Goal: Task Accomplishment & Management: Complete application form

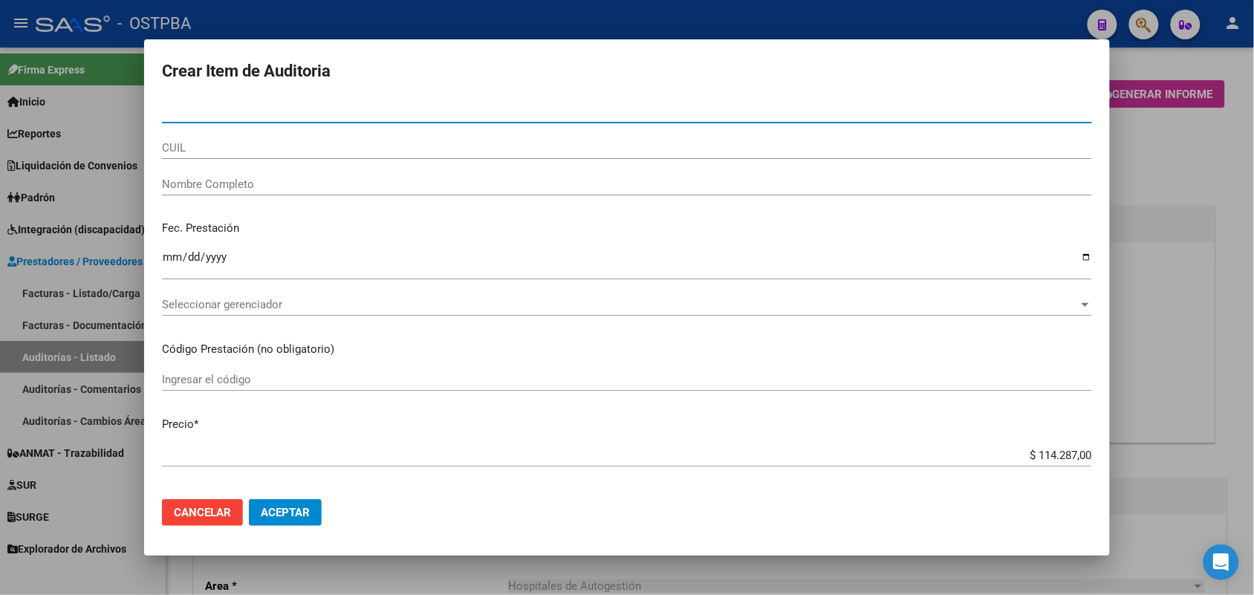
scroll to position [929, 0]
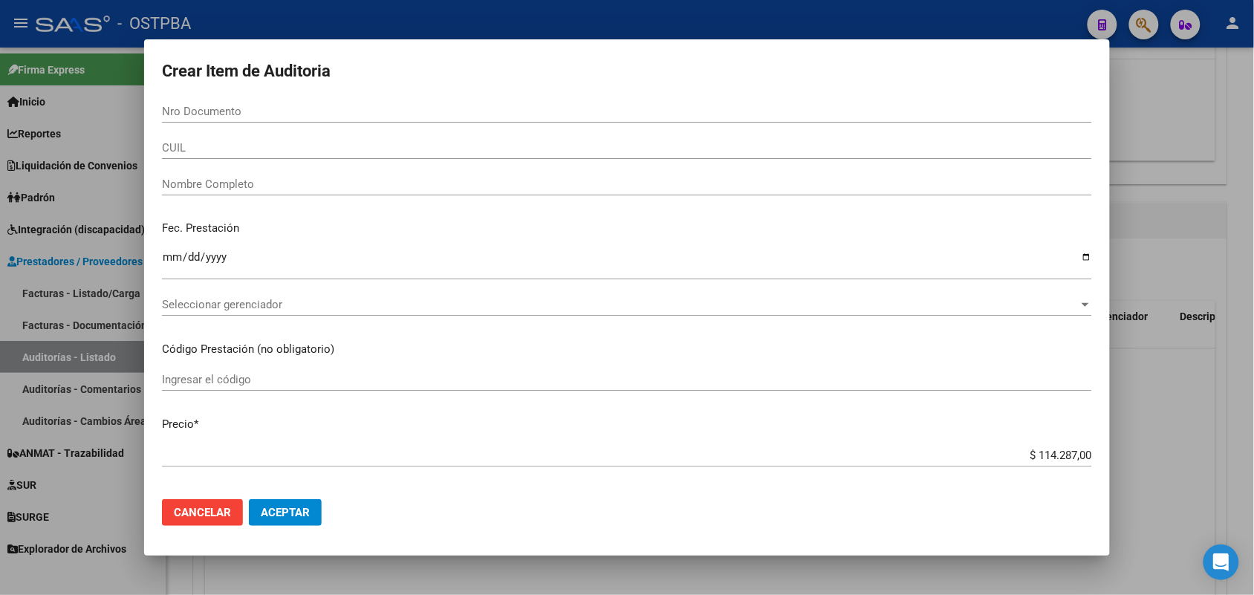
click at [79, 203] on div at bounding box center [627, 297] width 1254 height 595
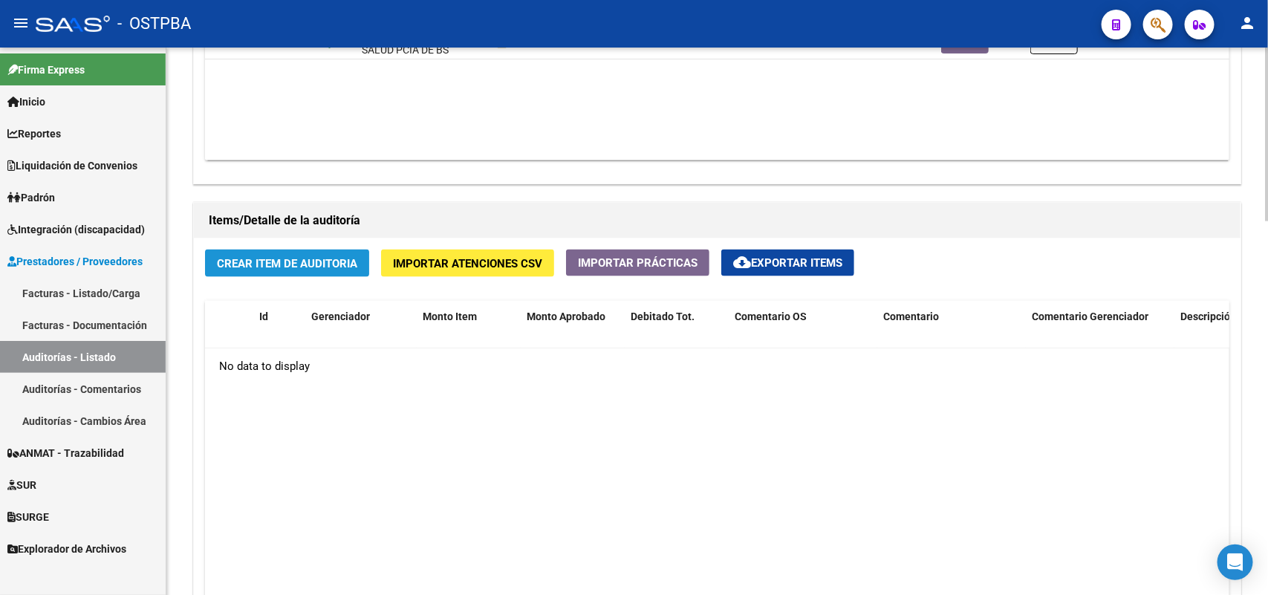
click at [294, 257] on span "Crear Item de Auditoria" at bounding box center [287, 263] width 140 height 13
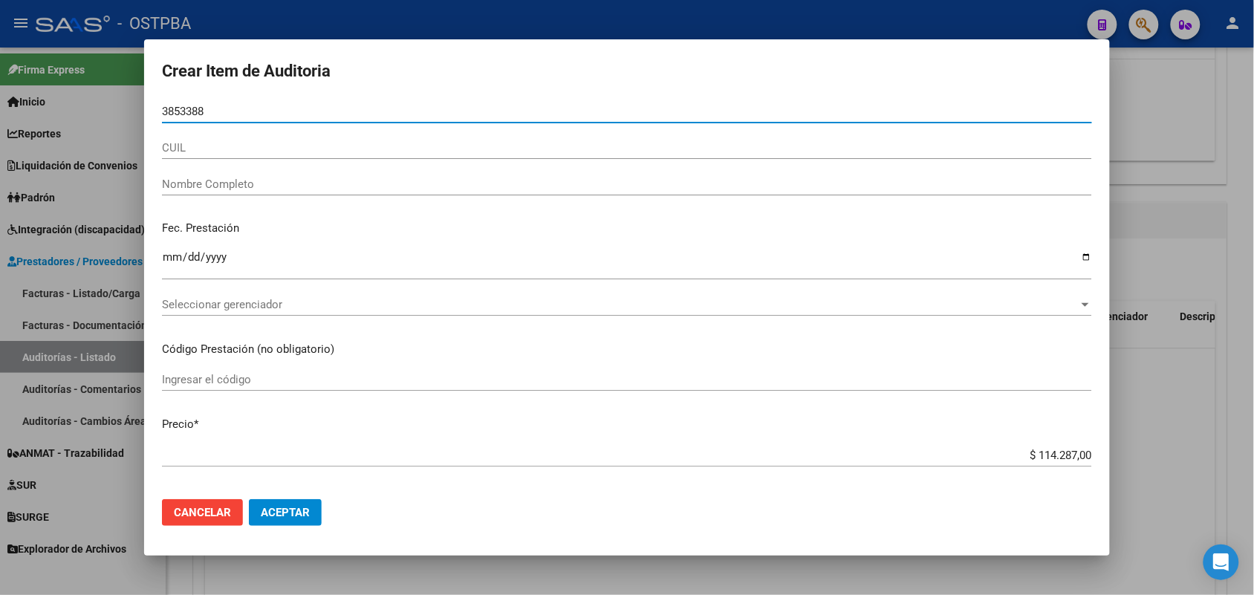
type input "38533884"
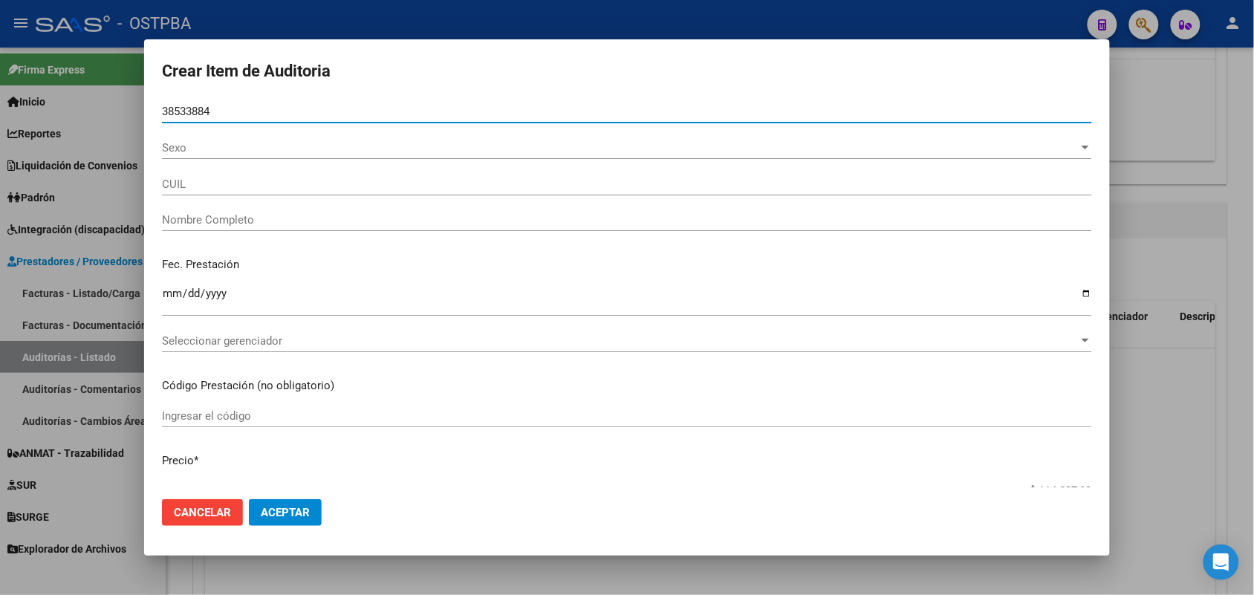
type input "27385338843"
type input "[PERSON_NAME] [PERSON_NAME] -"
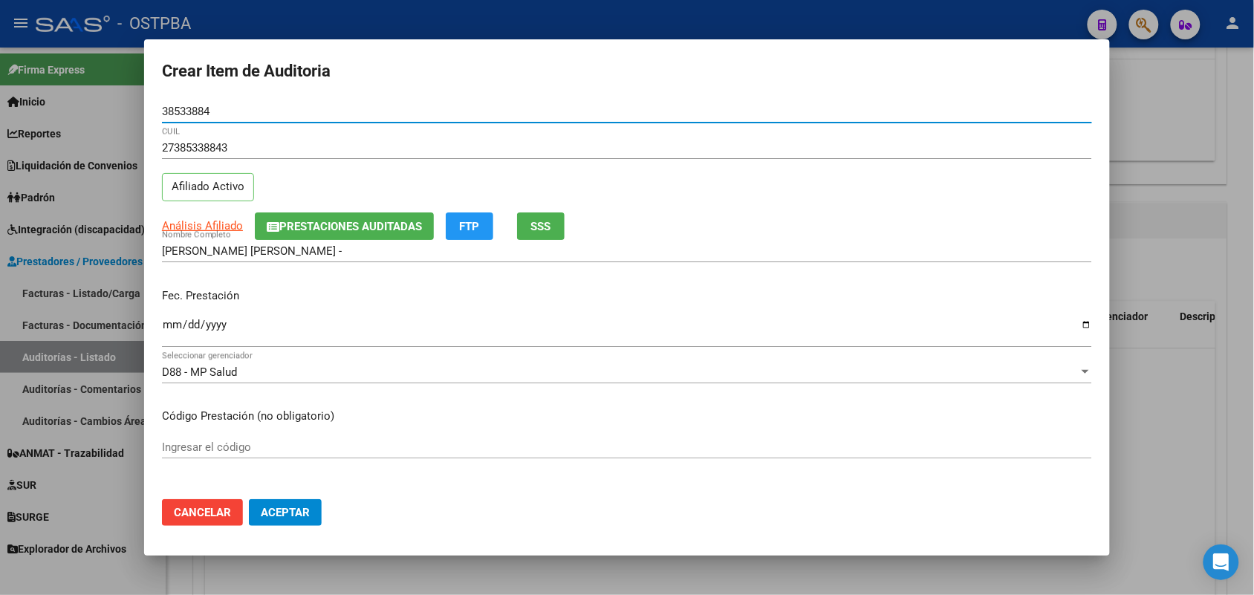
type input "38533884"
click at [168, 332] on input "Ingresar la fecha" at bounding box center [627, 331] width 930 height 24
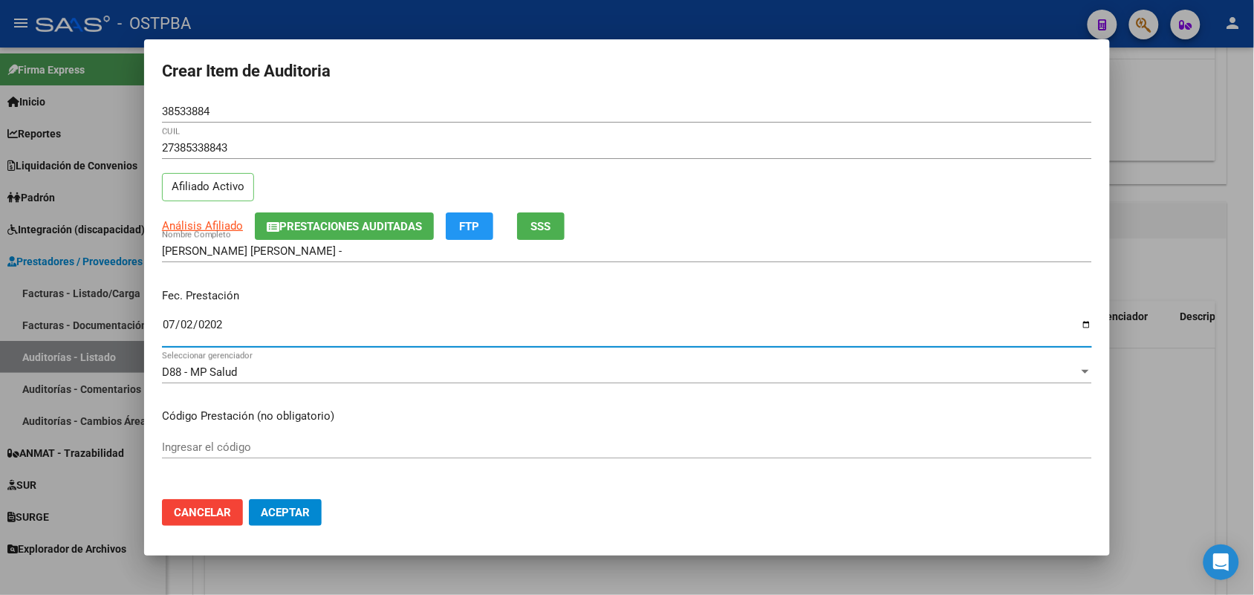
type input "[DATE]"
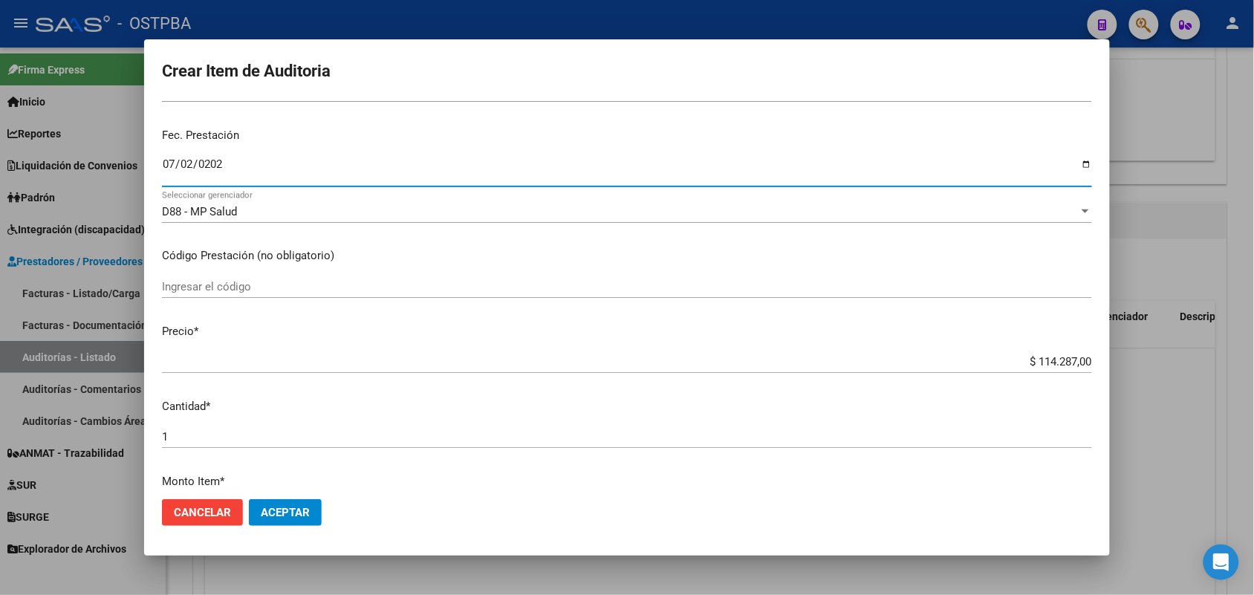
scroll to position [186, 0]
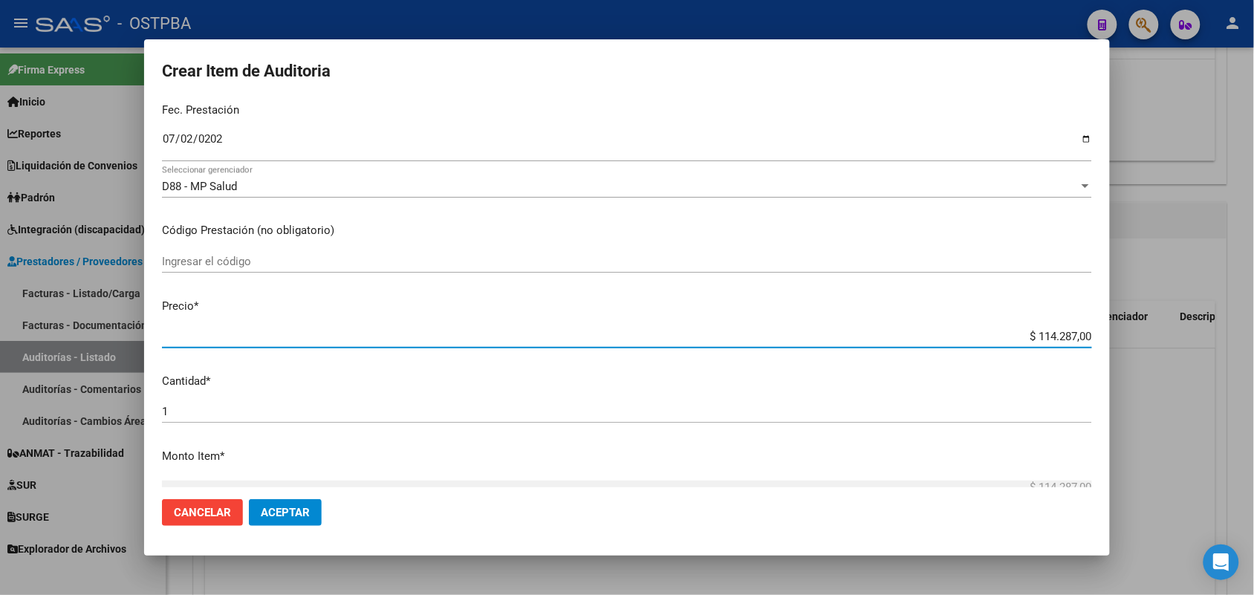
drag, startPoint x: 1015, startPoint y: 338, endPoint x: 1151, endPoint y: 340, distance: 136.0
click at [1151, 340] on div "Crear Item de Auditoria 38533884 Nro Documento 27385338843 CUIL Afiliado Activo…" at bounding box center [627, 297] width 1254 height 595
type input "$ 0,08"
type input "$ 0,82"
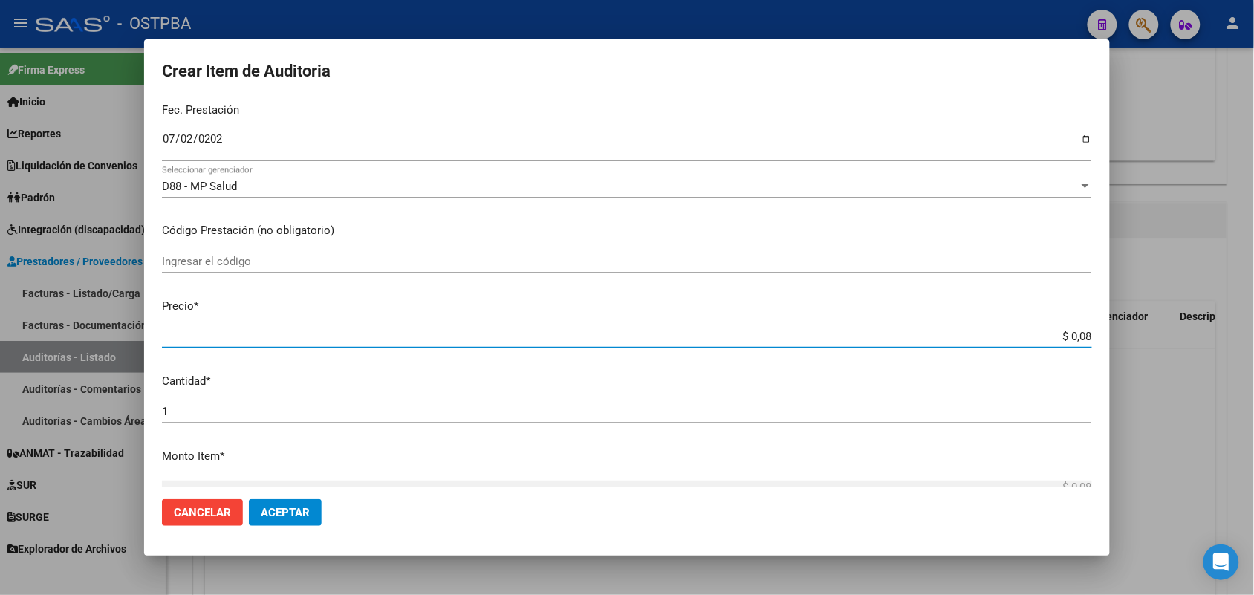
type input "$ 0,82"
type input "$ 8,27"
type input "$ 82,76"
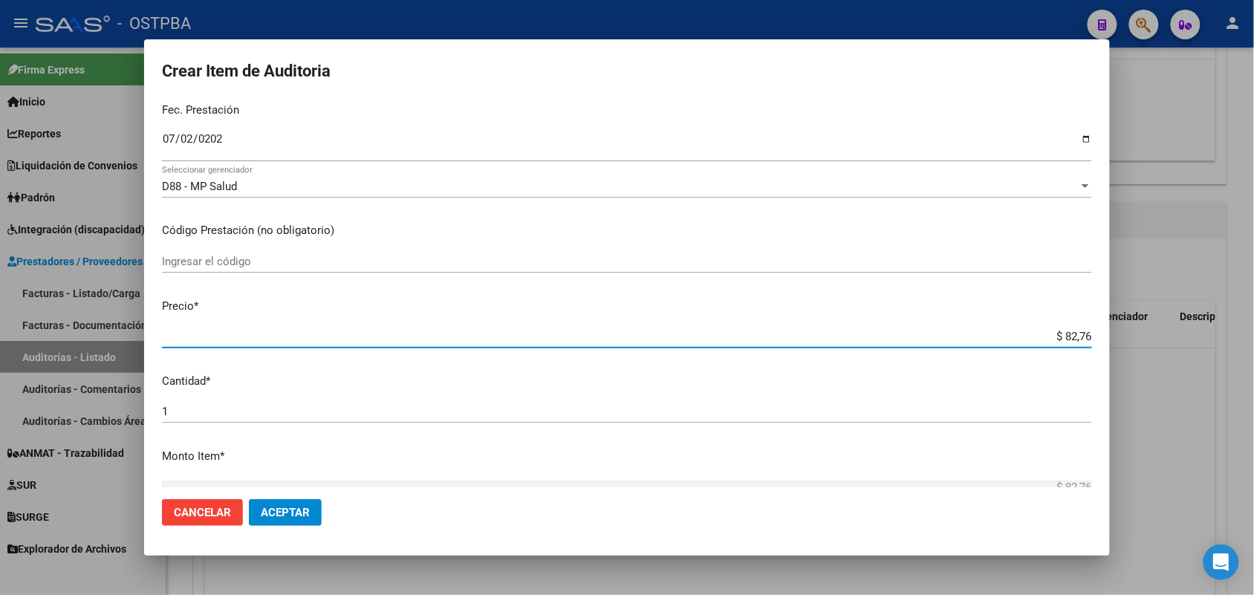
type input "$ 827,60"
type input "$ 8.276,00"
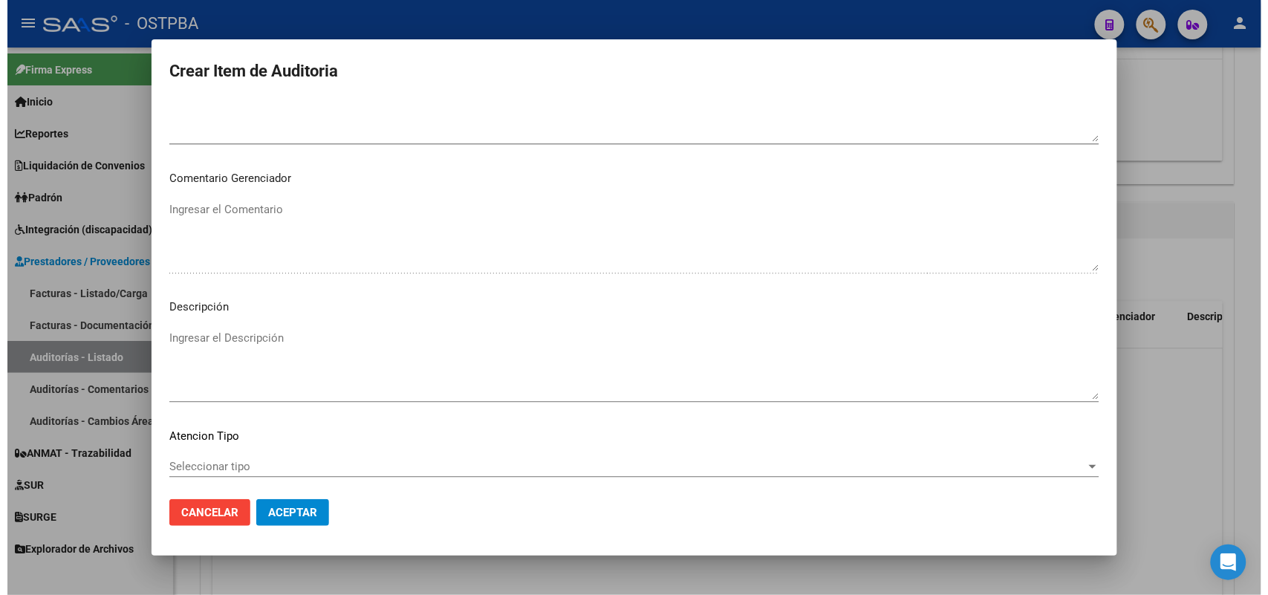
scroll to position [949, 0]
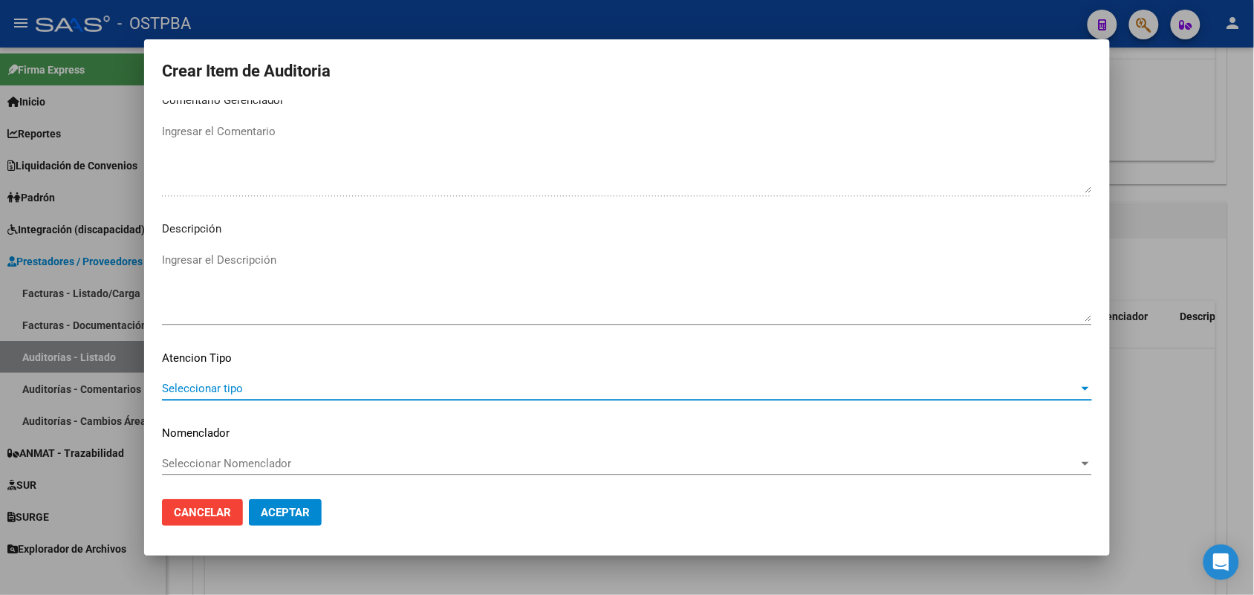
click at [228, 383] on span "Seleccionar tipo" at bounding box center [620, 388] width 917 height 13
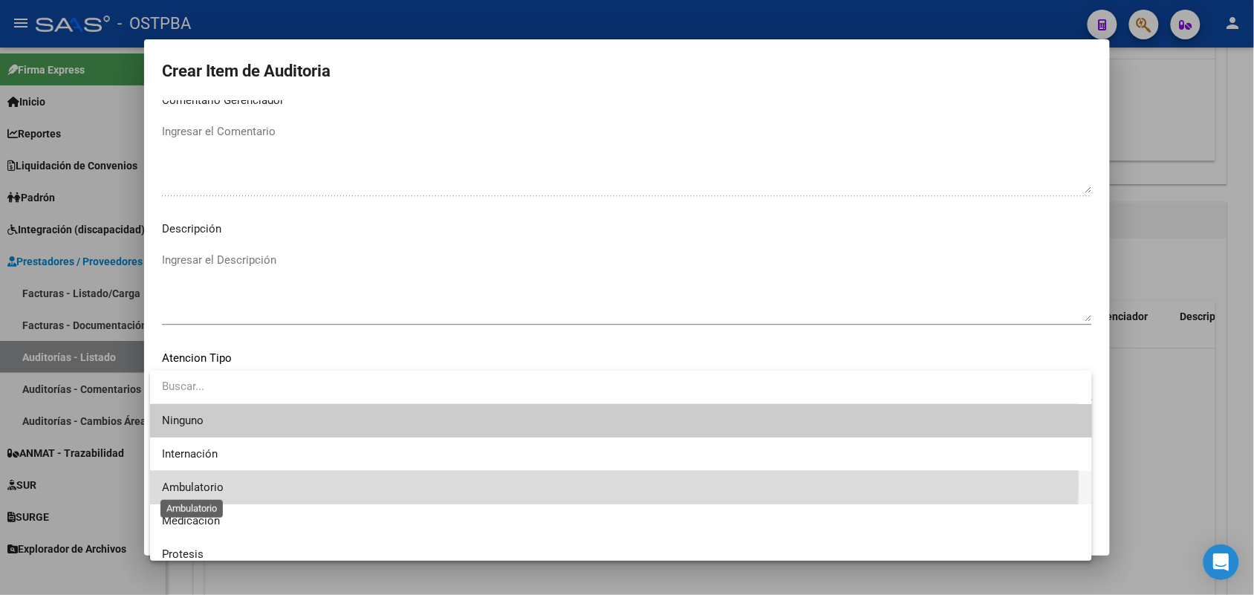
click at [193, 481] on span "Ambulatorio" at bounding box center [193, 487] width 62 height 13
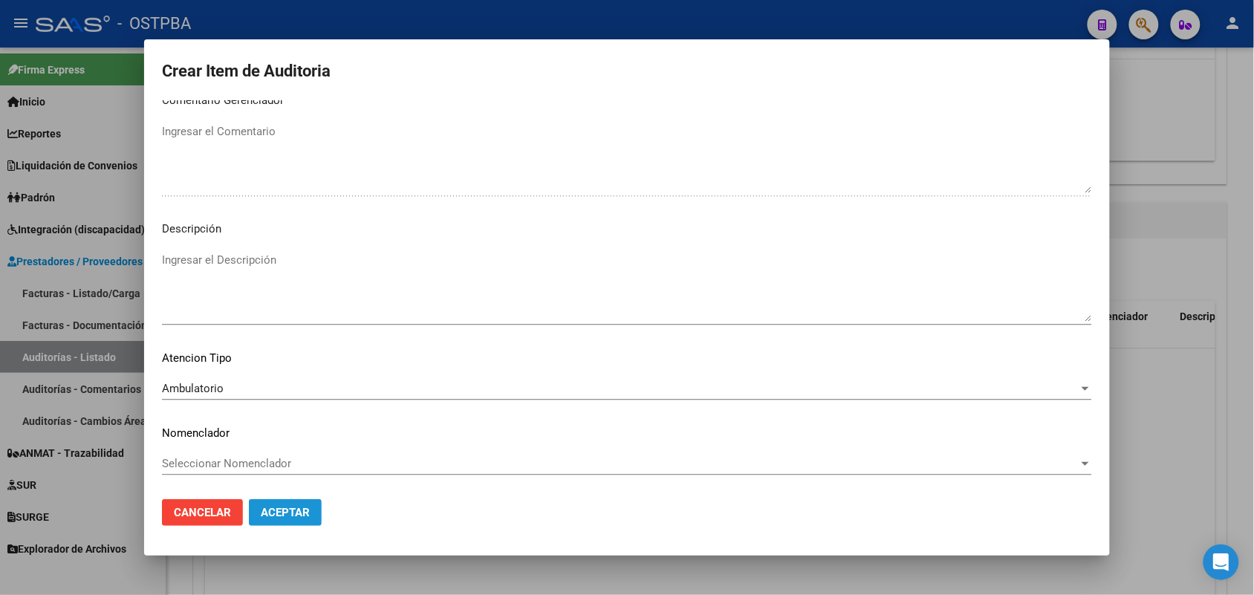
click at [282, 510] on span "Aceptar" at bounding box center [285, 512] width 49 height 13
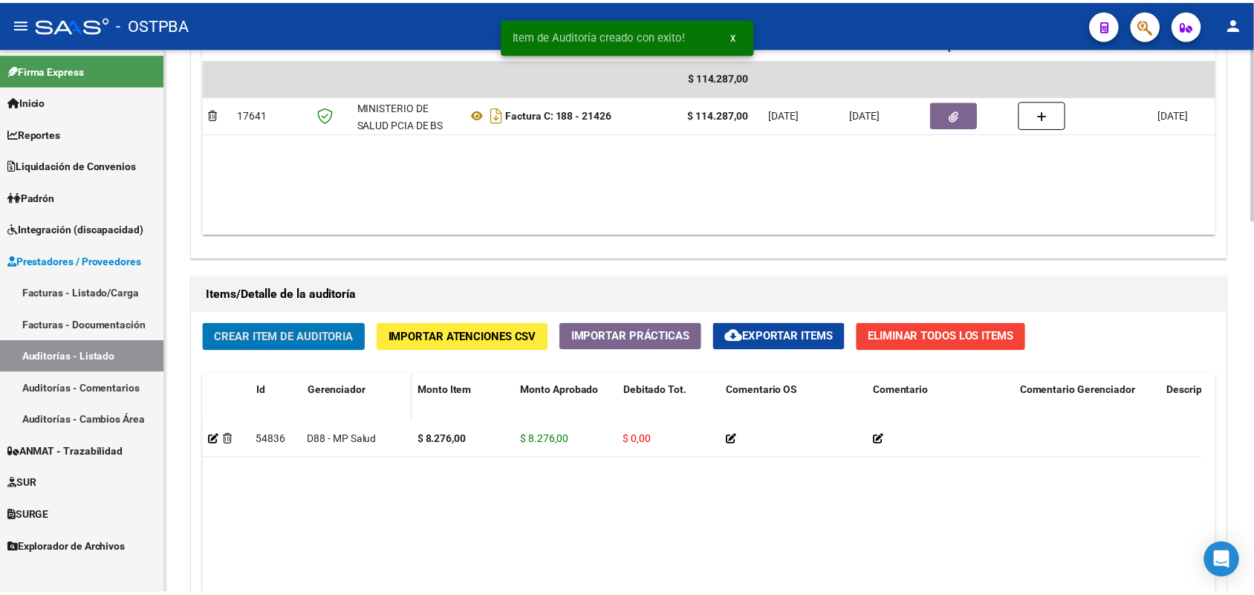
scroll to position [836, 0]
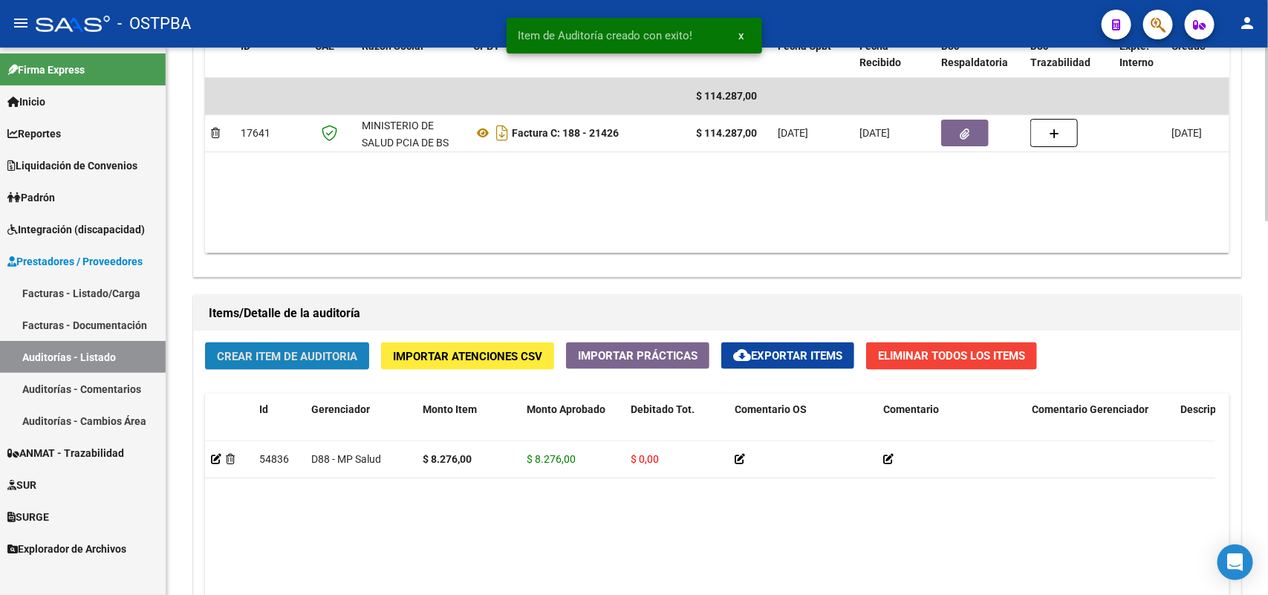
click at [284, 354] on span "Crear Item de Auditoria" at bounding box center [287, 356] width 140 height 13
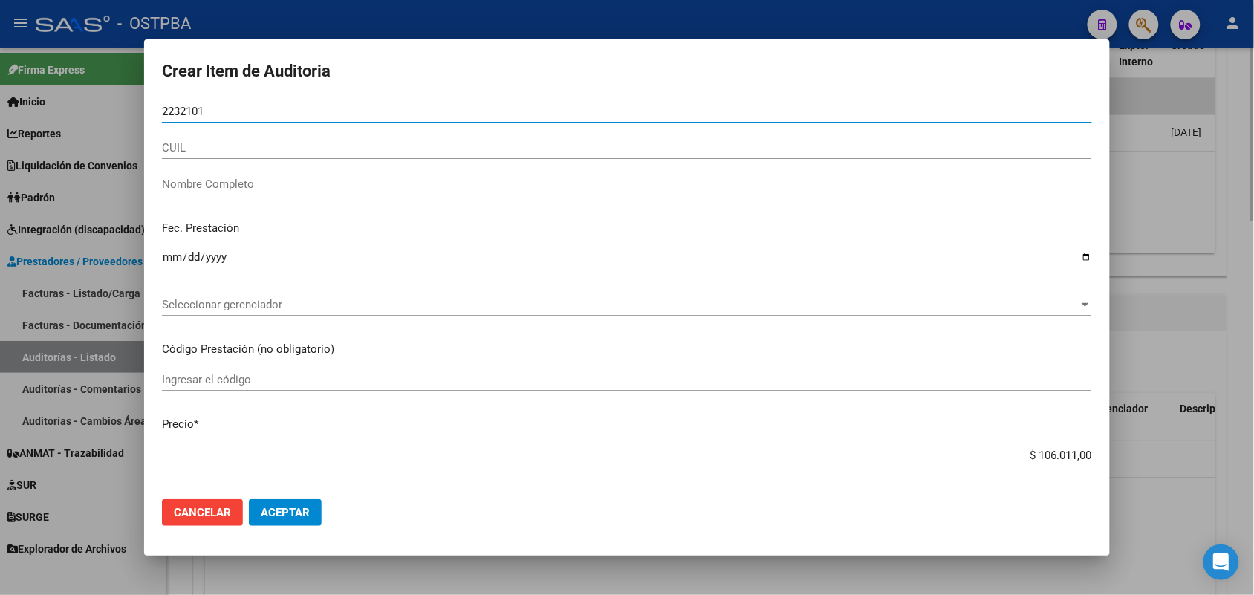
type input "22321013"
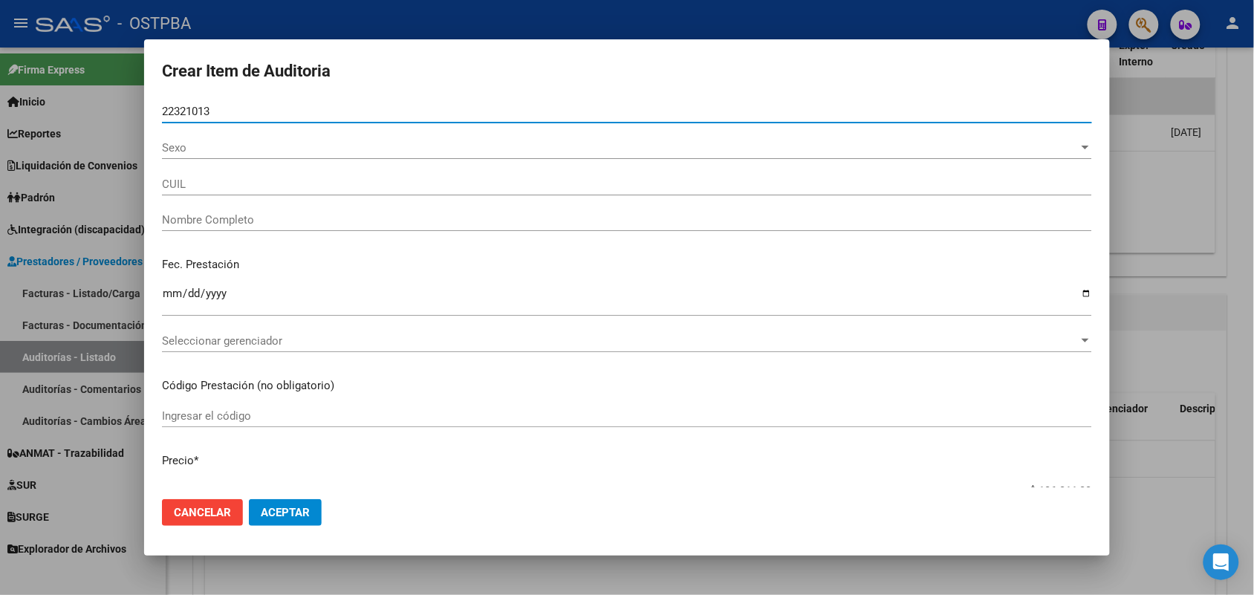
type input "23223210139"
type input "ALEGRE [PERSON_NAME] -"
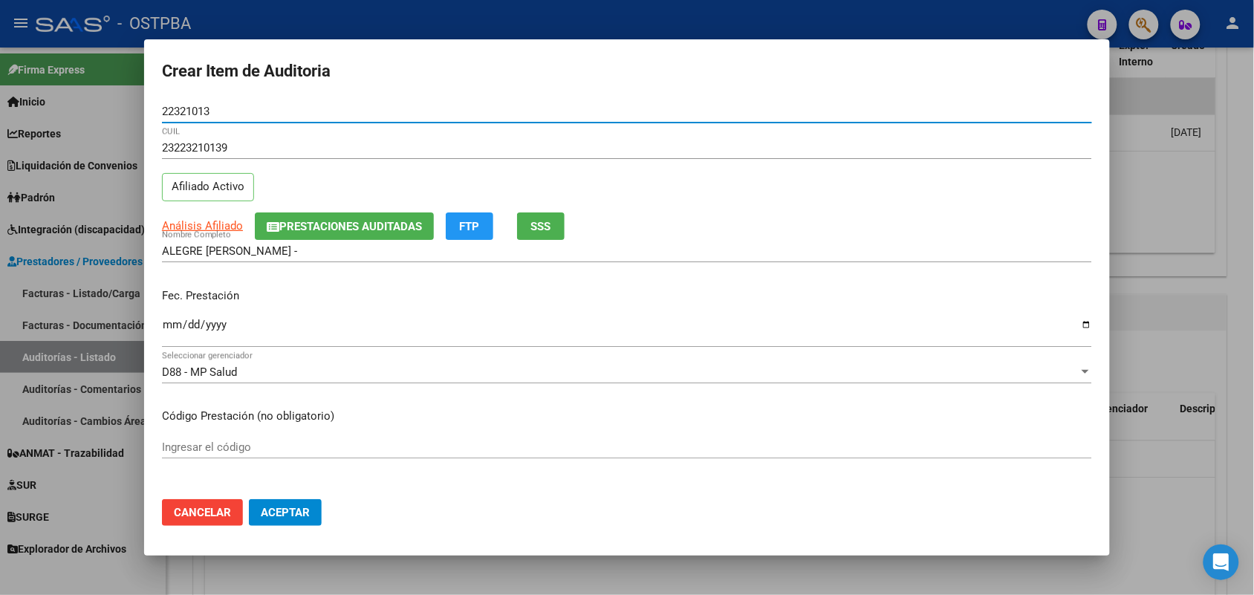
type input "22321013"
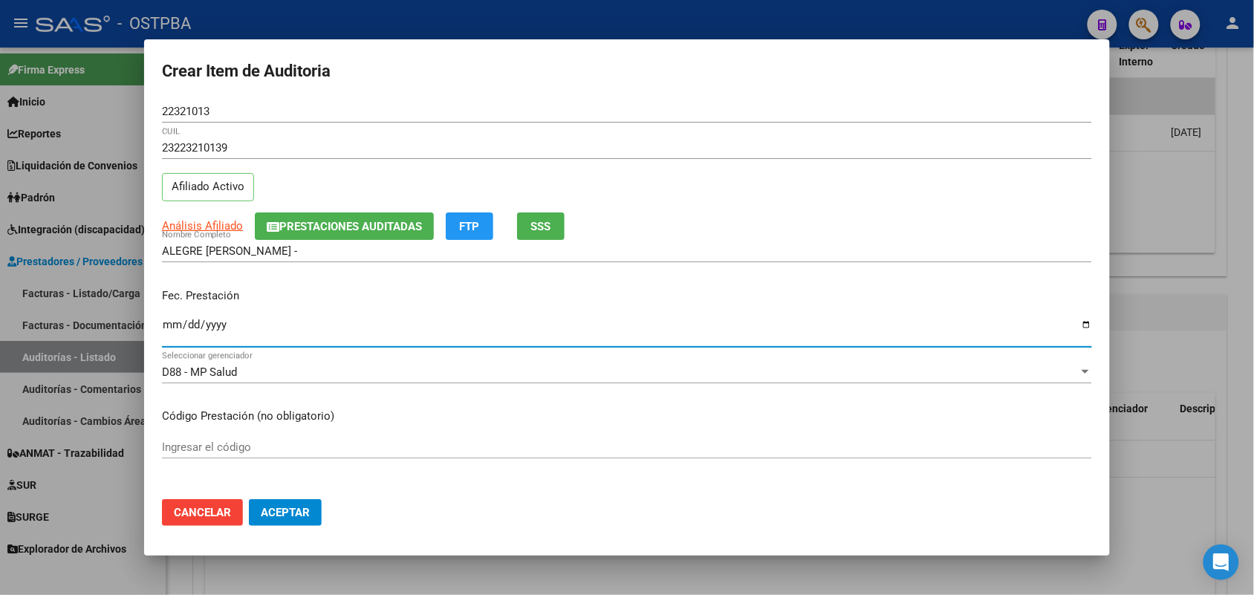
click at [172, 329] on input "Ingresar la fecha" at bounding box center [627, 331] width 930 height 24
type input "[DATE]"
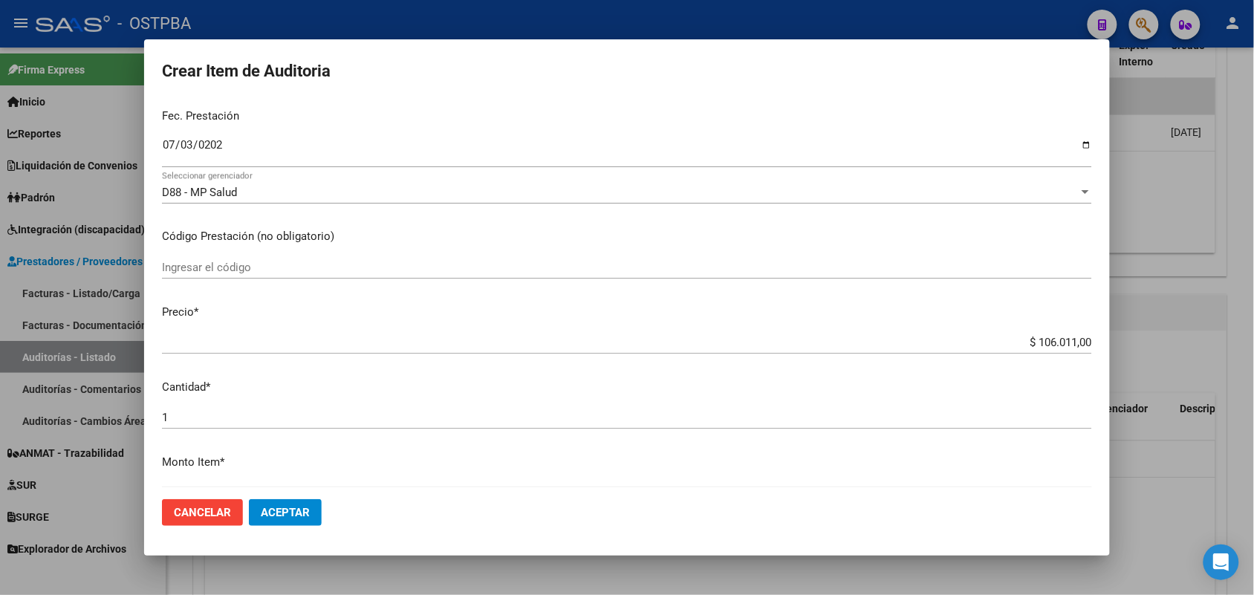
scroll to position [186, 0]
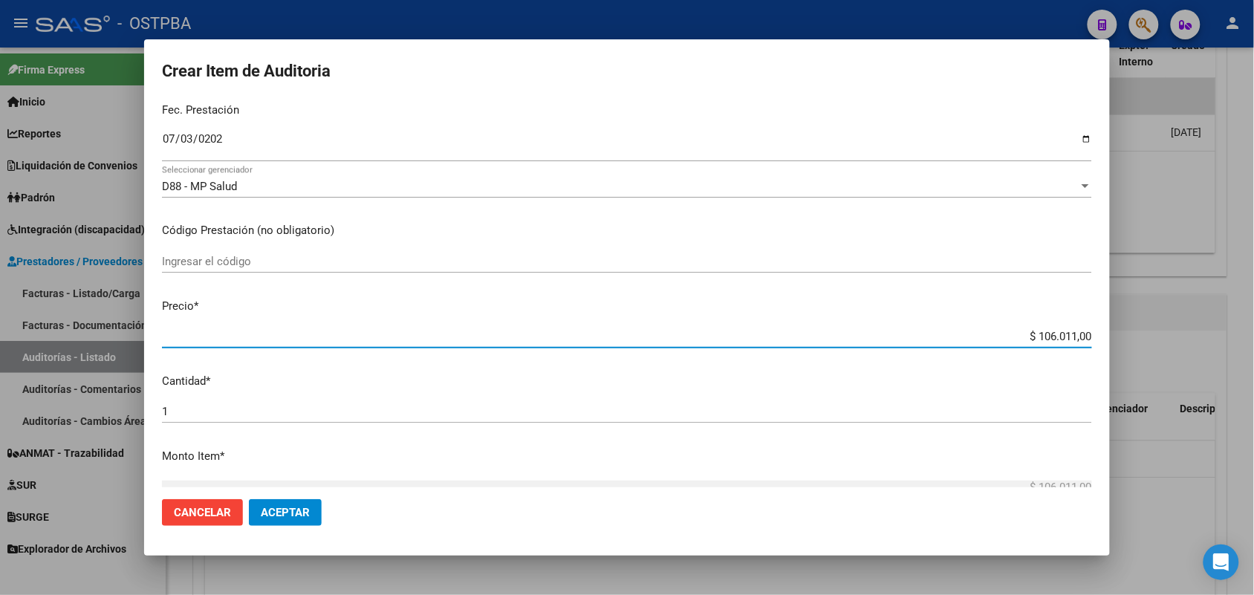
drag, startPoint x: 1001, startPoint y: 336, endPoint x: 1140, endPoint y: 335, distance: 139.7
click at [1140, 335] on div "Crear Item de Auditoria 22321013 Nro Documento 23223210139 CUIL Afiliado Activo…" at bounding box center [627, 297] width 1254 height 595
type input "$ 0,08"
type input "$ 0,89"
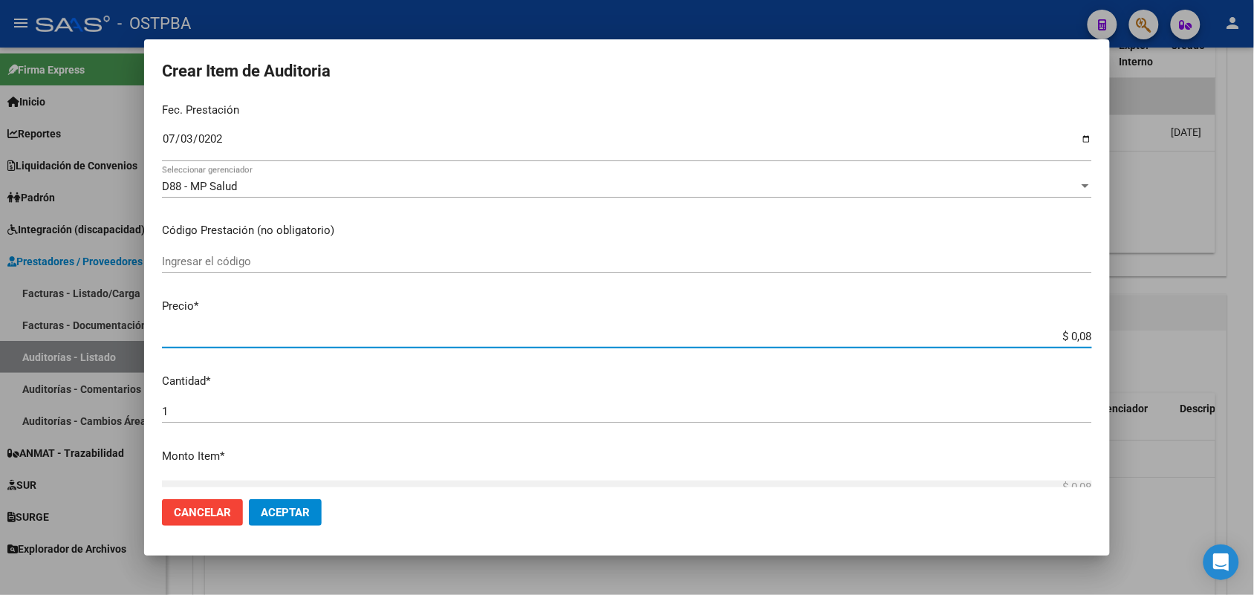
type input "$ 0,89"
type input "$ 8,93"
type input "$ 89,34"
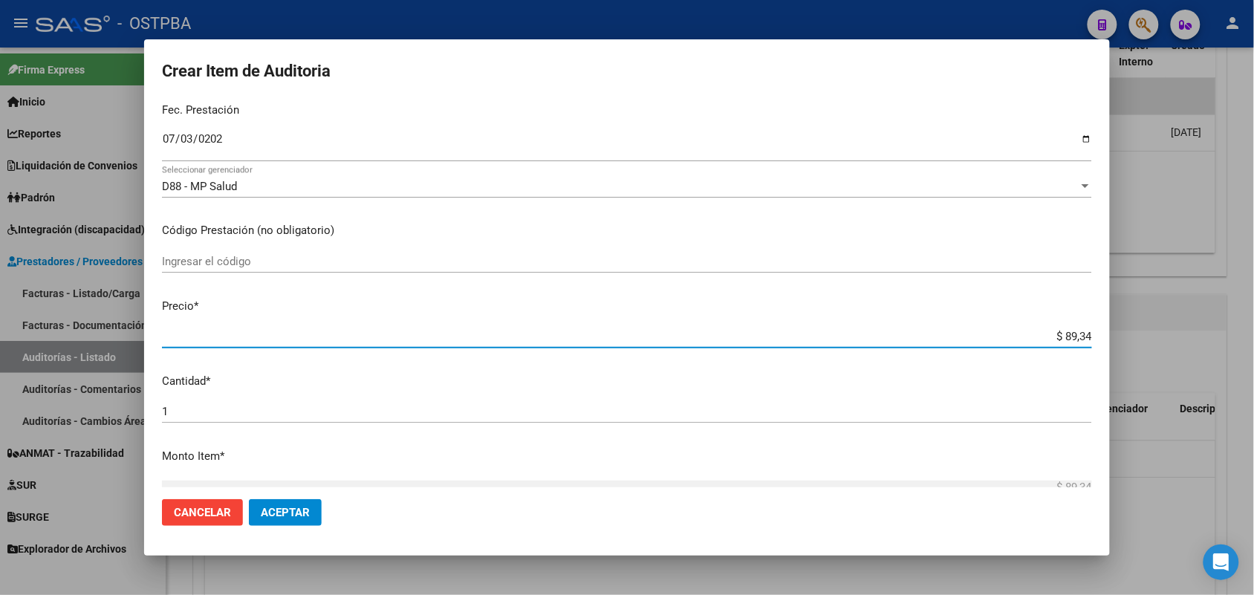
type input "$ 893,40"
type input "$ 8.934,00"
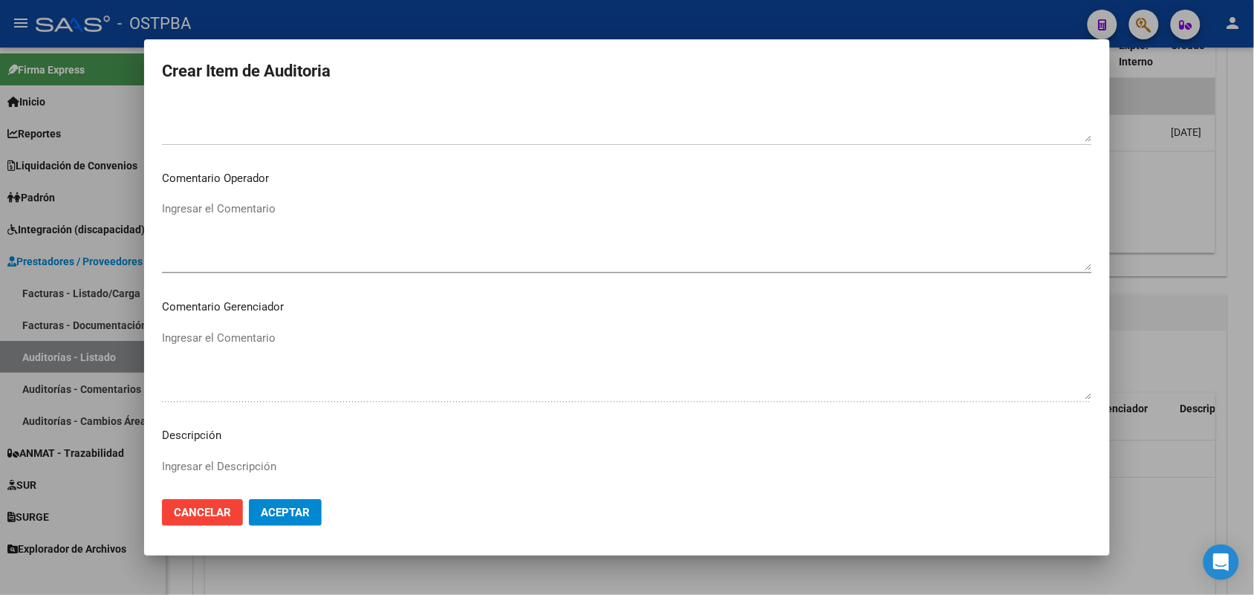
scroll to position [949, 0]
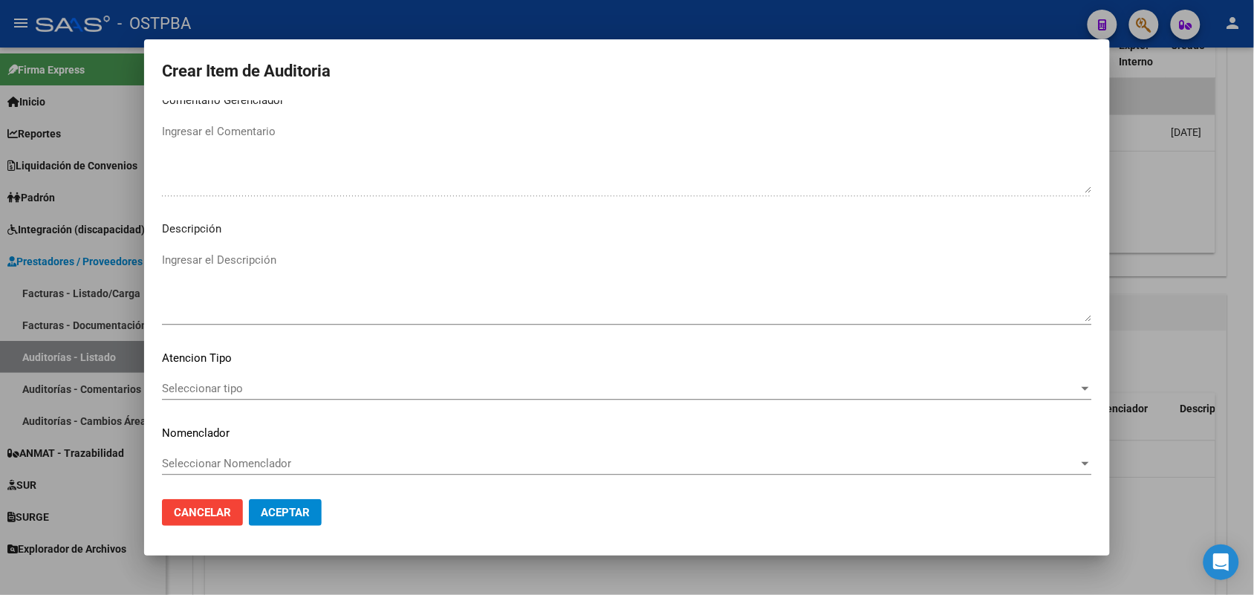
click at [221, 380] on div "Seleccionar tipo Seleccionar tipo" at bounding box center [627, 388] width 930 height 22
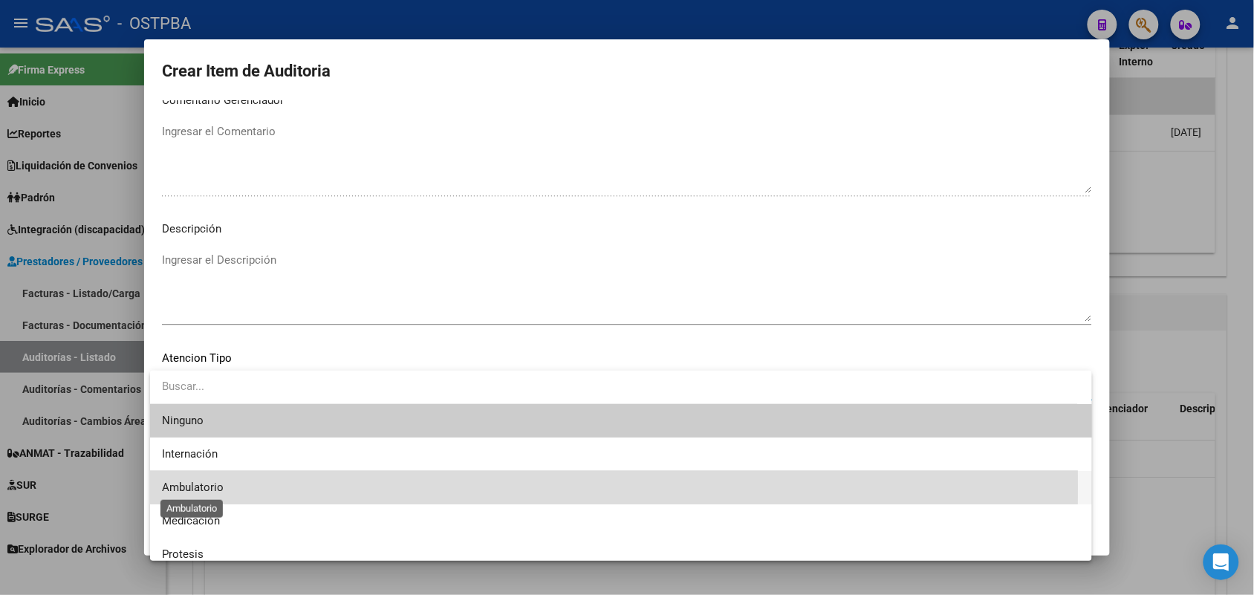
click at [218, 487] on span "Ambulatorio" at bounding box center [193, 487] width 62 height 13
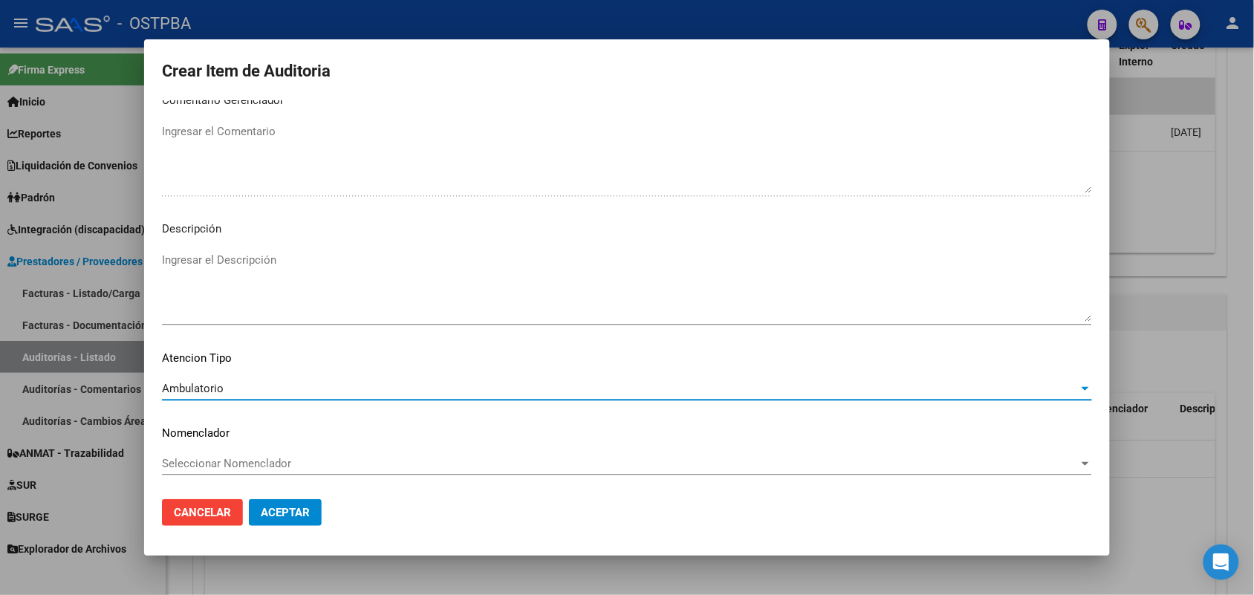
click at [287, 507] on span "Aceptar" at bounding box center [285, 512] width 49 height 13
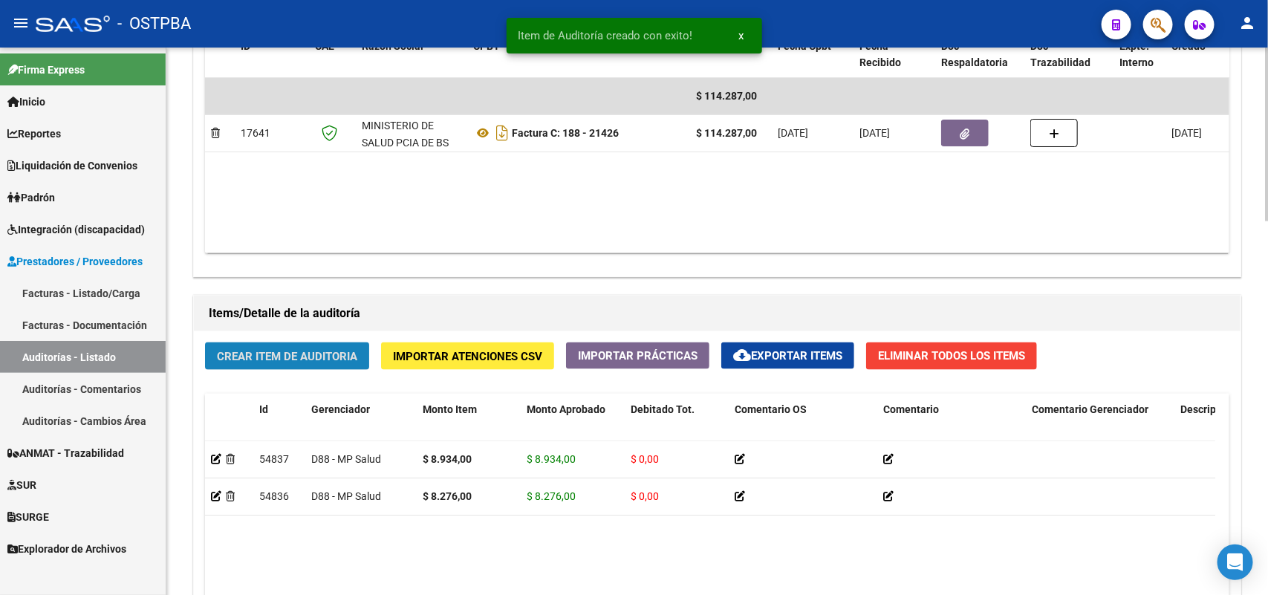
click at [264, 344] on button "Crear Item de Auditoria" at bounding box center [287, 355] width 164 height 27
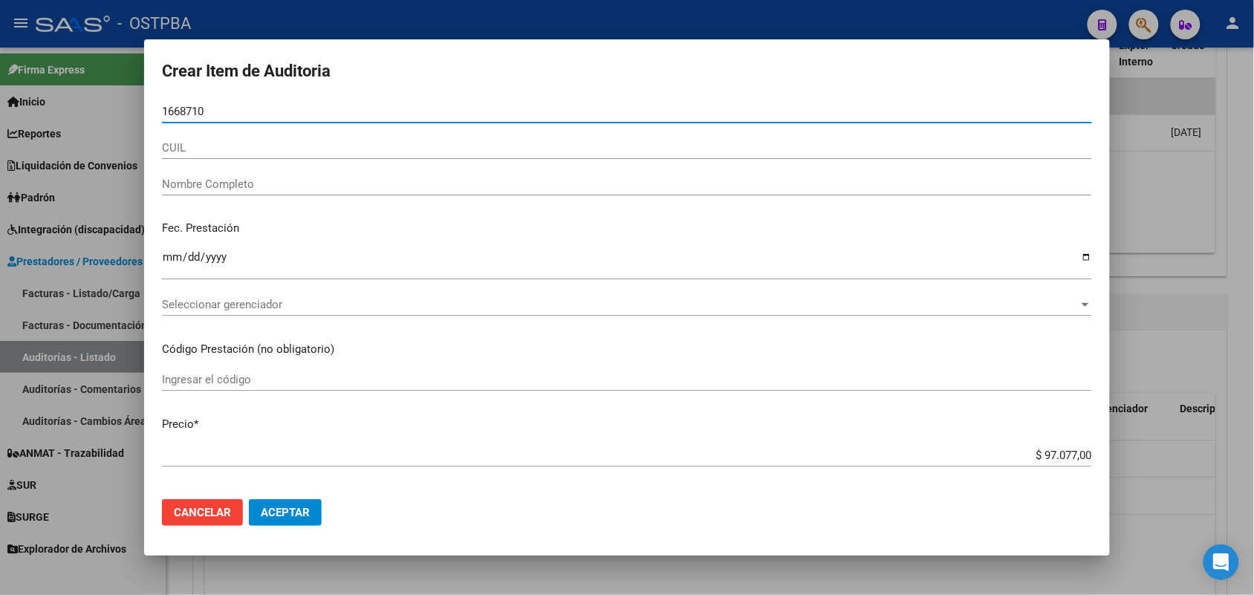
type input "16687108"
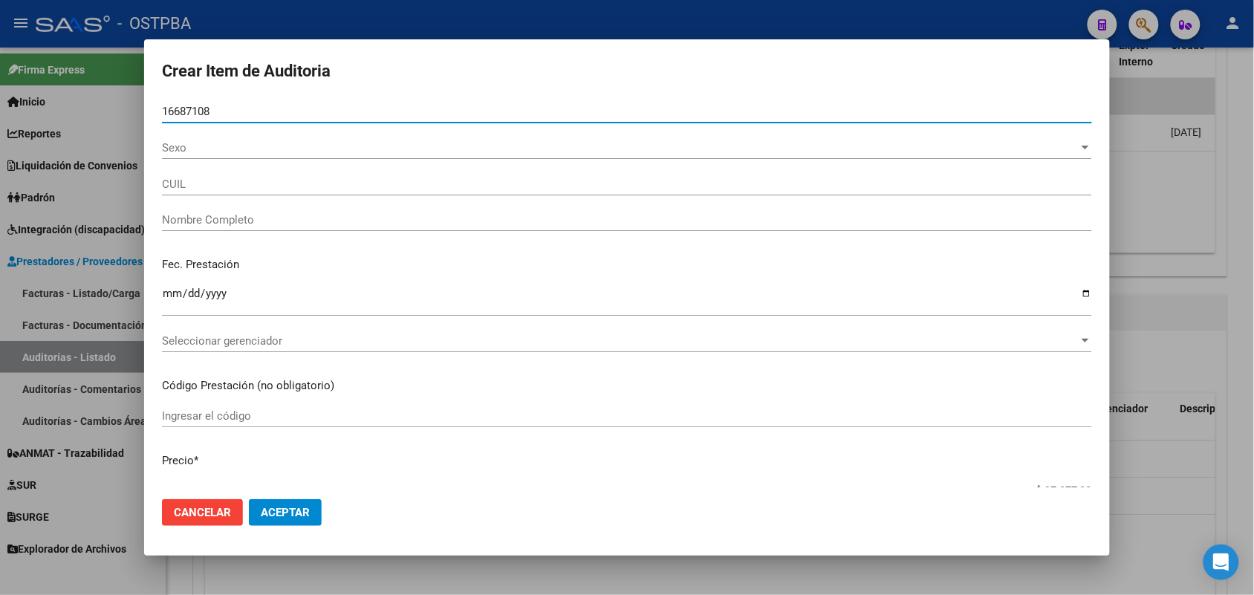
type input "27166871080"
type input "[PERSON_NAME] [PERSON_NAME] -"
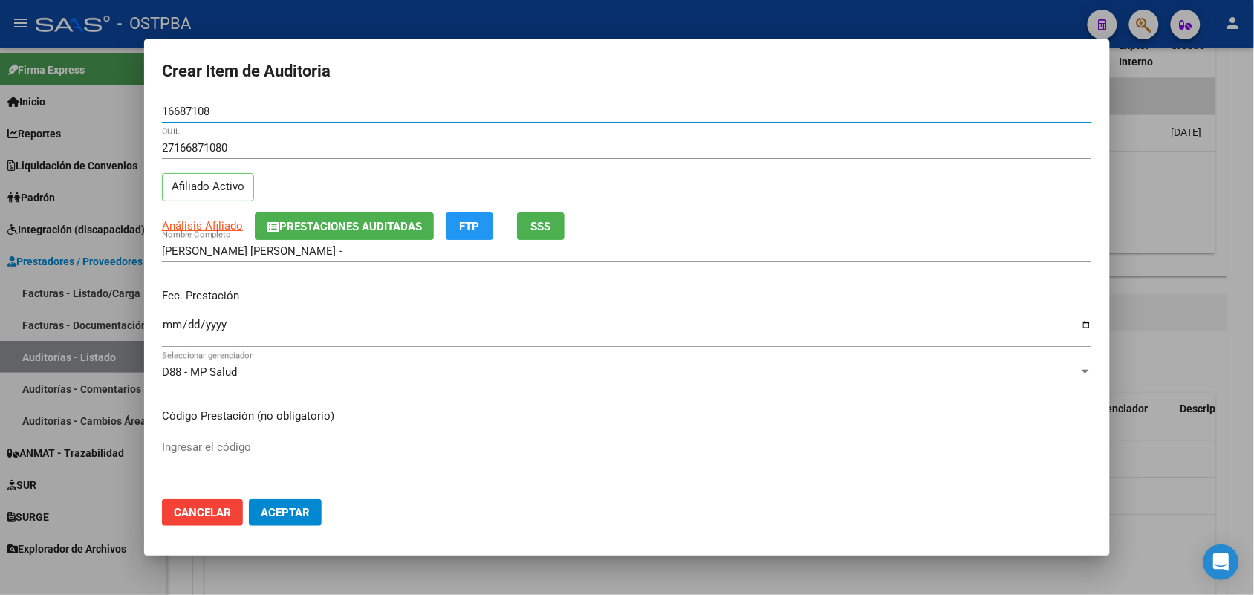
type input "16687108"
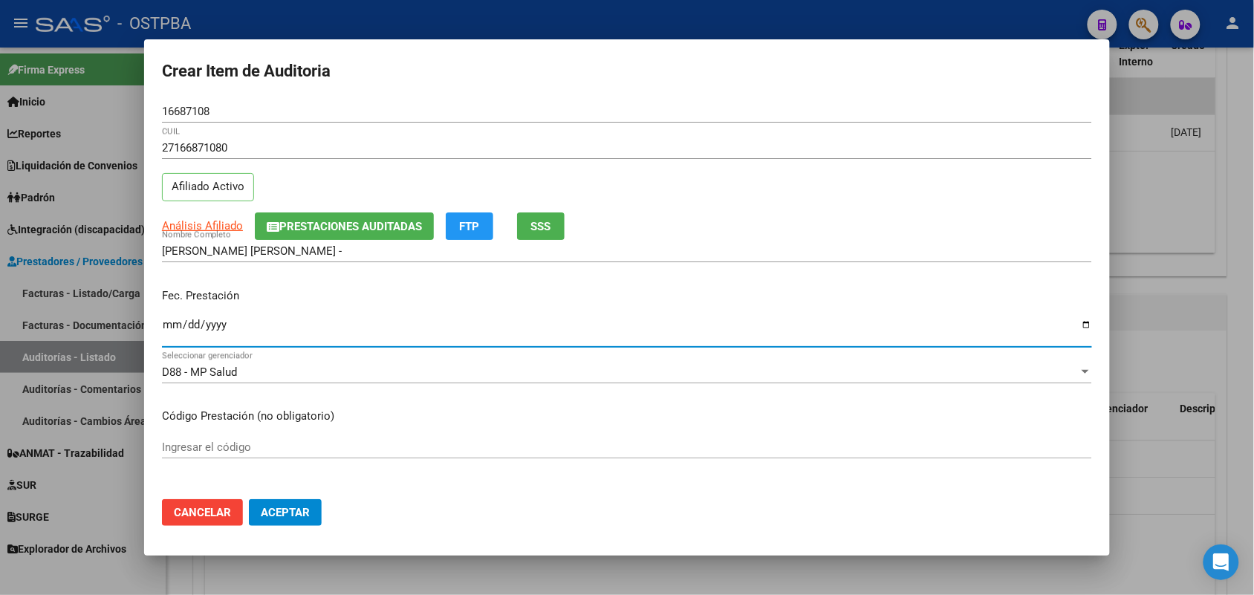
click at [166, 325] on input "Ingresar la fecha" at bounding box center [627, 331] width 930 height 24
type input "[DATE]"
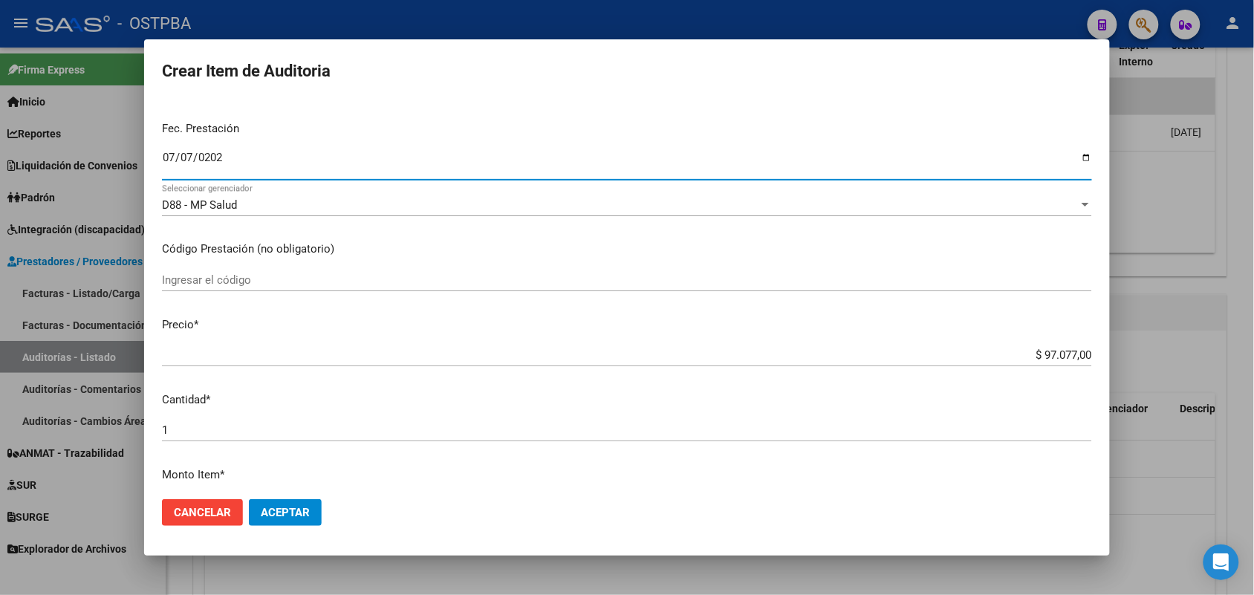
scroll to position [186, 0]
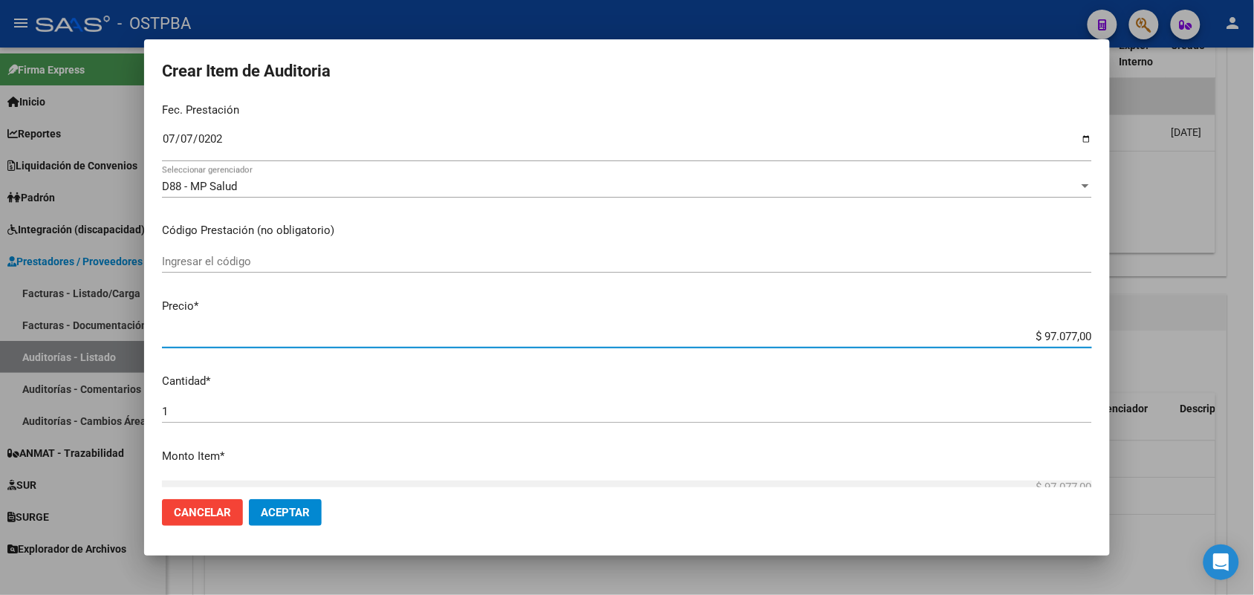
drag, startPoint x: 1044, startPoint y: 342, endPoint x: 1134, endPoint y: 340, distance: 89.1
click at [1134, 340] on div "Crear Item de Auditoria 16687108 Nro Documento 27166871080 CUIL Afiliado Activo…" at bounding box center [627, 297] width 1254 height 595
type input "$ 0,08"
type input "$ 0,89"
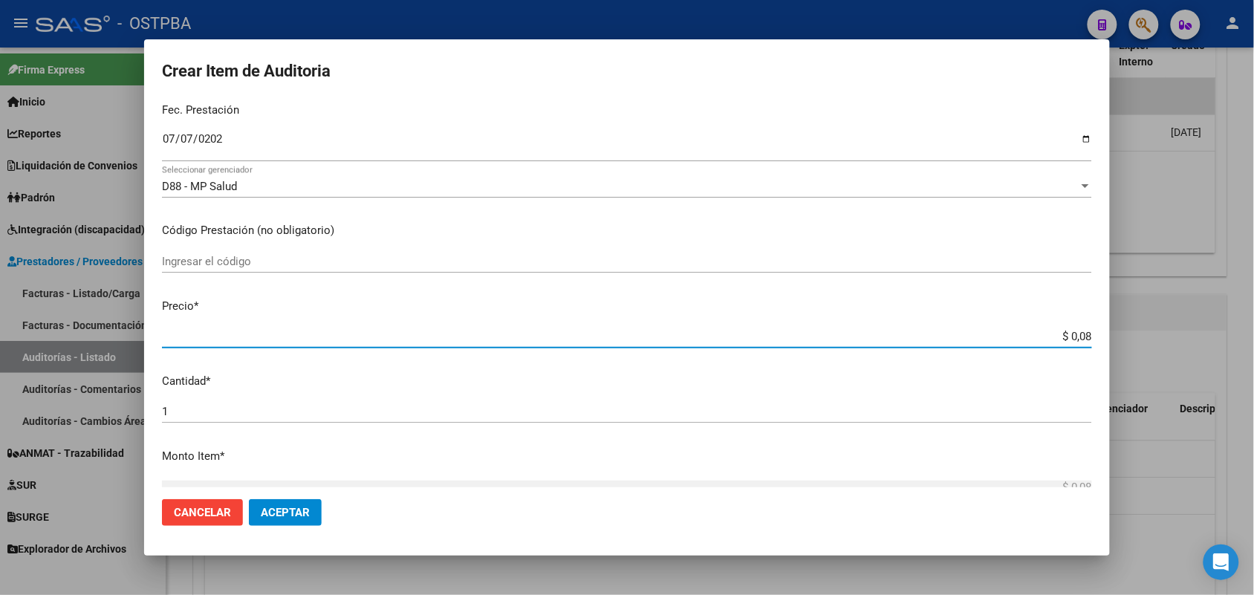
type input "$ 0,89"
type input "$ 8,93"
type input "$ 89,34"
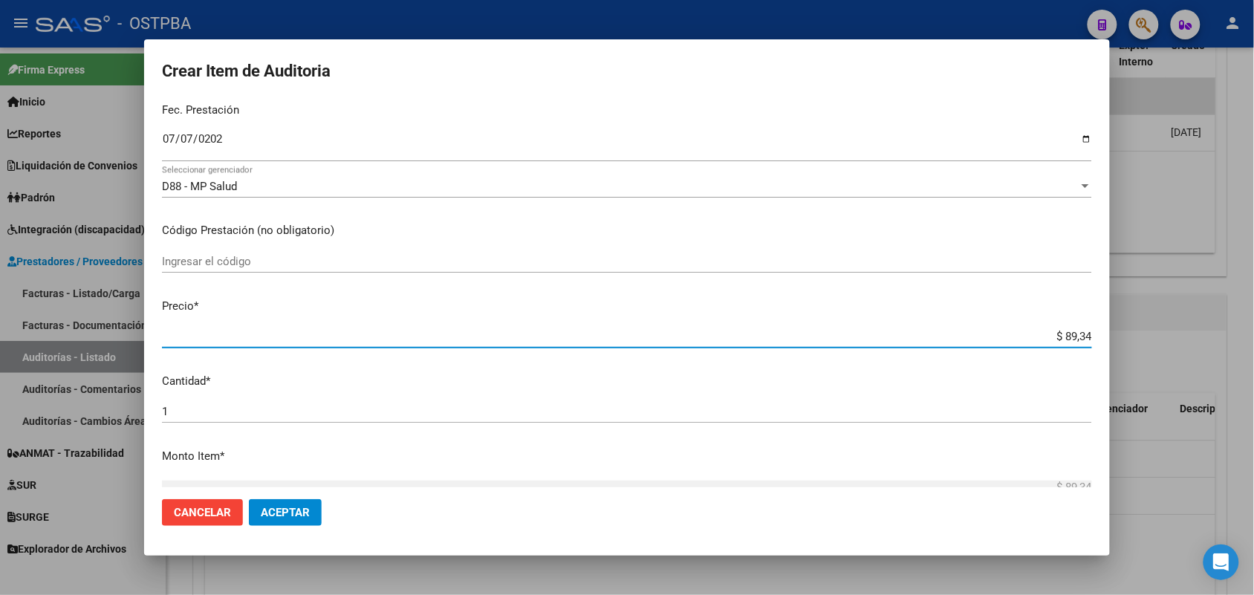
type input "$ 893,40"
type input "$ 8.934,00"
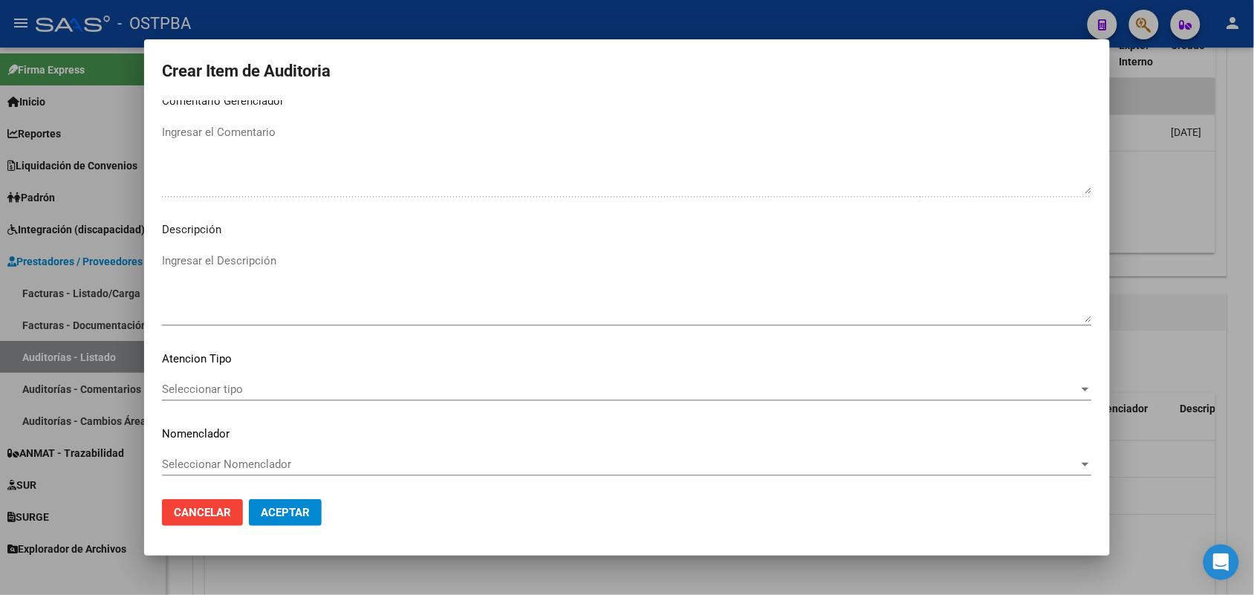
scroll to position [949, 0]
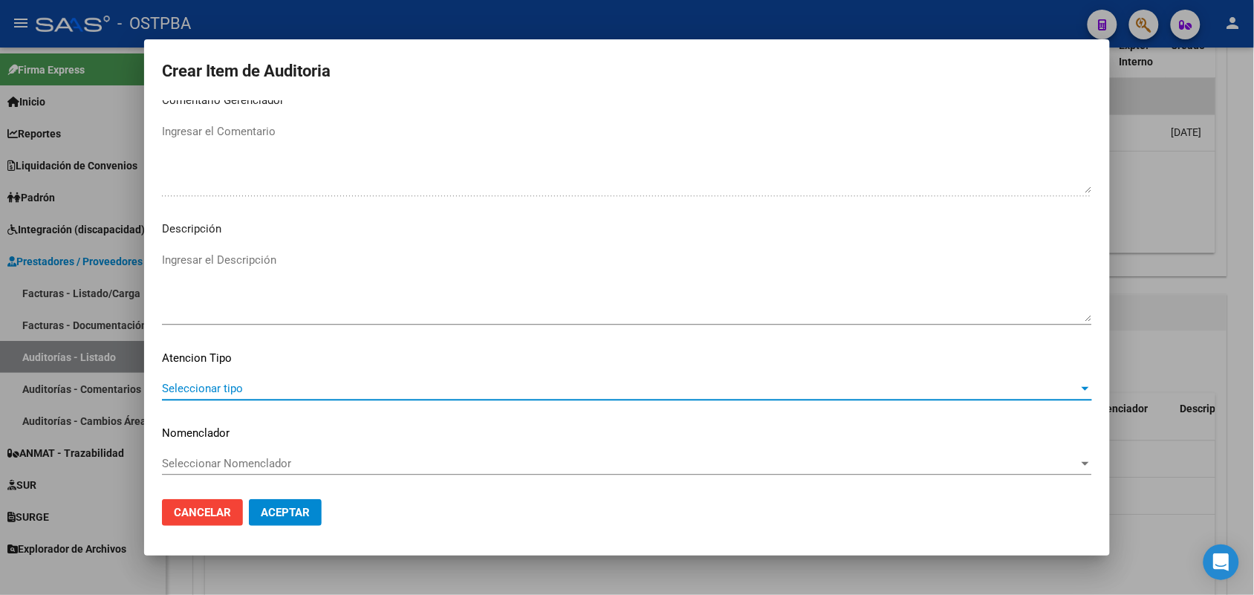
click at [227, 388] on span "Seleccionar tipo" at bounding box center [620, 388] width 917 height 13
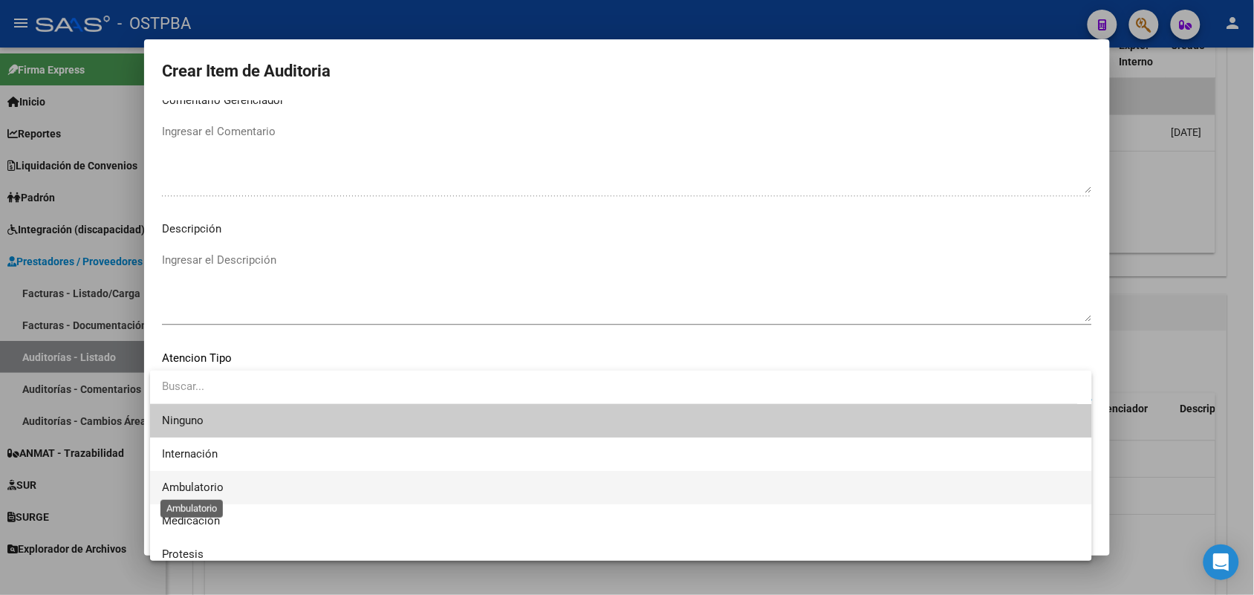
click at [213, 485] on span "Ambulatorio" at bounding box center [193, 487] width 62 height 13
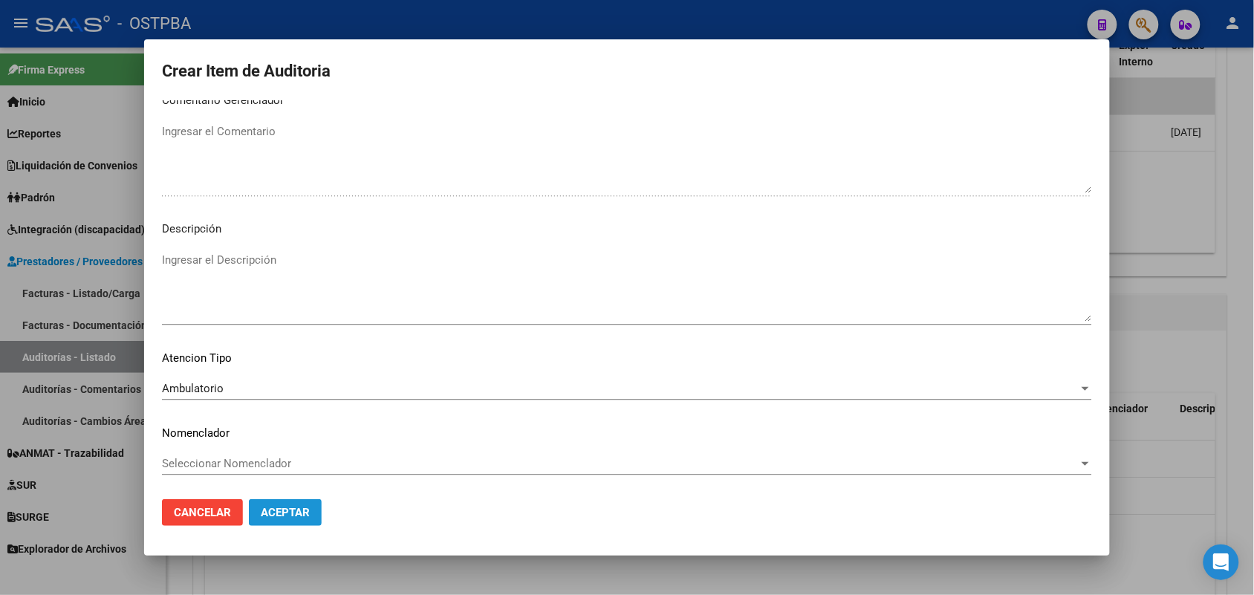
click at [271, 507] on span "Aceptar" at bounding box center [285, 512] width 49 height 13
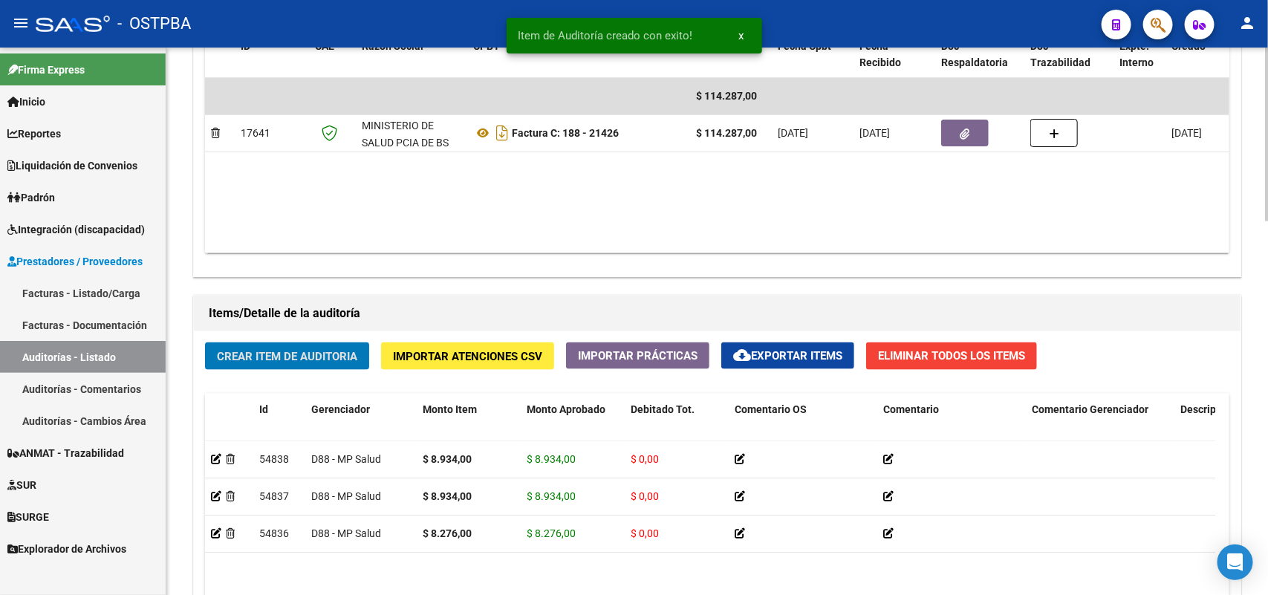
click at [294, 342] on button "Crear Item de Auditoria" at bounding box center [287, 355] width 164 height 27
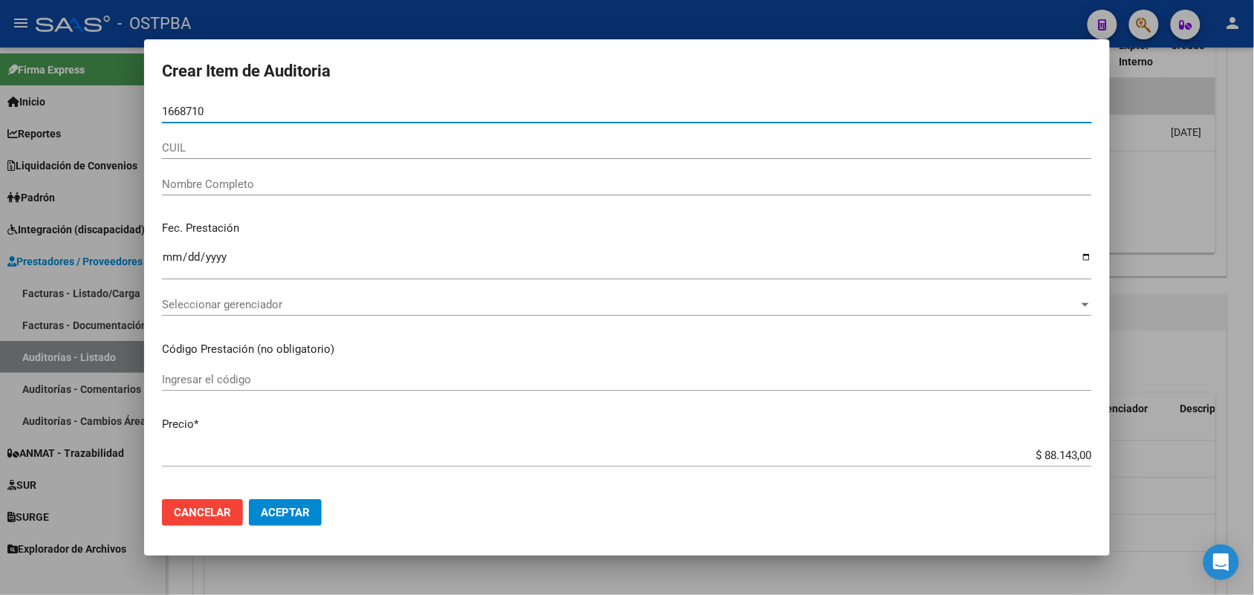
type input "16687108"
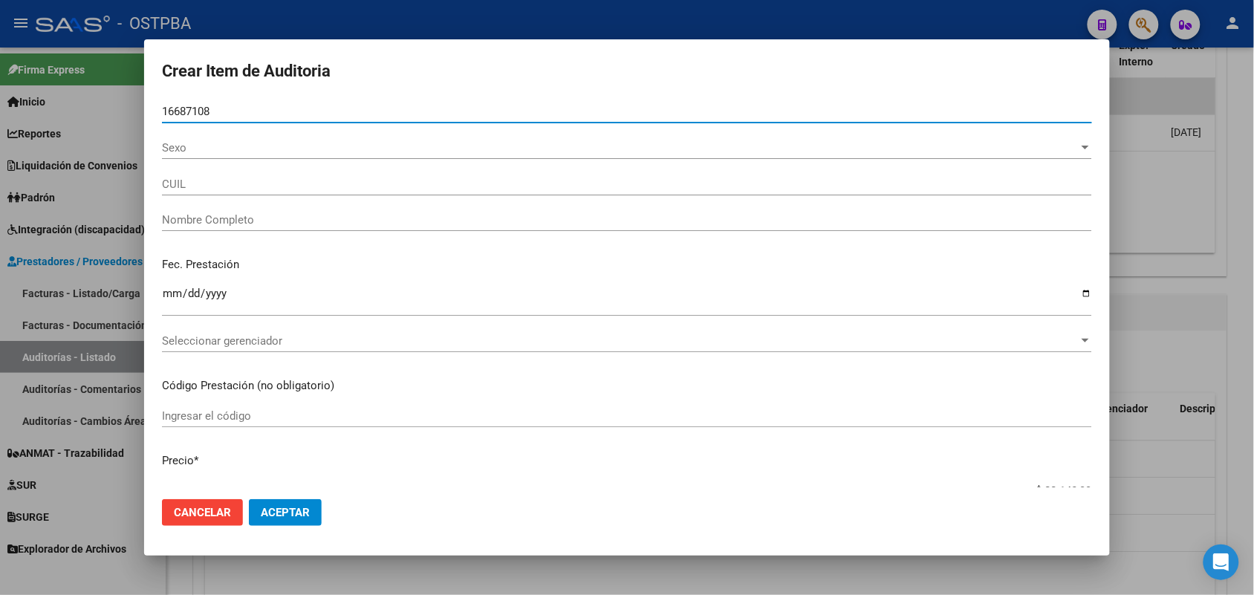
type input "27166871080"
type input "[PERSON_NAME] [PERSON_NAME] -"
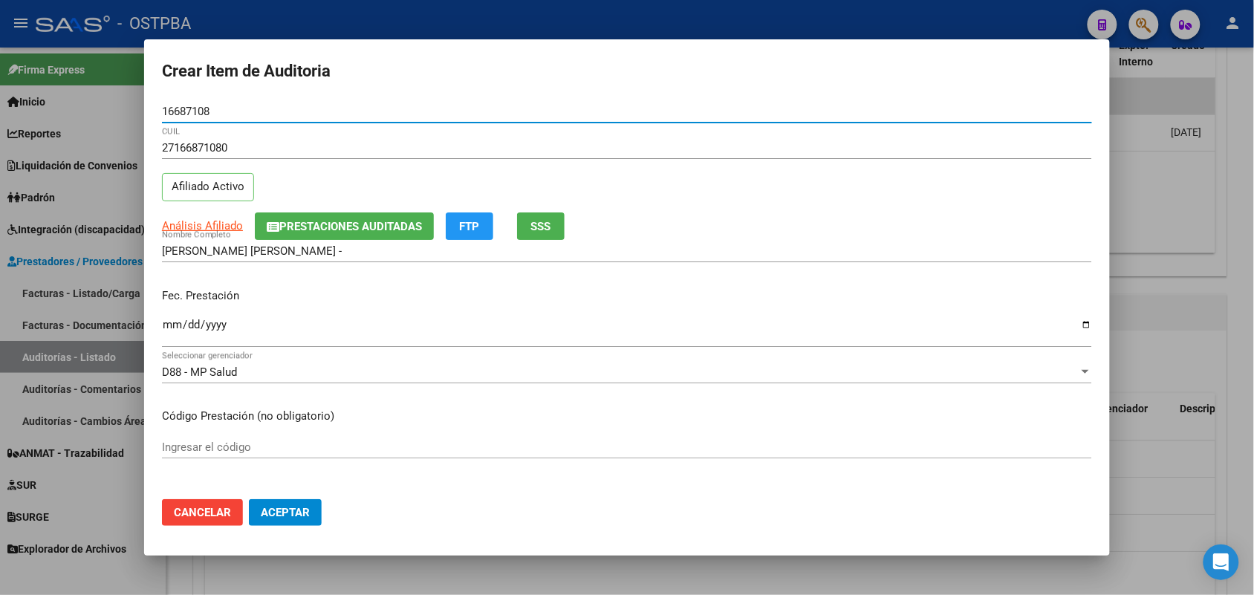
type input "16687108"
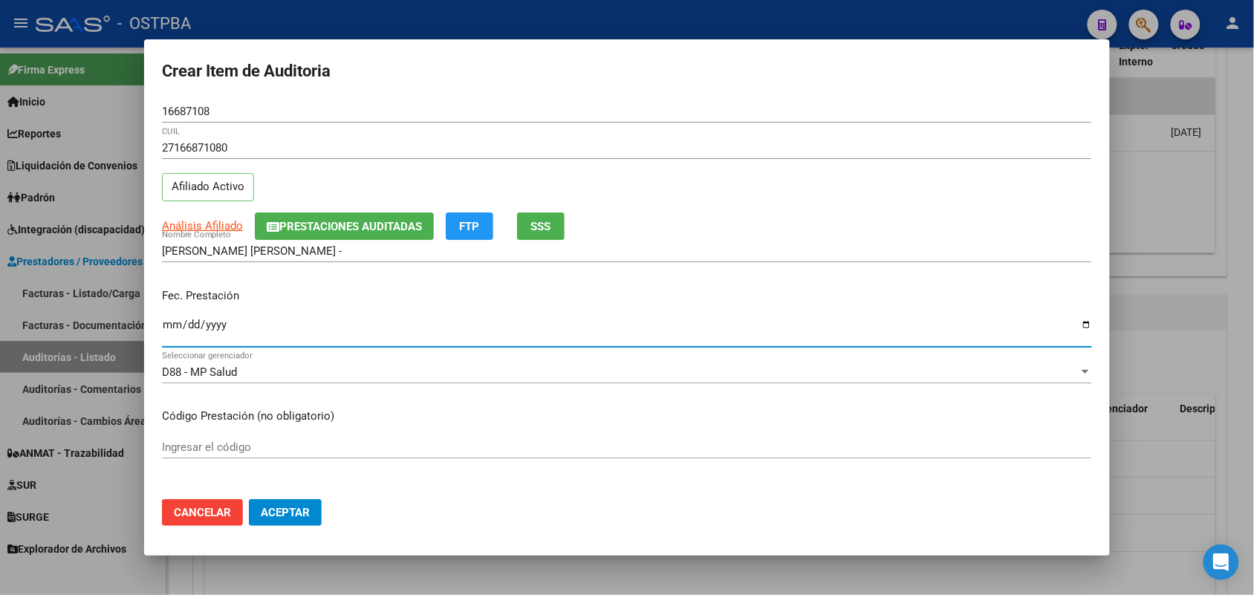
click at [173, 338] on input "Ingresar la fecha" at bounding box center [627, 331] width 930 height 24
type input "[DATE]"
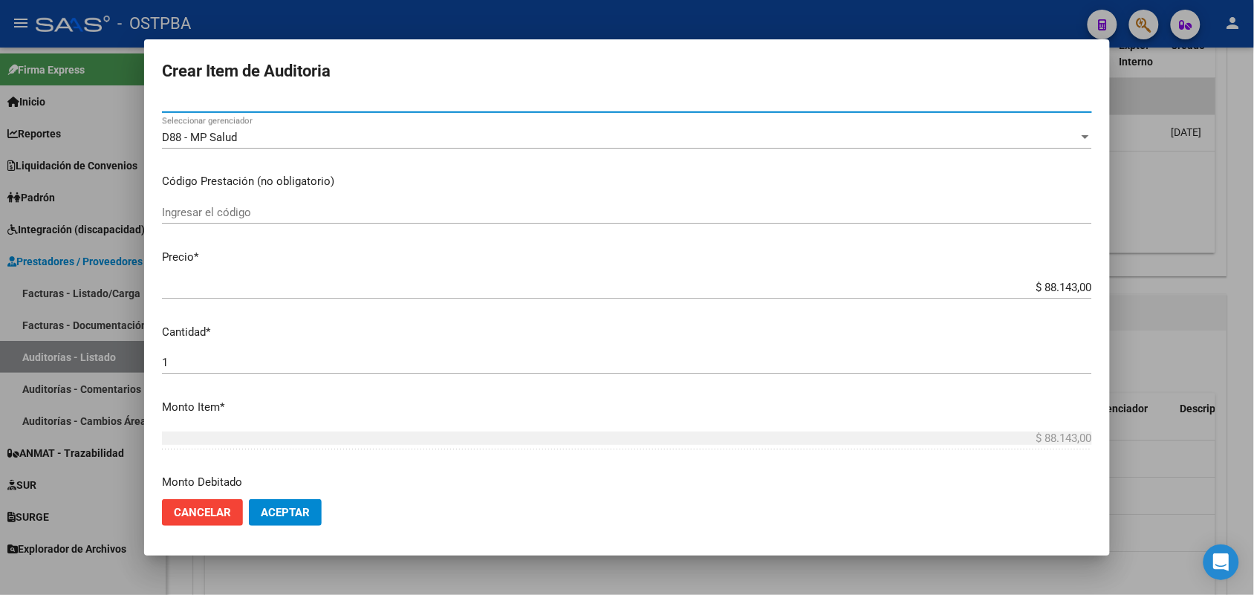
scroll to position [279, 0]
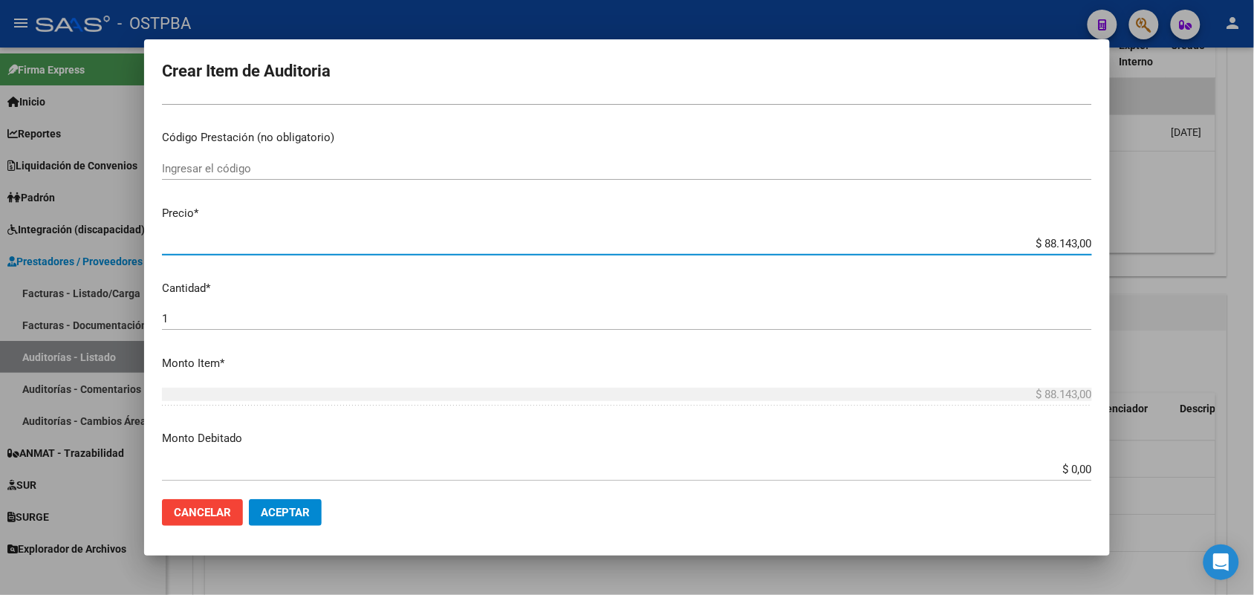
drag, startPoint x: 1011, startPoint y: 243, endPoint x: 1127, endPoint y: 242, distance: 115.9
click at [1127, 242] on div "Crear Item de Auditoria 16687108 Nro Documento 27166871080 CUIL Afiliado Activo…" at bounding box center [627, 297] width 1254 height 595
type input "$ 0,03"
type input "$ 0,35"
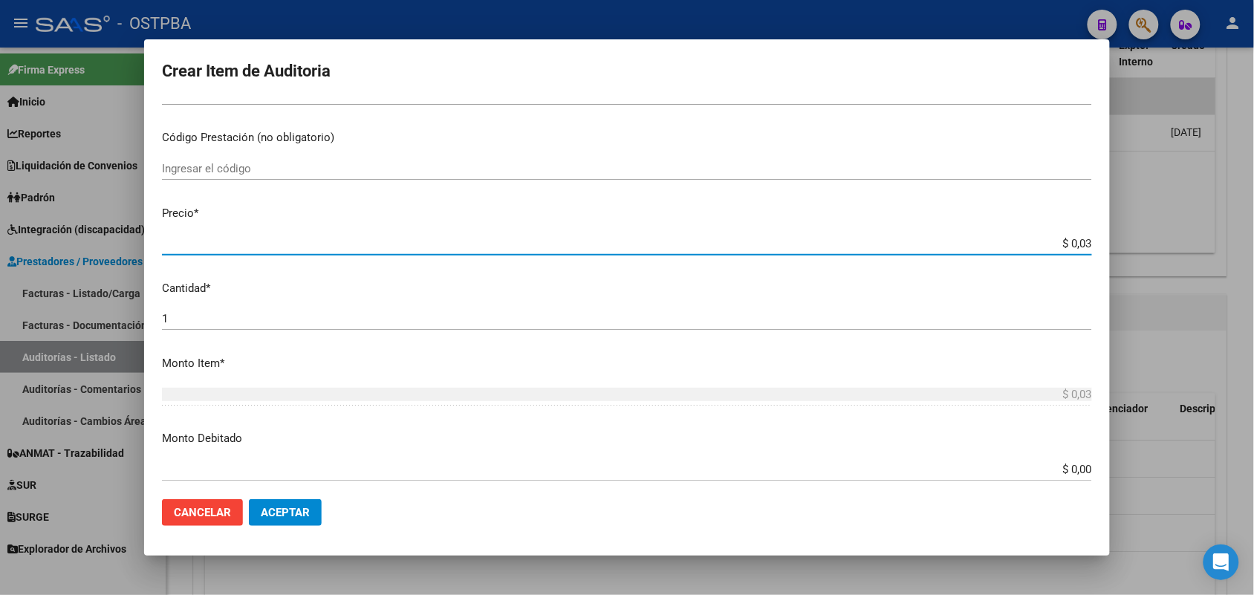
type input "$ 0,35"
type input "$ 3,51"
type input "$ 35,14"
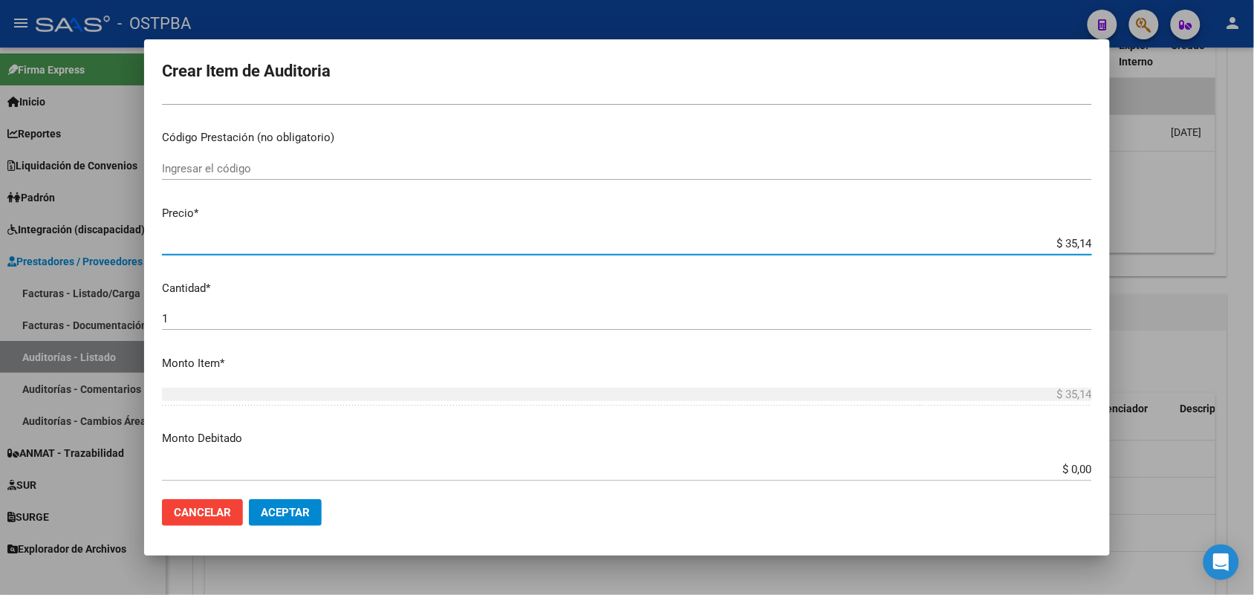
type input "$ 351,42"
type input "$ 3.514,20"
type input "$ 35.142,00"
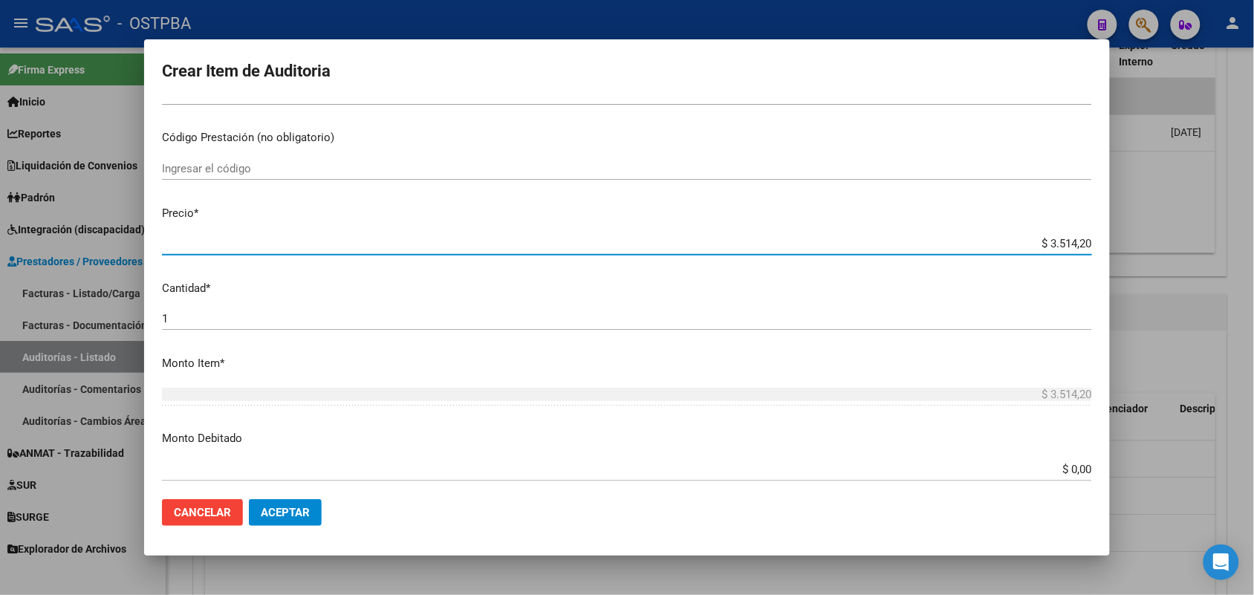
type input "$ 35.142,00"
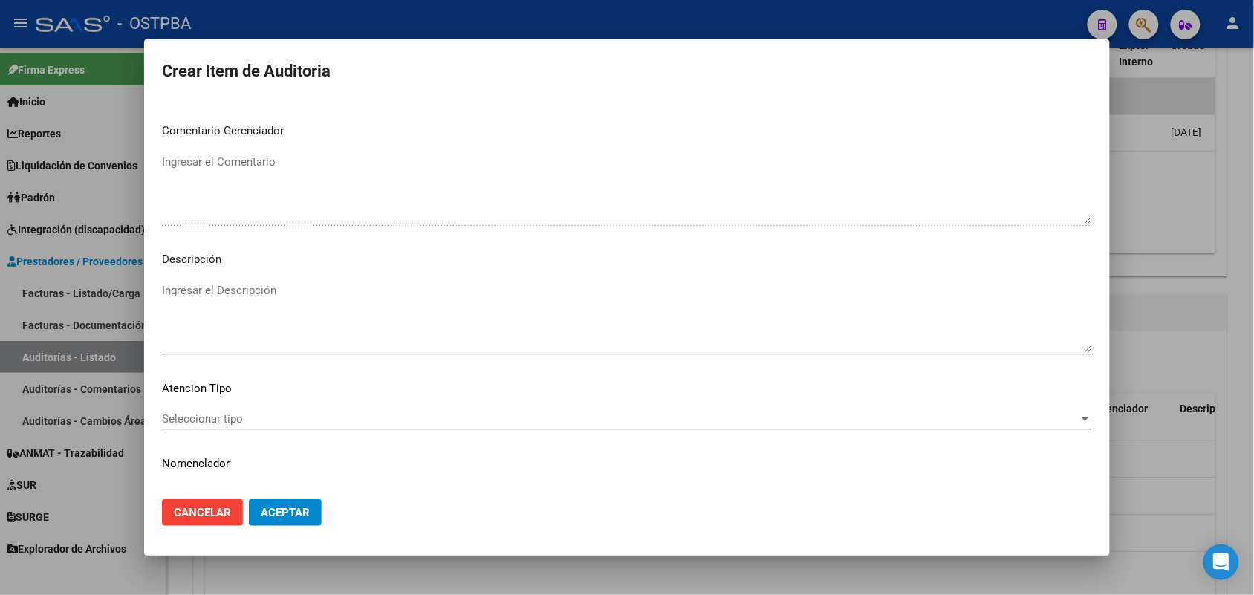
scroll to position [929, 0]
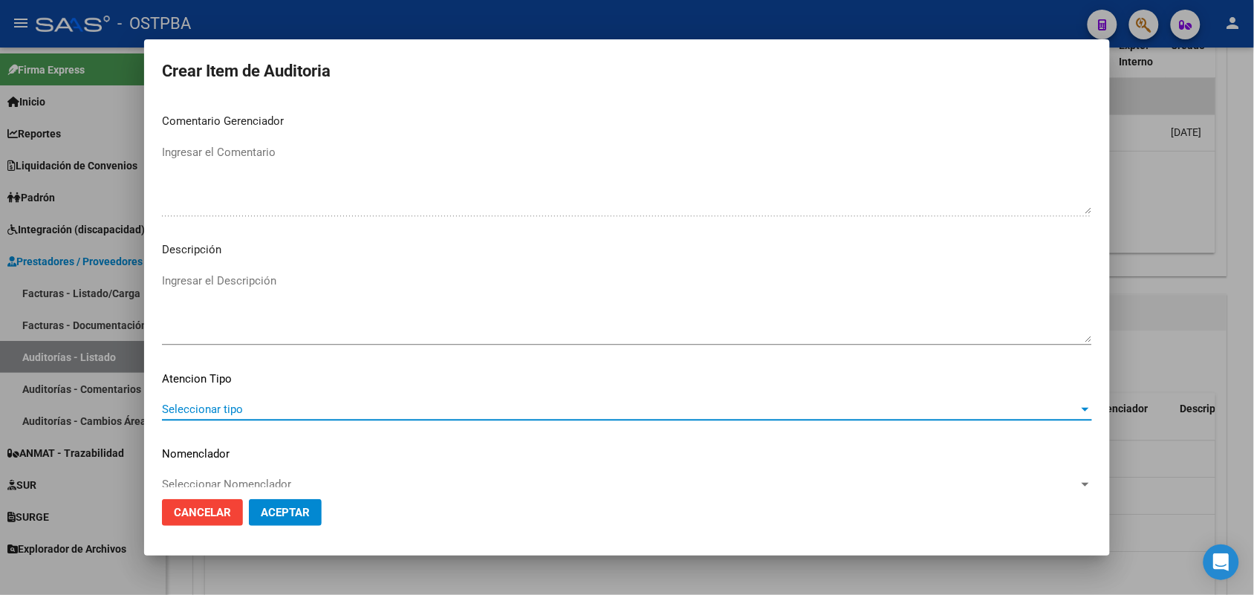
click at [238, 405] on span "Seleccionar tipo" at bounding box center [620, 409] width 917 height 13
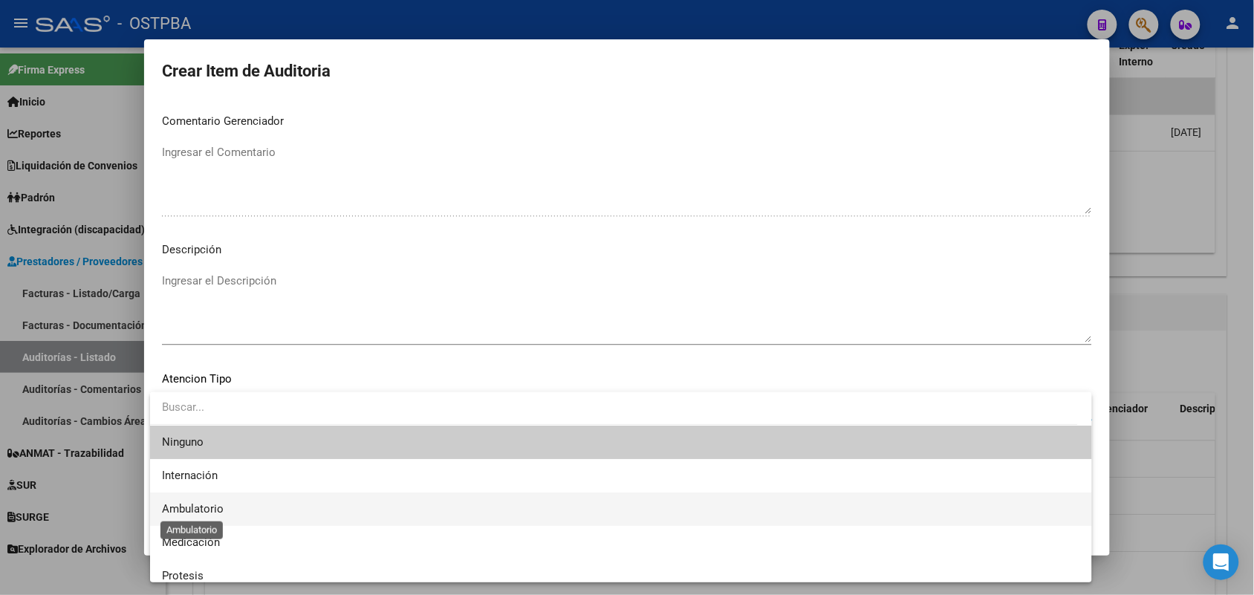
click at [220, 507] on span "Ambulatorio" at bounding box center [193, 508] width 62 height 13
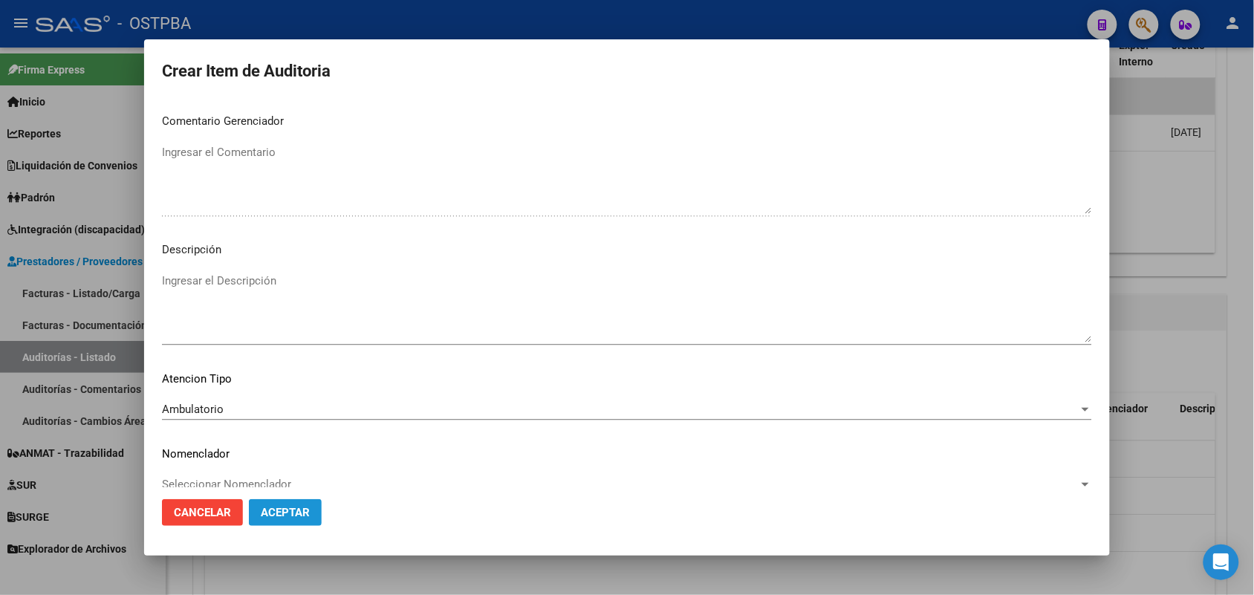
click at [309, 510] on span "Aceptar" at bounding box center [285, 512] width 49 height 13
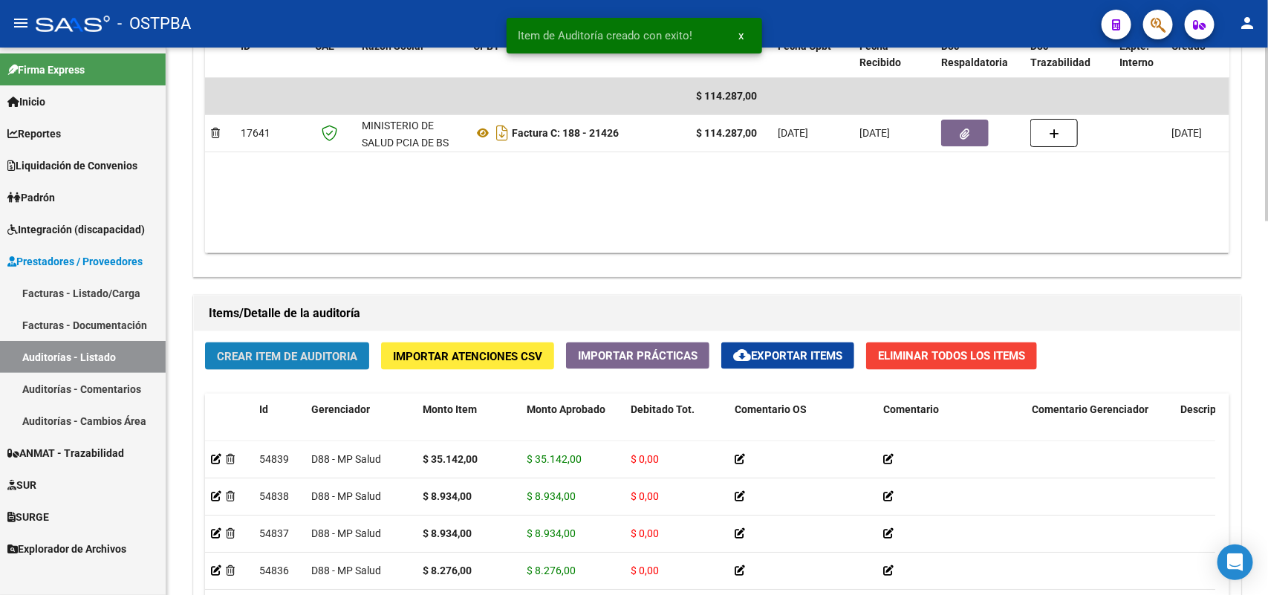
click at [322, 351] on span "Crear Item de Auditoria" at bounding box center [287, 356] width 140 height 13
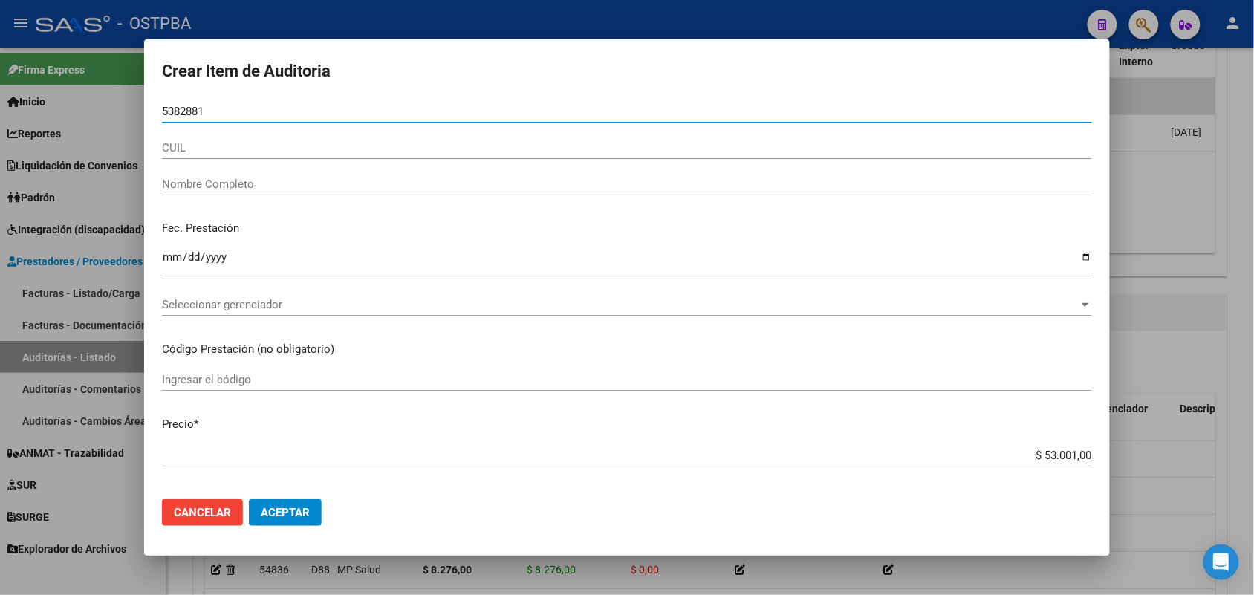
type input "53828817"
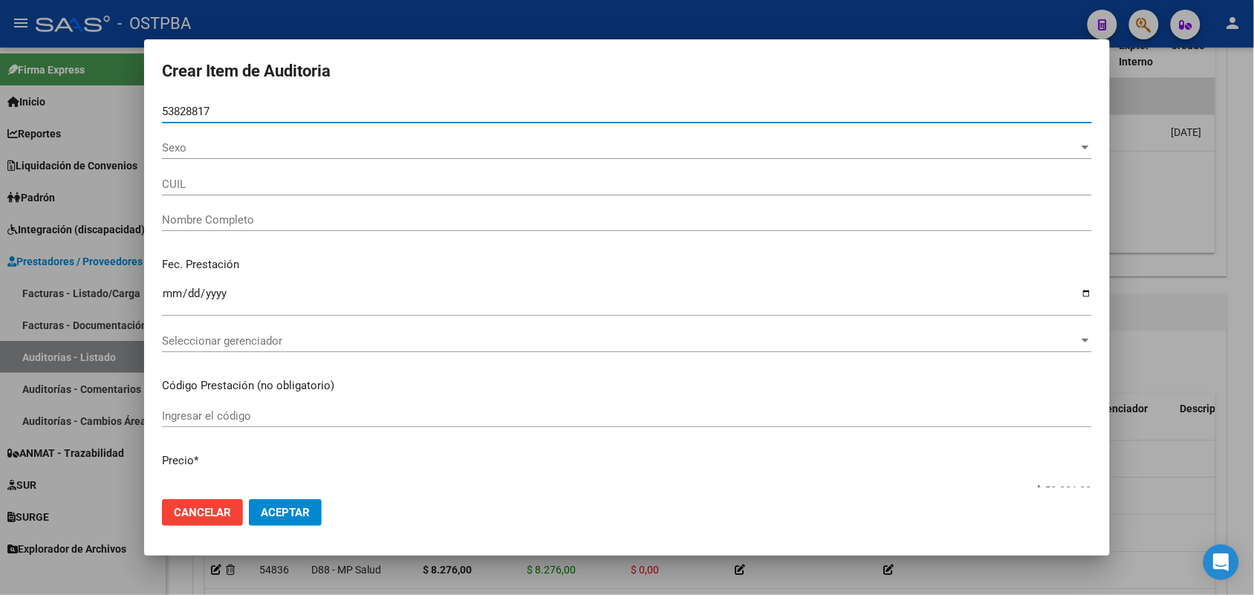
type input "27538288174"
type input "[PERSON_NAME] -"
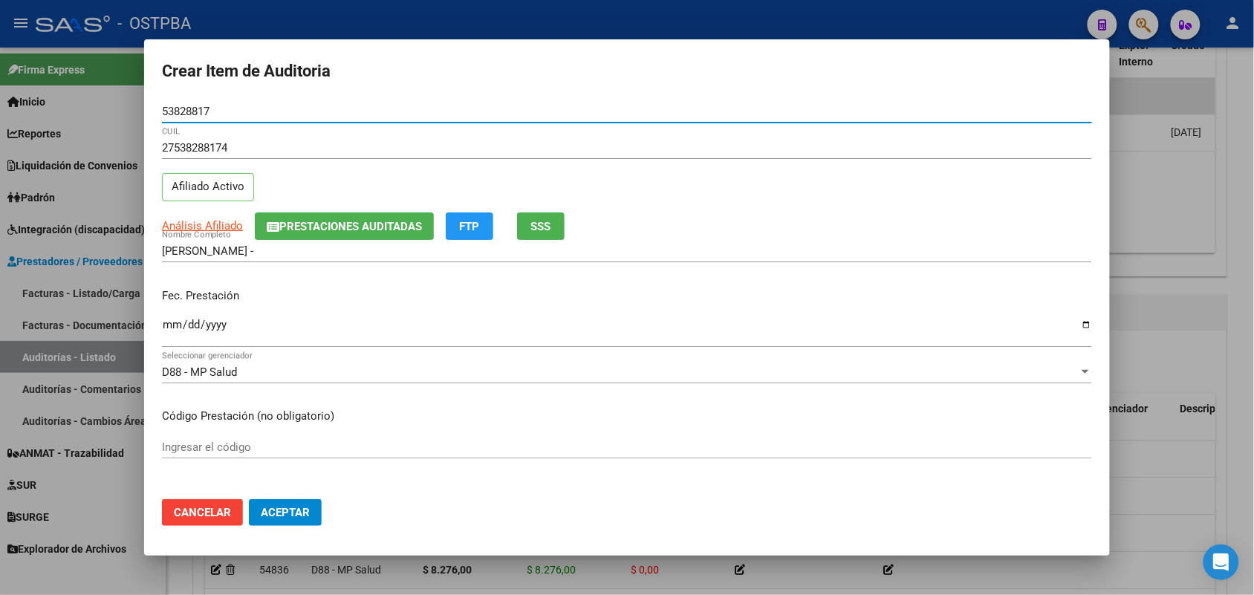
type input "53828817"
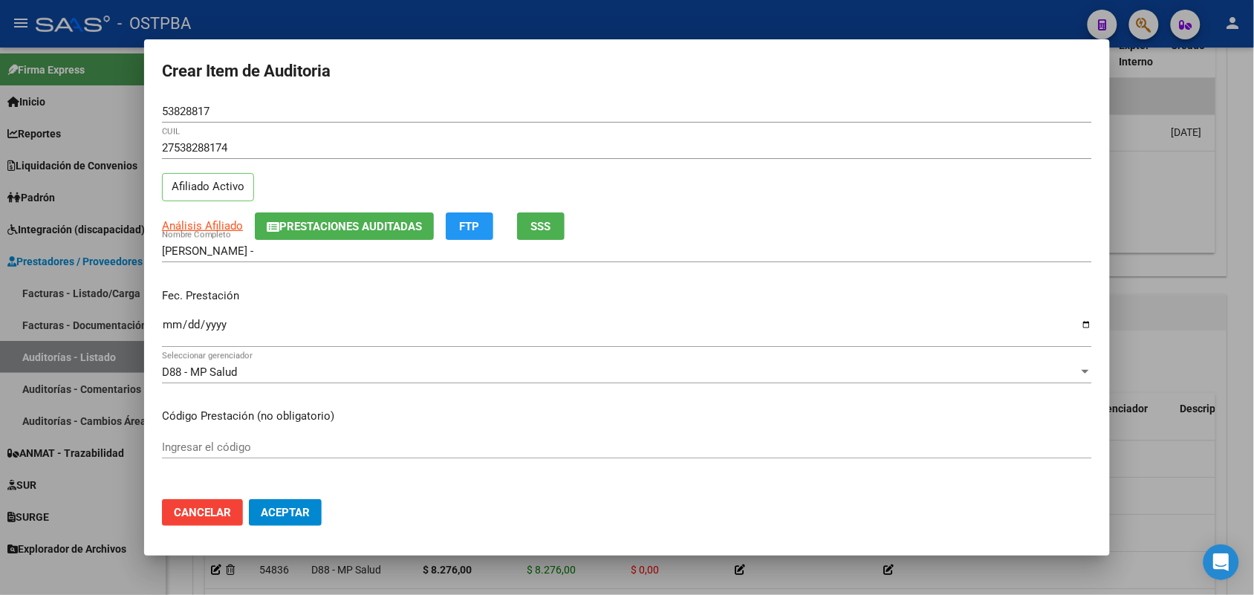
click at [160, 327] on mat-dialog-content "53828817 Nro Documento 27538288174 CUIL Afiliado Activo Análisis Afiliado Prest…" at bounding box center [627, 293] width 966 height 387
click at [166, 327] on input "Ingresar la fecha" at bounding box center [627, 331] width 930 height 24
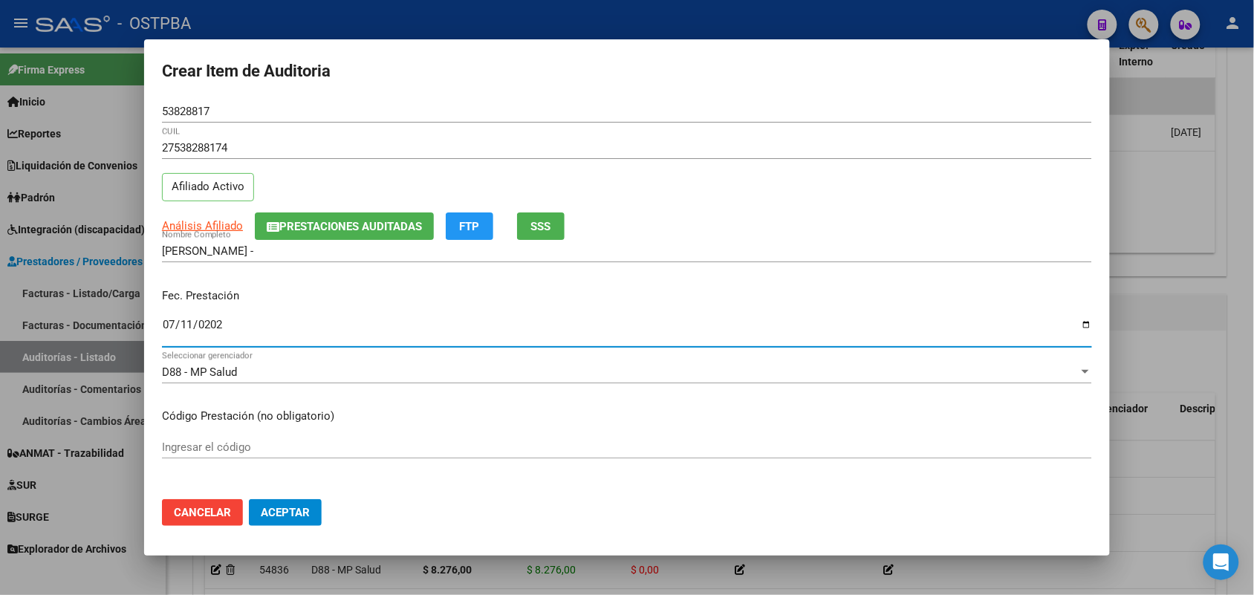
type input "[DATE]"
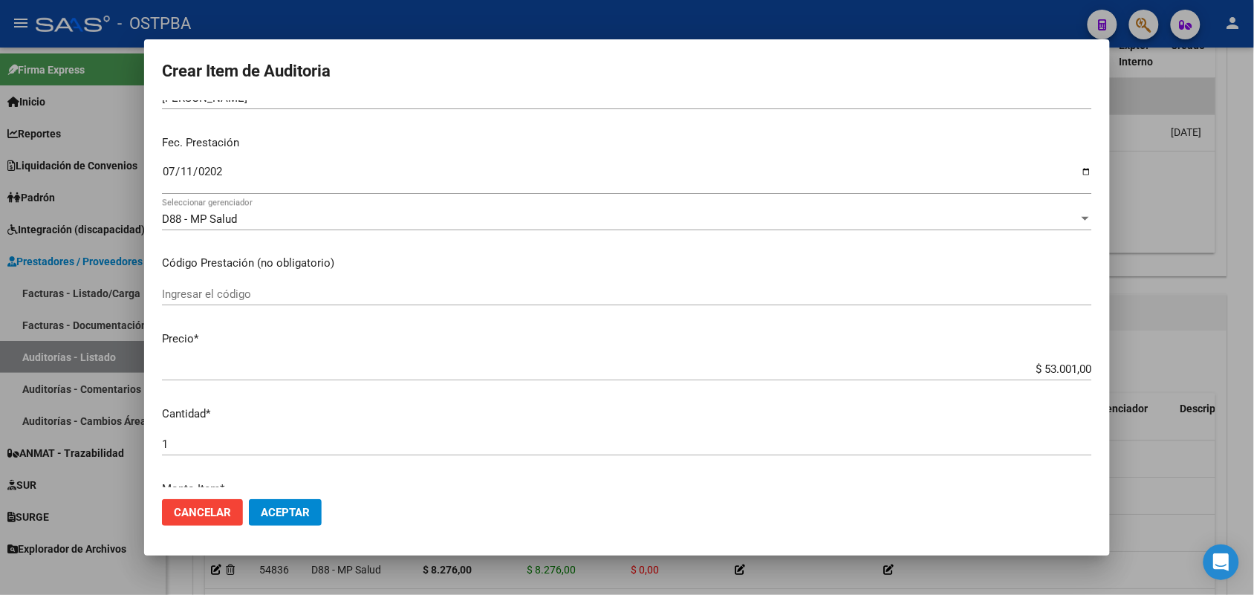
scroll to position [186, 0]
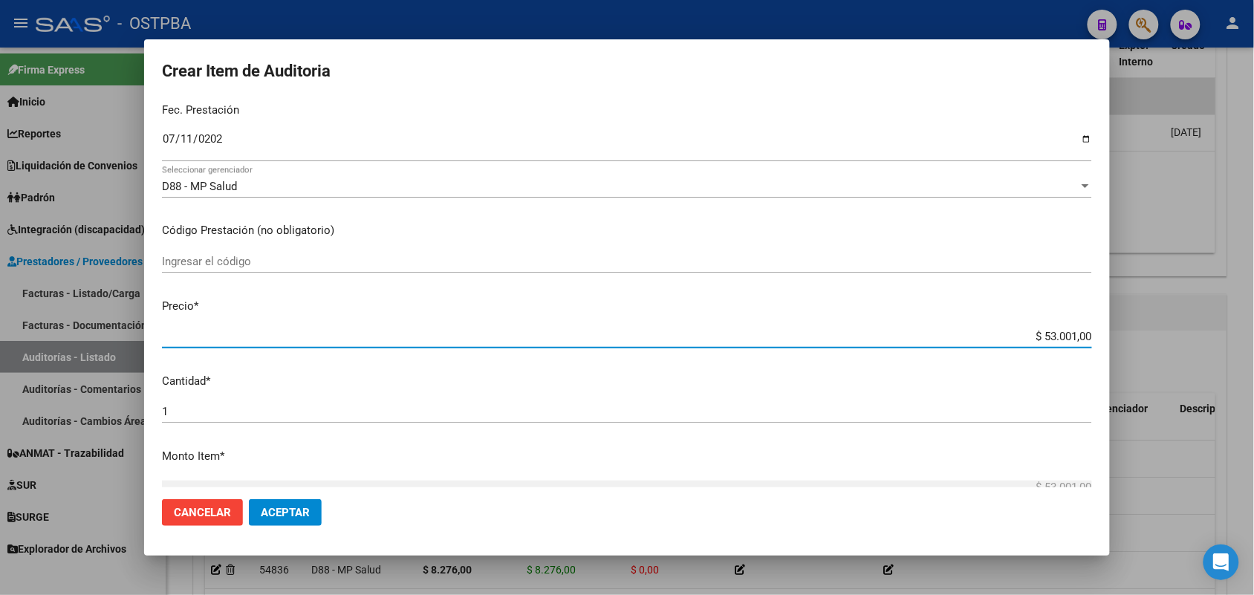
drag, startPoint x: 1015, startPoint y: 336, endPoint x: 1126, endPoint y: 333, distance: 111.5
click at [1126, 333] on div "Crear Item de Auditoria 53828817 Nro Documento 27538288174 CUIL Afiliado Activo…" at bounding box center [627, 297] width 1254 height 595
type input "$ 0,01"
type input "$ 0,10"
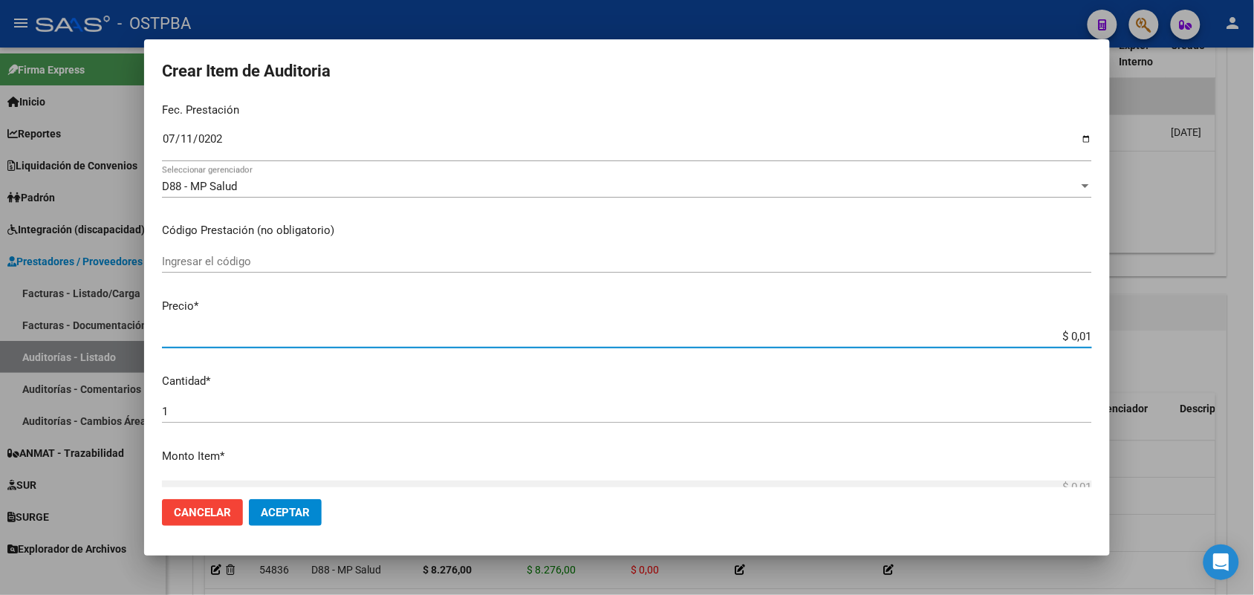
type input "$ 0,10"
type input "$ 1,00"
type input "$ 10,04"
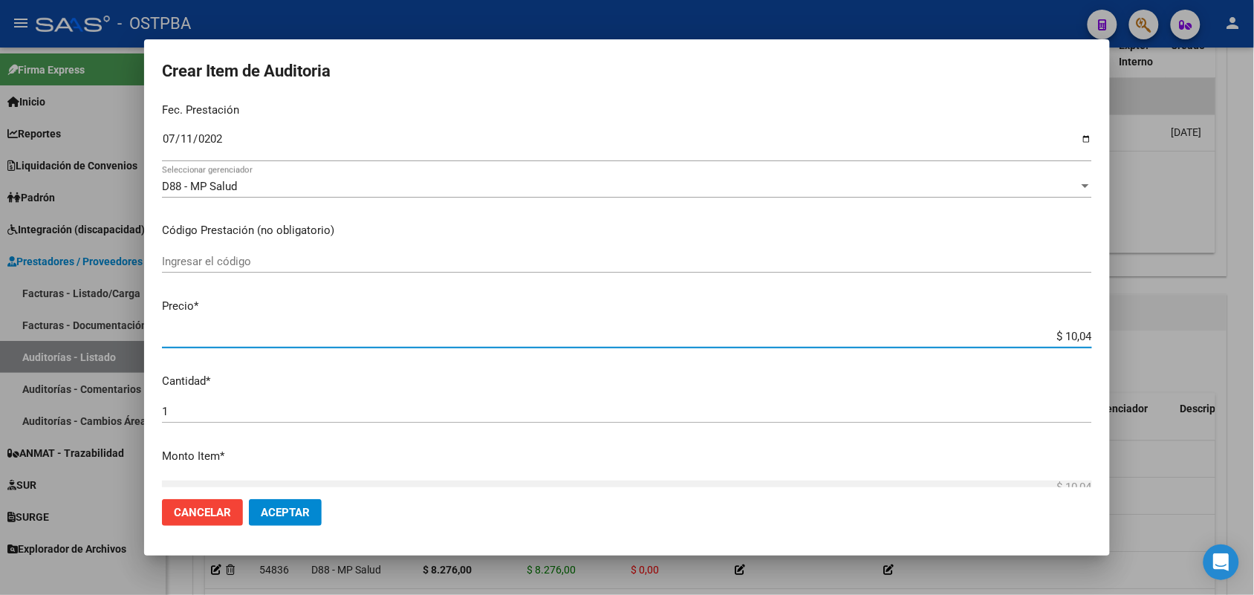
type input "$ 100,43"
type input "$ 1.004,30"
type input "$ 10.043,00"
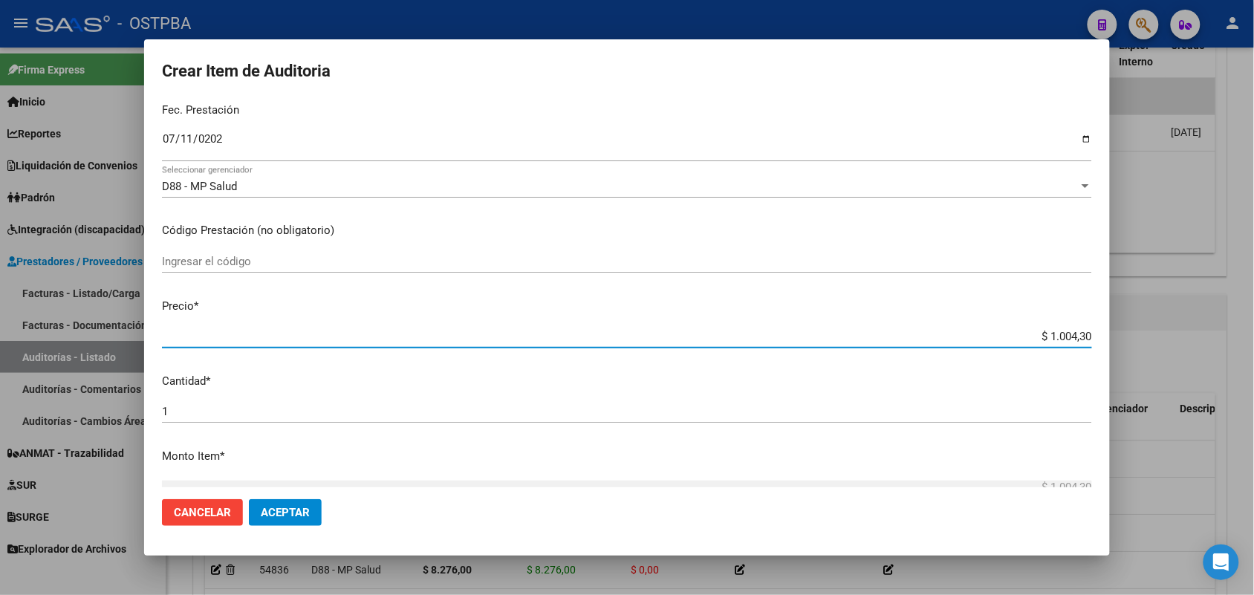
type input "$ 10.043,00"
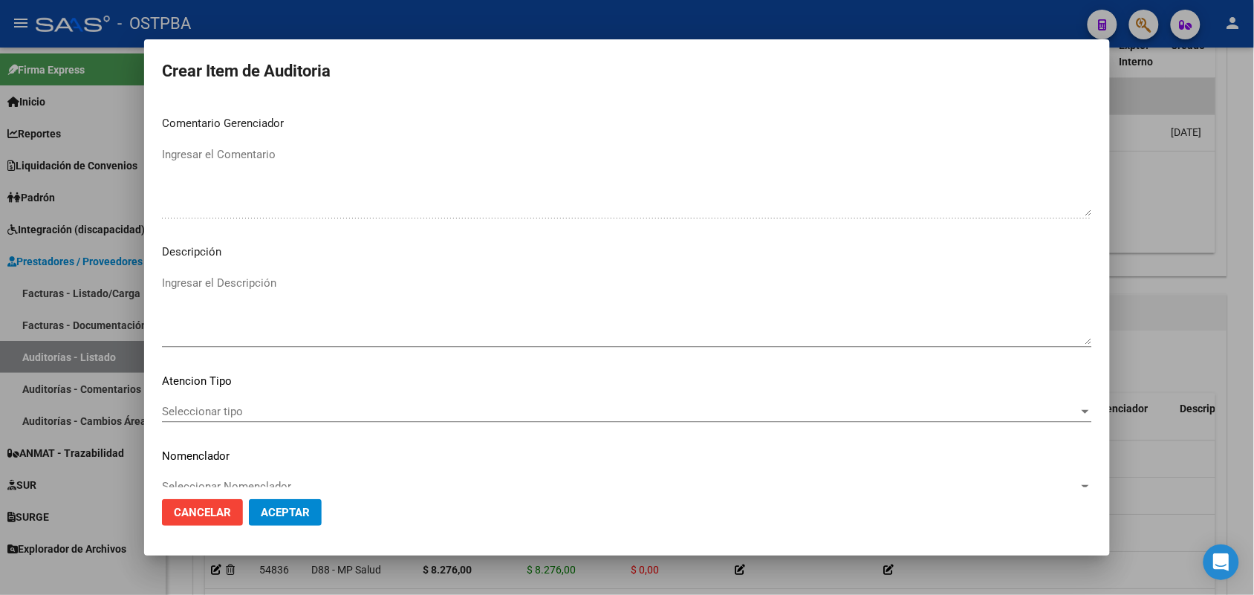
scroll to position [949, 0]
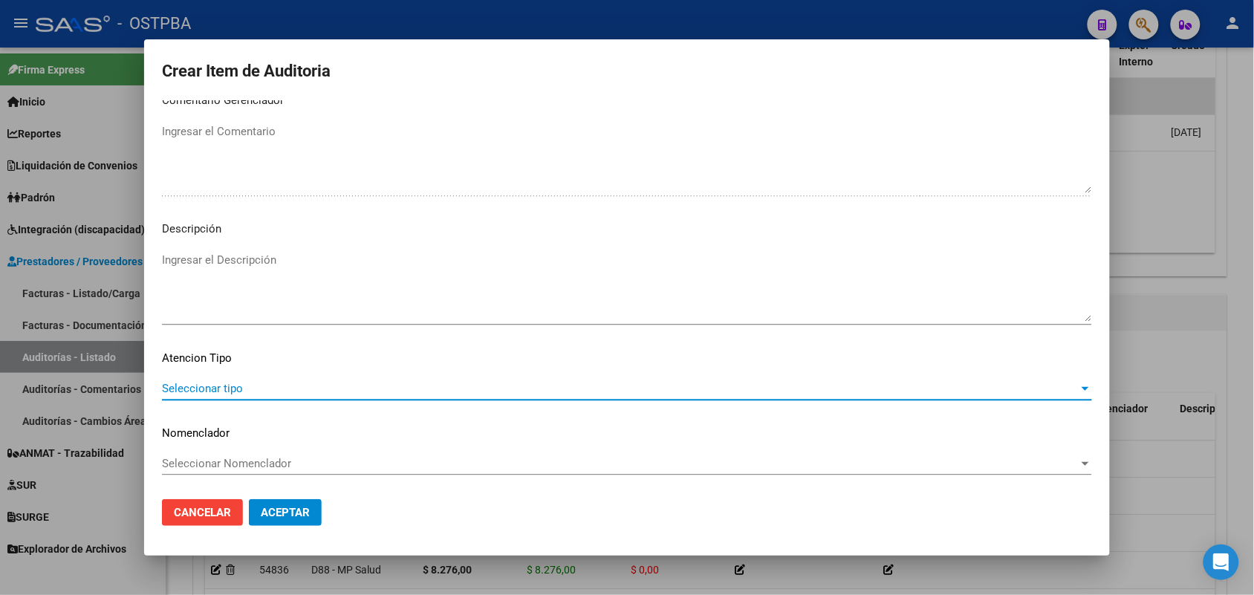
click at [225, 382] on span "Seleccionar tipo" at bounding box center [620, 388] width 917 height 13
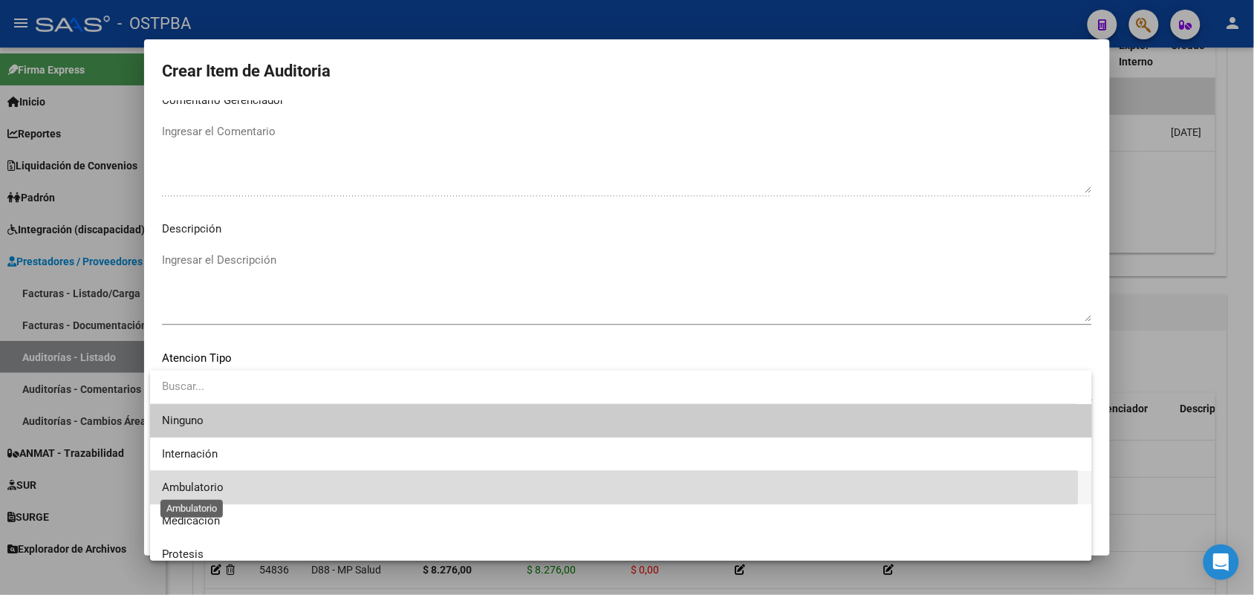
click at [205, 487] on span "Ambulatorio" at bounding box center [193, 487] width 62 height 13
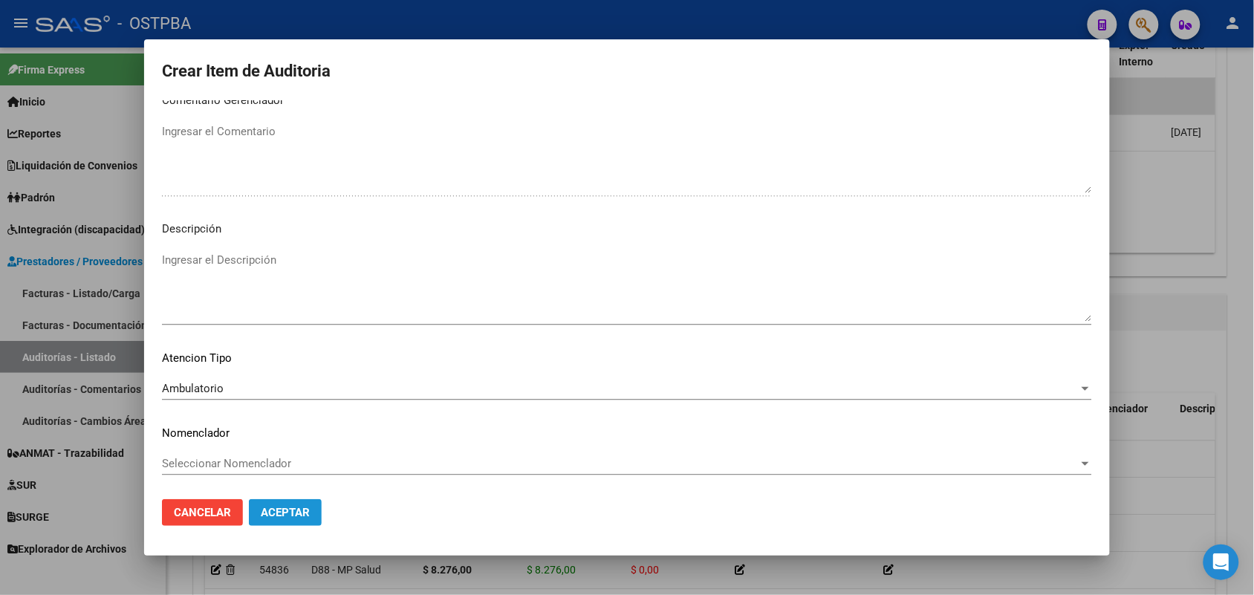
click at [272, 515] on span "Aceptar" at bounding box center [285, 512] width 49 height 13
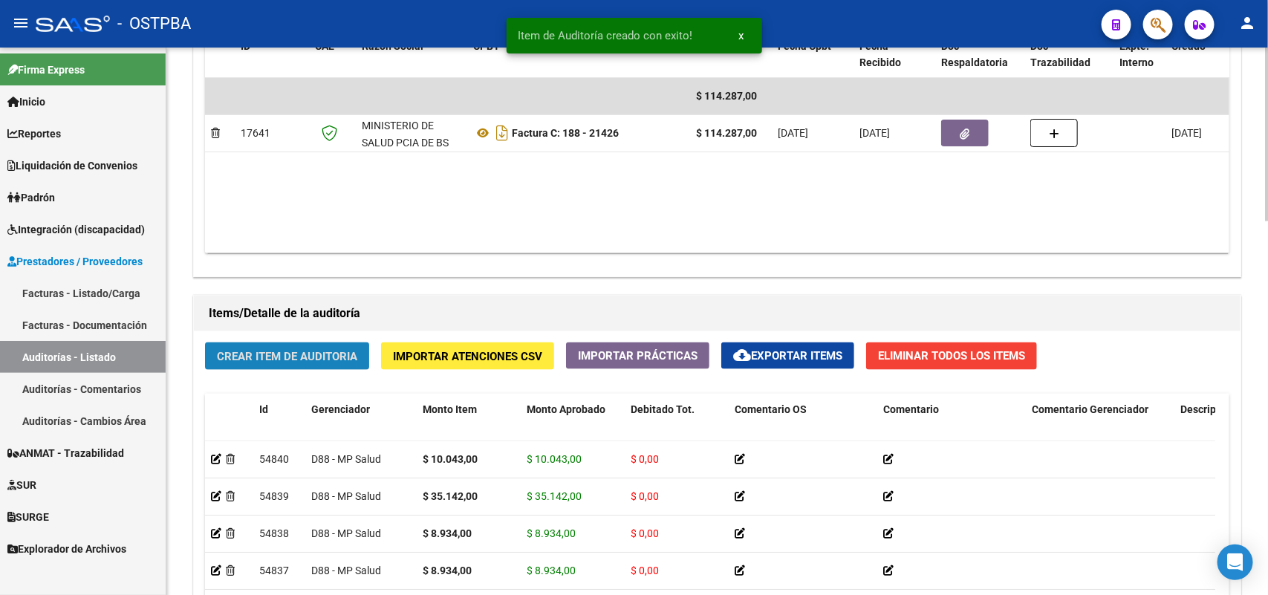
click at [293, 350] on span "Crear Item de Auditoria" at bounding box center [287, 356] width 140 height 13
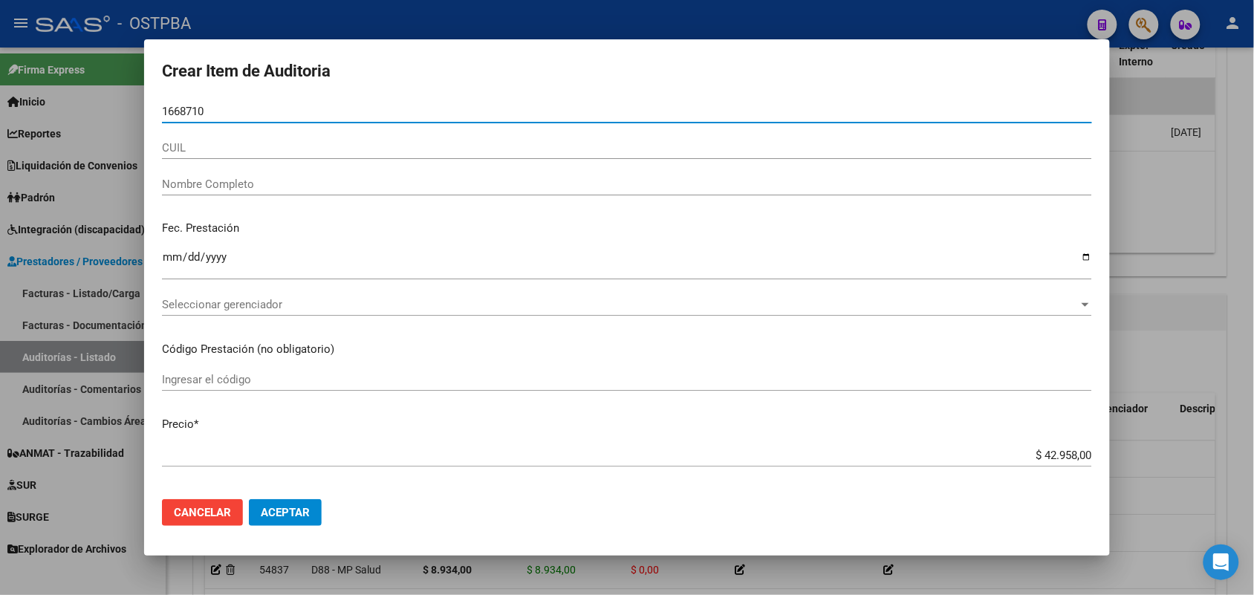
type input "16687108"
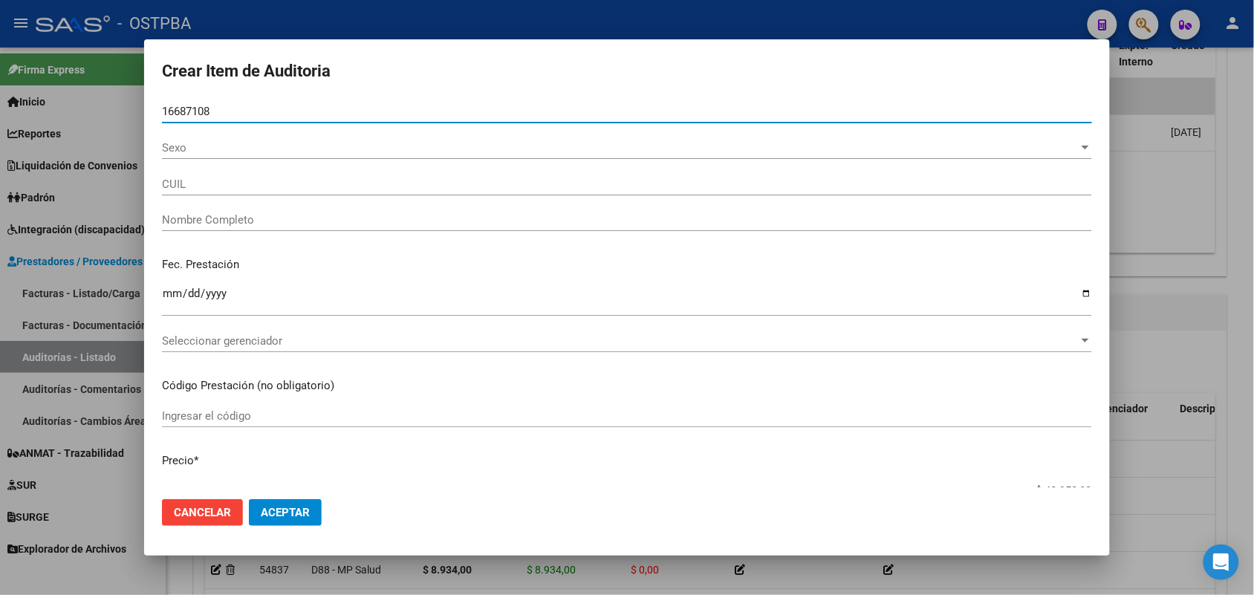
type input "27166871080"
type input "[PERSON_NAME] [PERSON_NAME] -"
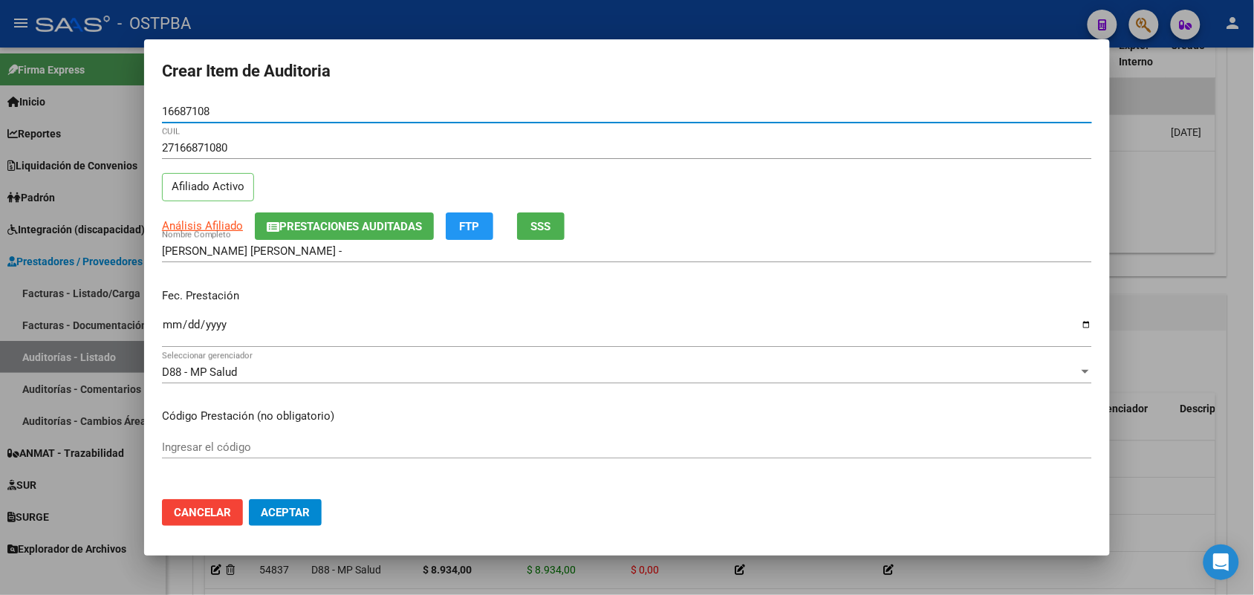
type input "16687108"
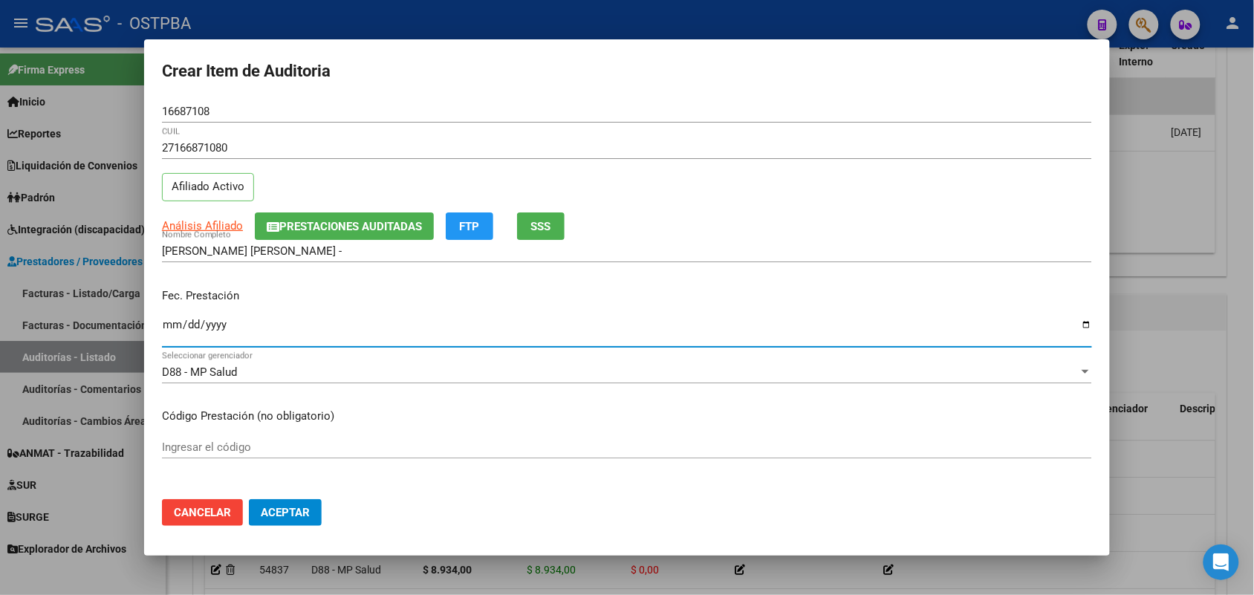
click at [166, 324] on input "Ingresar la fecha" at bounding box center [627, 331] width 930 height 24
type input "[DATE]"
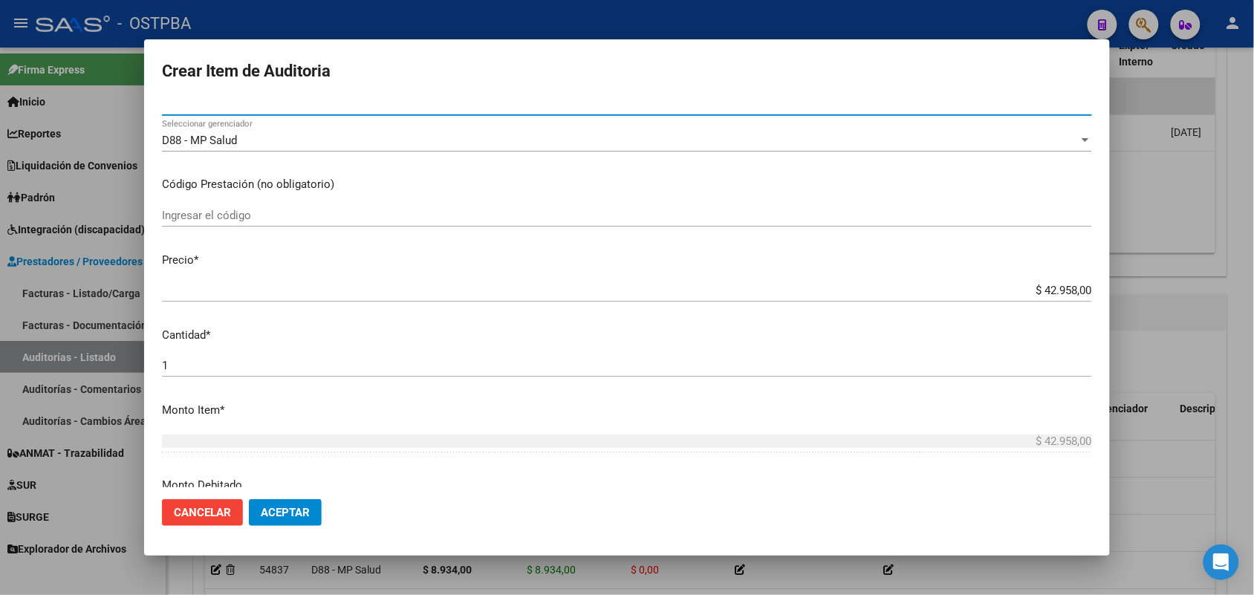
scroll to position [279, 0]
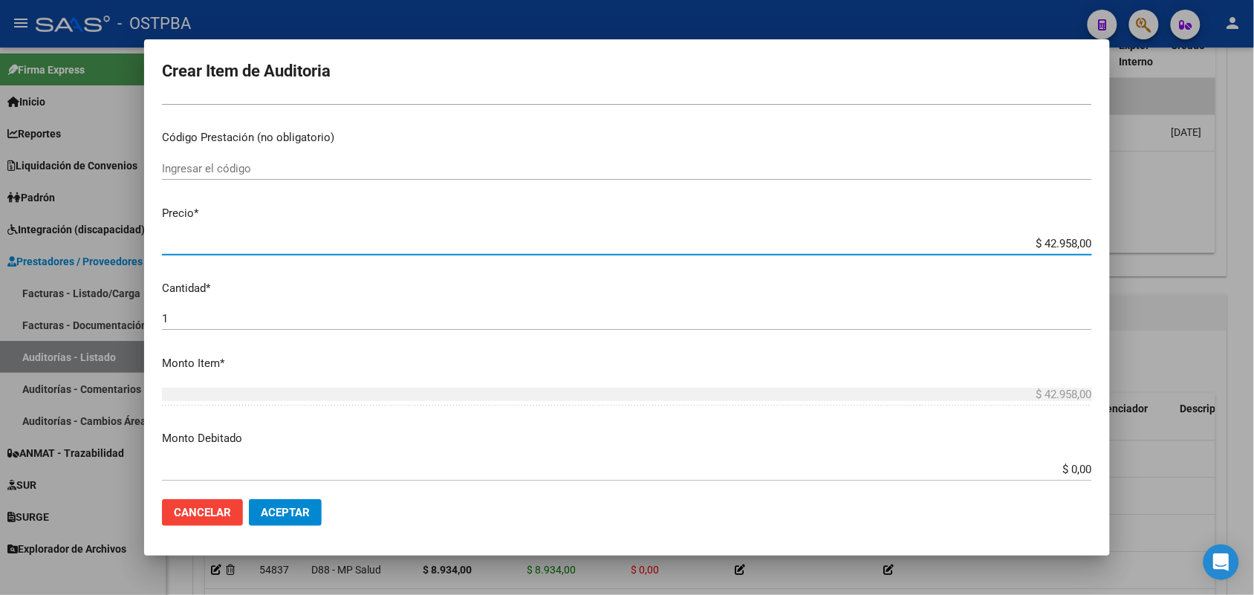
drag, startPoint x: 1016, startPoint y: 239, endPoint x: 1137, endPoint y: 234, distance: 120.4
click at [1137, 234] on div "Crear Item de Auditoria 16687108 Nro Documento 27166871080 CUIL Afiliado Activo…" at bounding box center [627, 297] width 1254 height 595
type input "$ 0,01"
type input "$ 0,18"
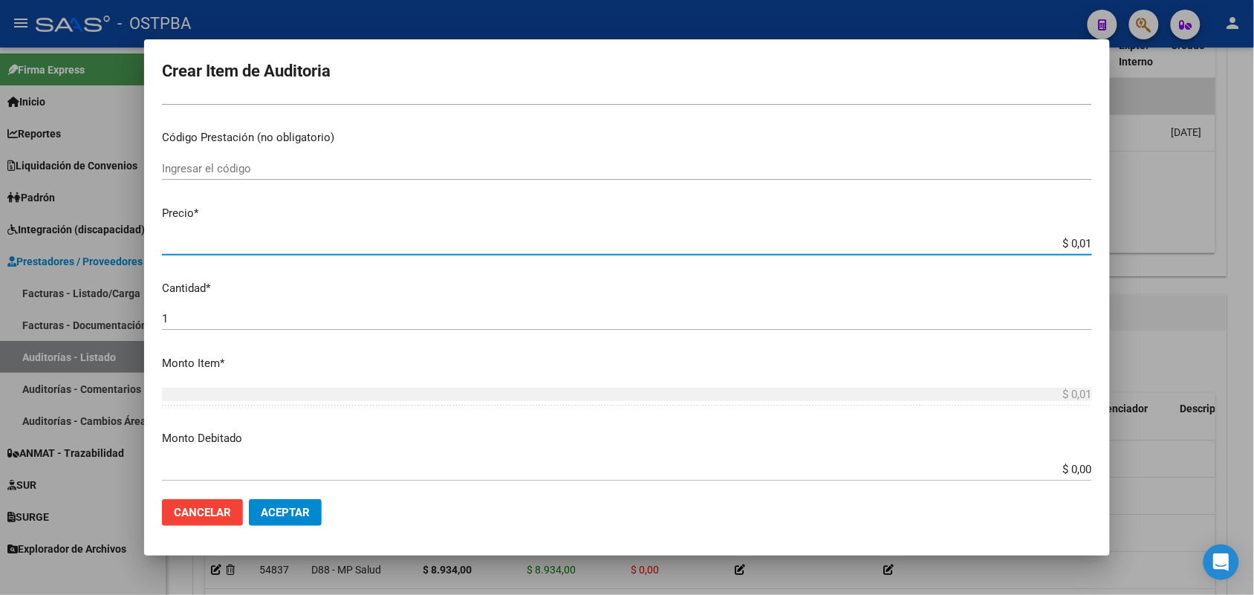
type input "$ 0,18"
type input "$ 1,87"
type input "$ 18,77"
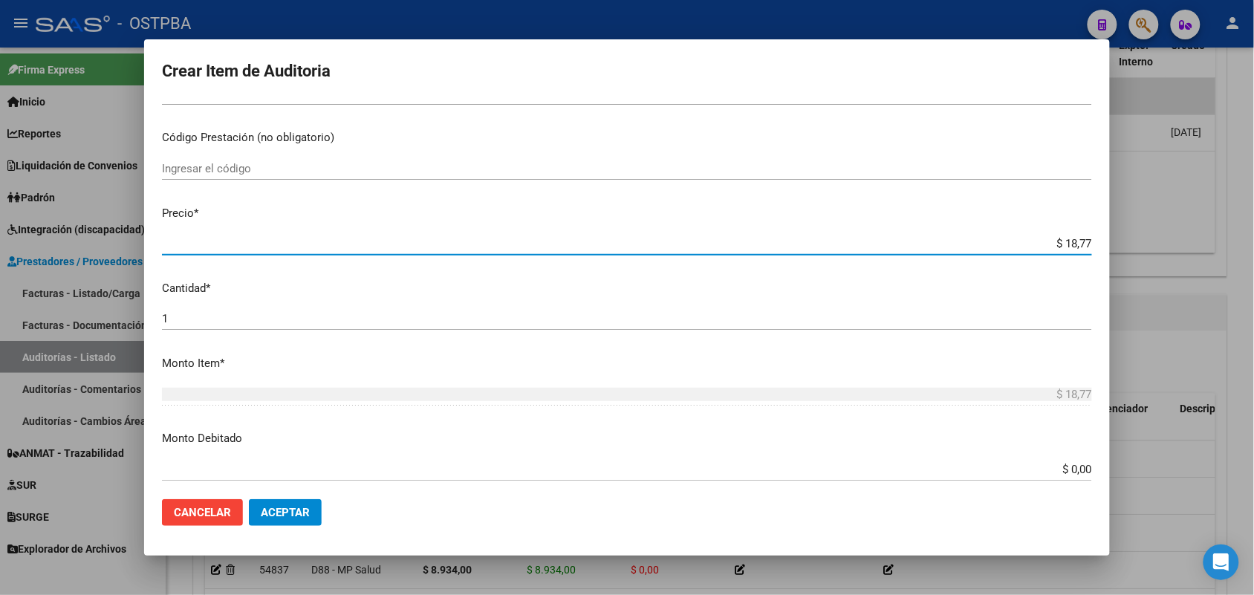
type input "$ 187,70"
type input "$ 1.877,00"
type input "$ 18.770,00"
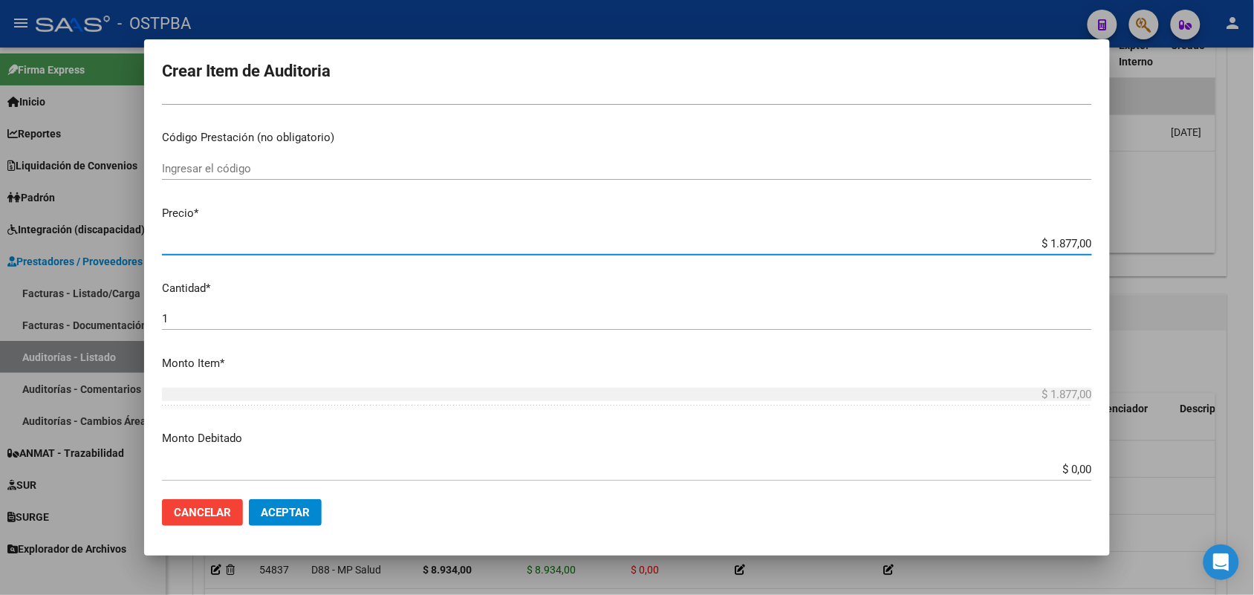
type input "$ 18.770,00"
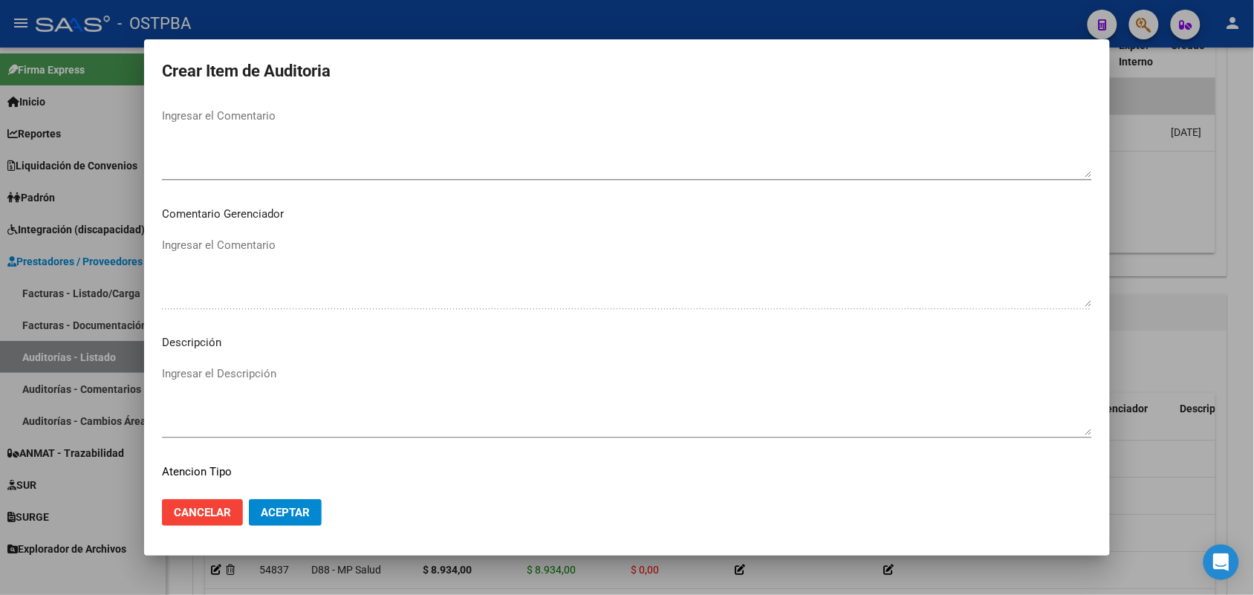
scroll to position [949, 0]
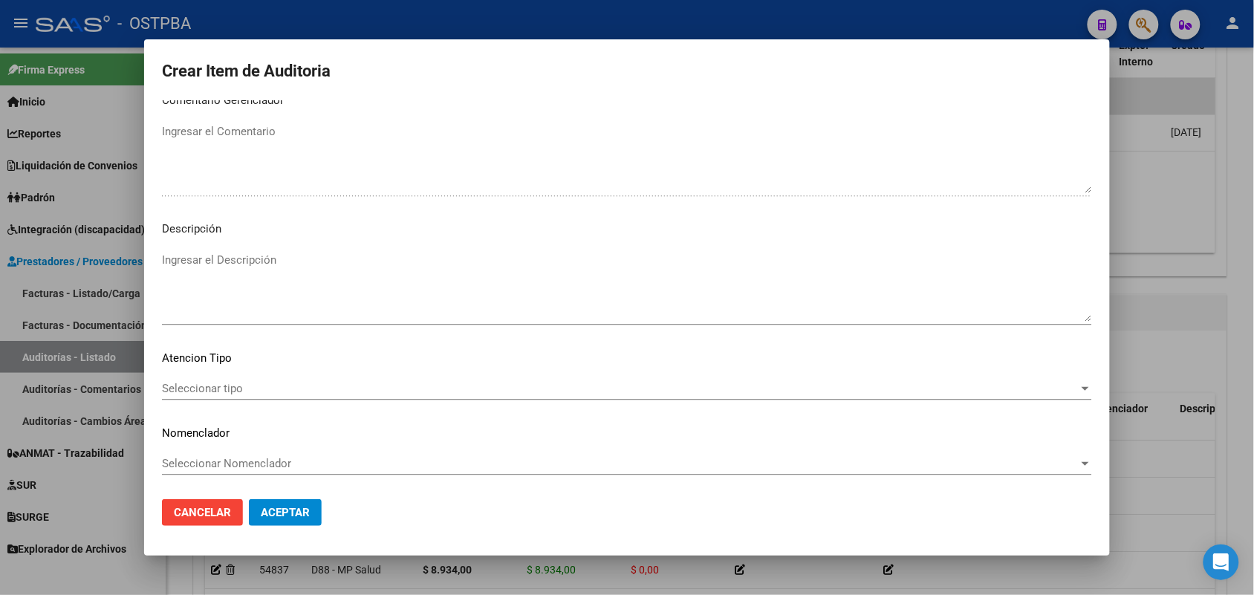
click at [224, 388] on span "Seleccionar tipo" at bounding box center [620, 388] width 917 height 13
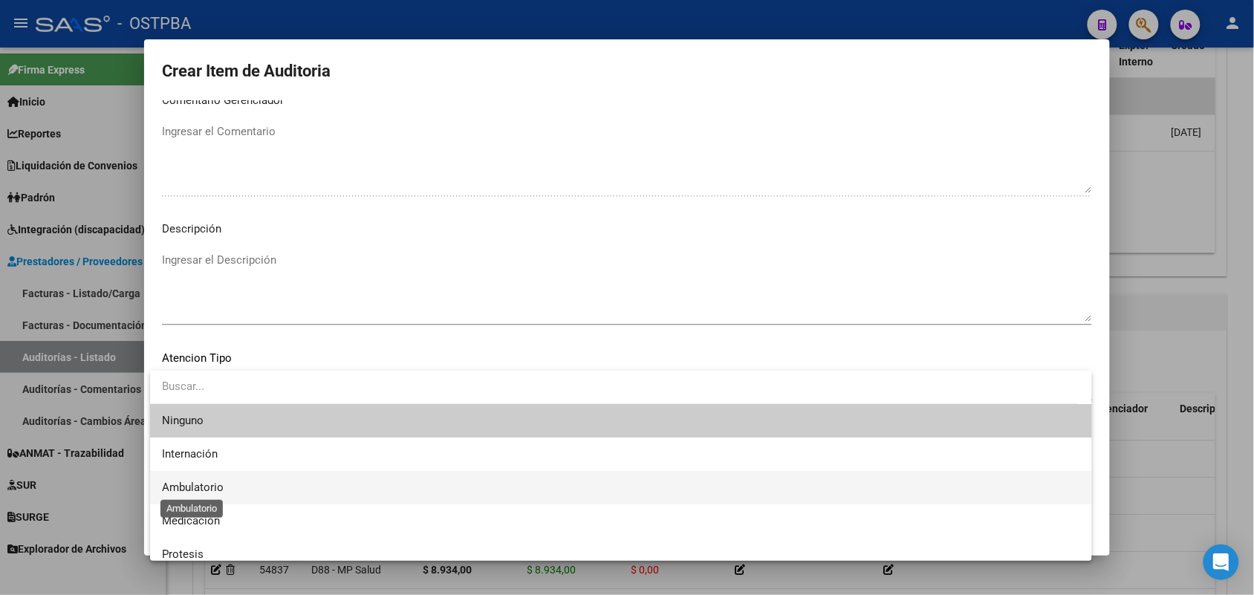
click at [216, 483] on span "Ambulatorio" at bounding box center [193, 487] width 62 height 13
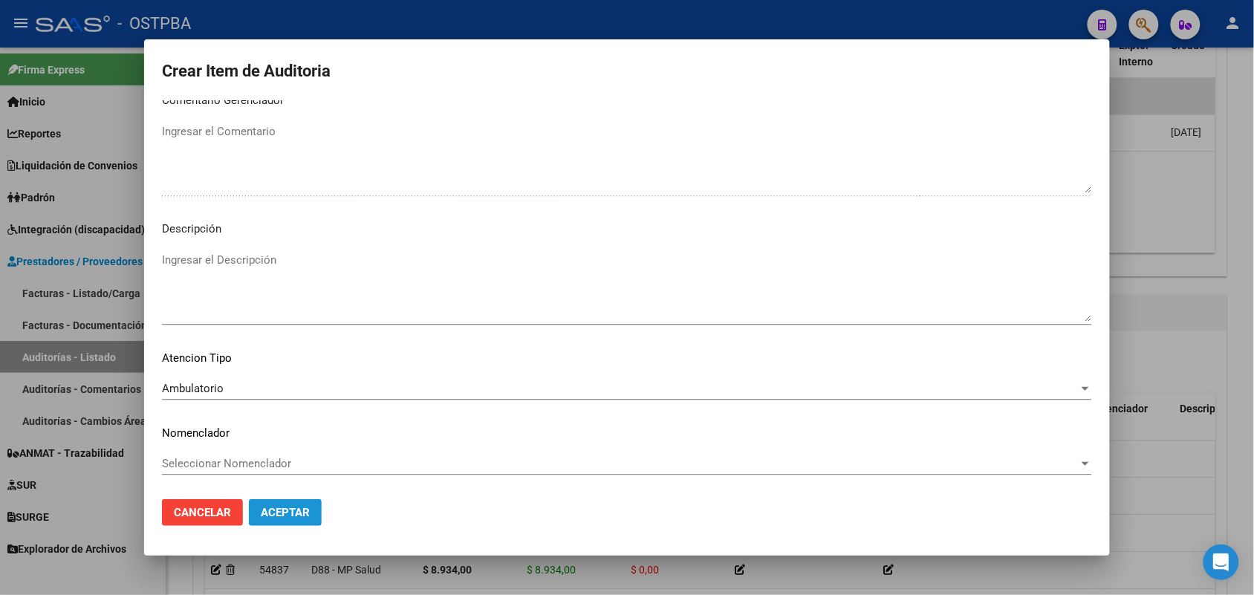
click at [282, 509] on span "Aceptar" at bounding box center [285, 512] width 49 height 13
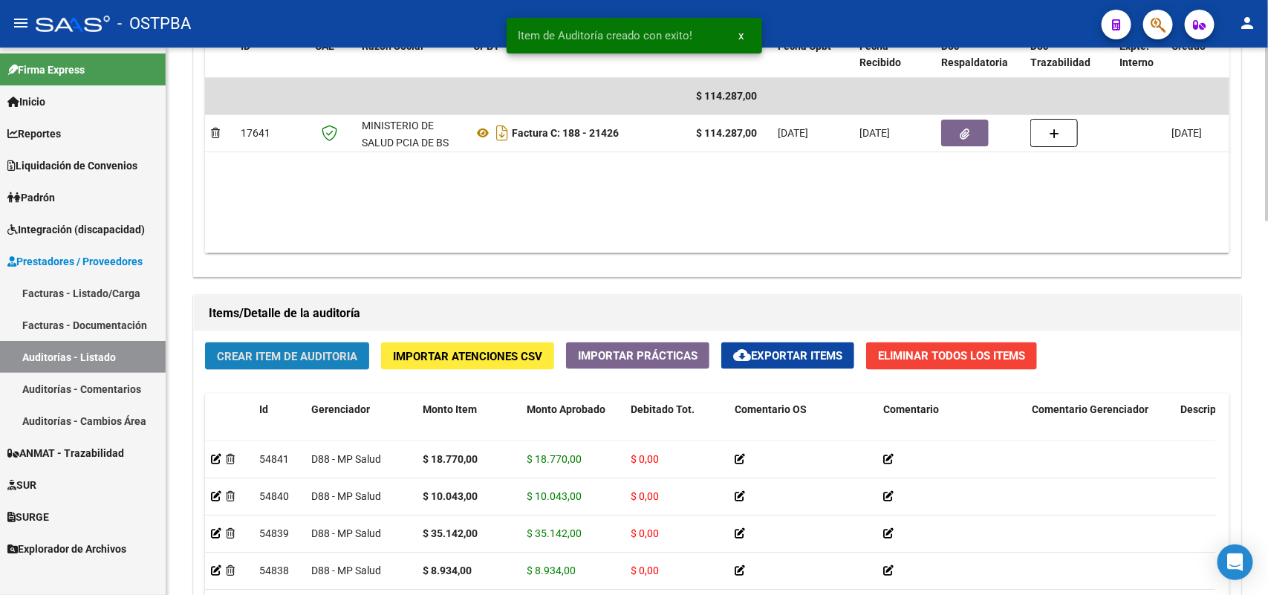
click at [290, 351] on span "Crear Item de Auditoria" at bounding box center [287, 356] width 140 height 13
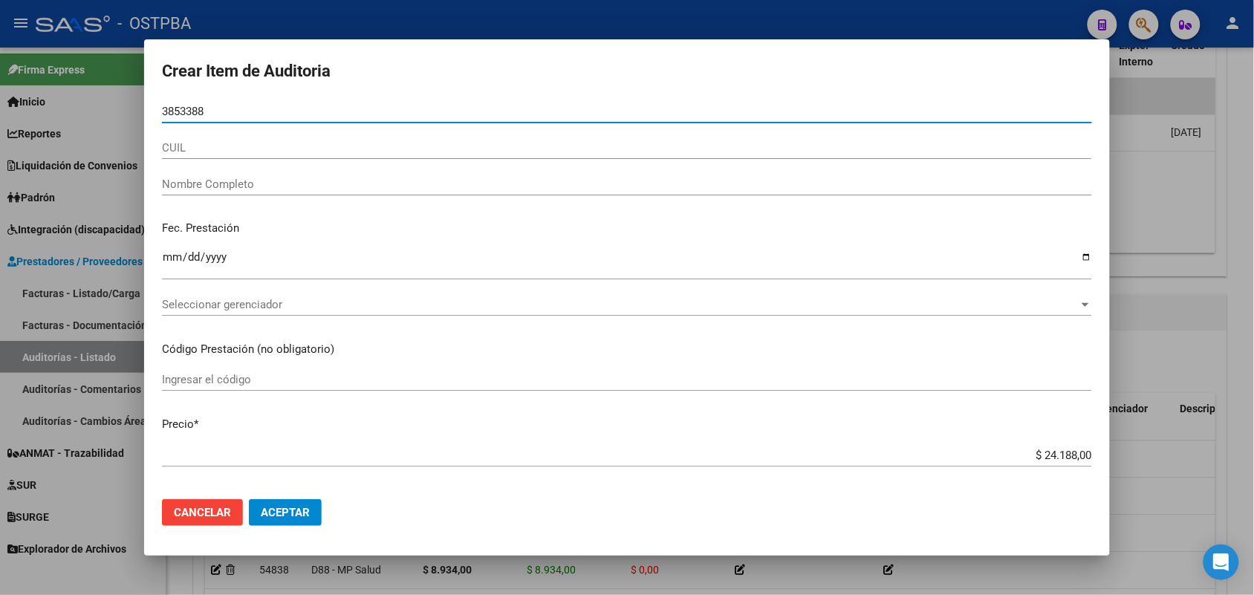
type input "38533884"
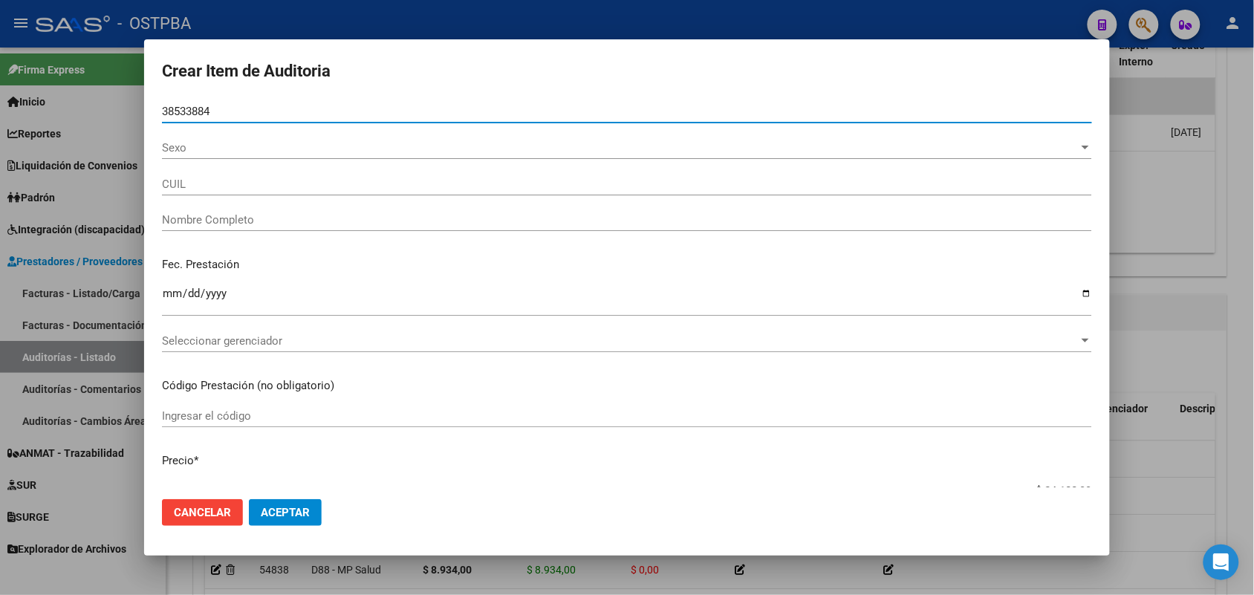
type input "27385338843"
type input "[PERSON_NAME] [PERSON_NAME] -"
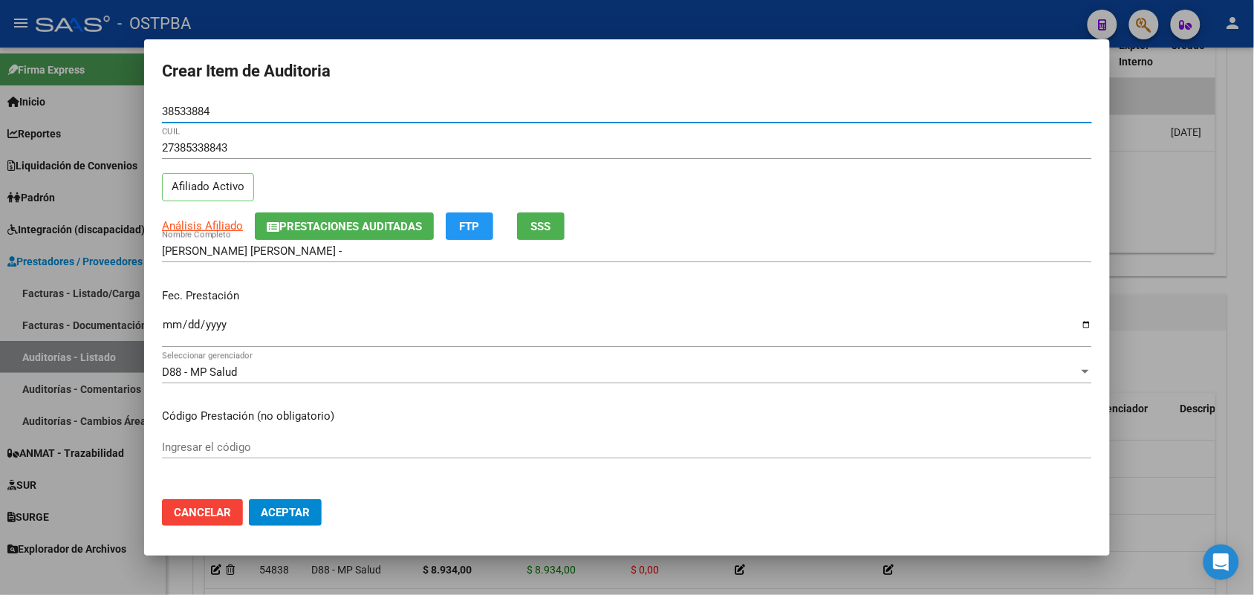
type input "38533884"
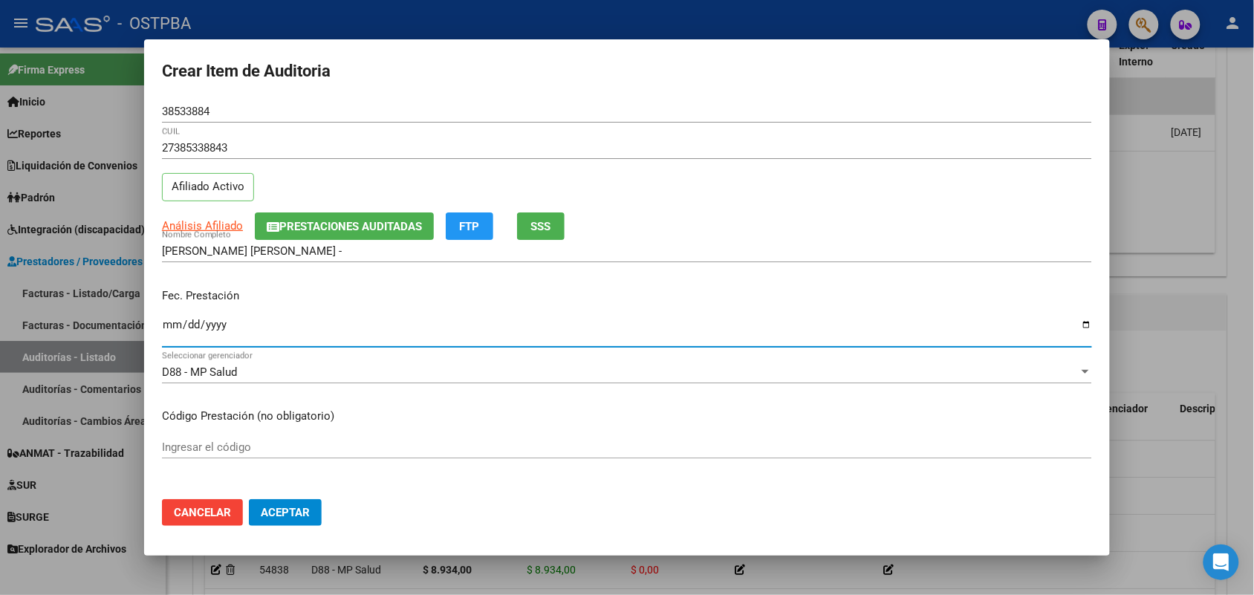
click at [176, 331] on input "Ingresar la fecha" at bounding box center [627, 331] width 930 height 24
type input "[DATE]"
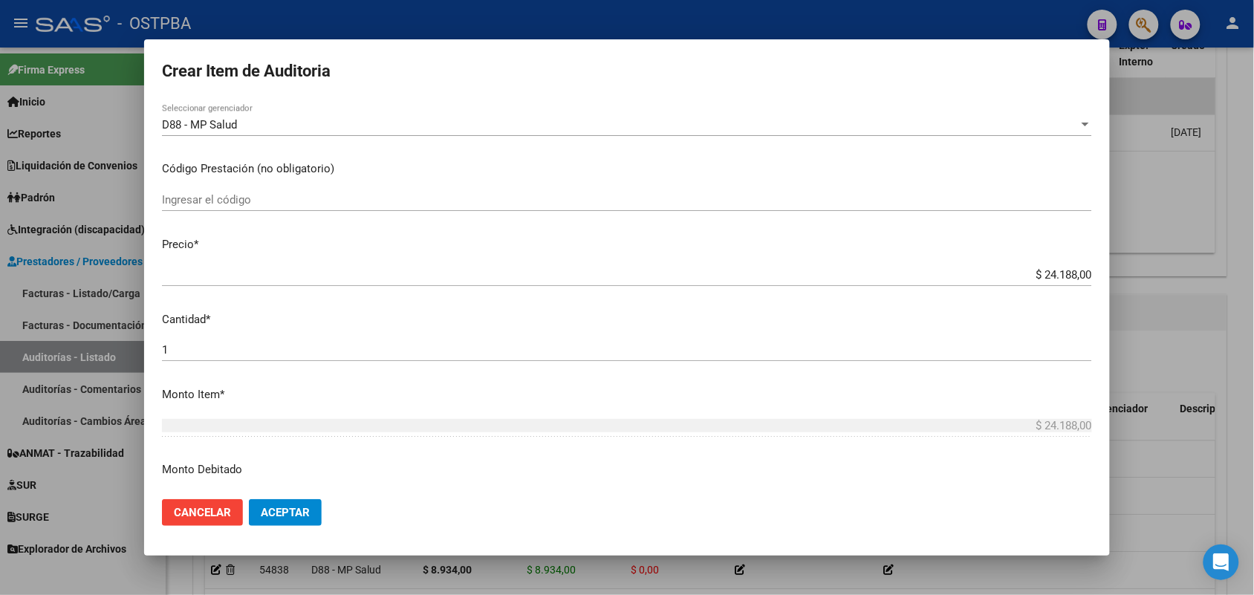
scroll to position [279, 0]
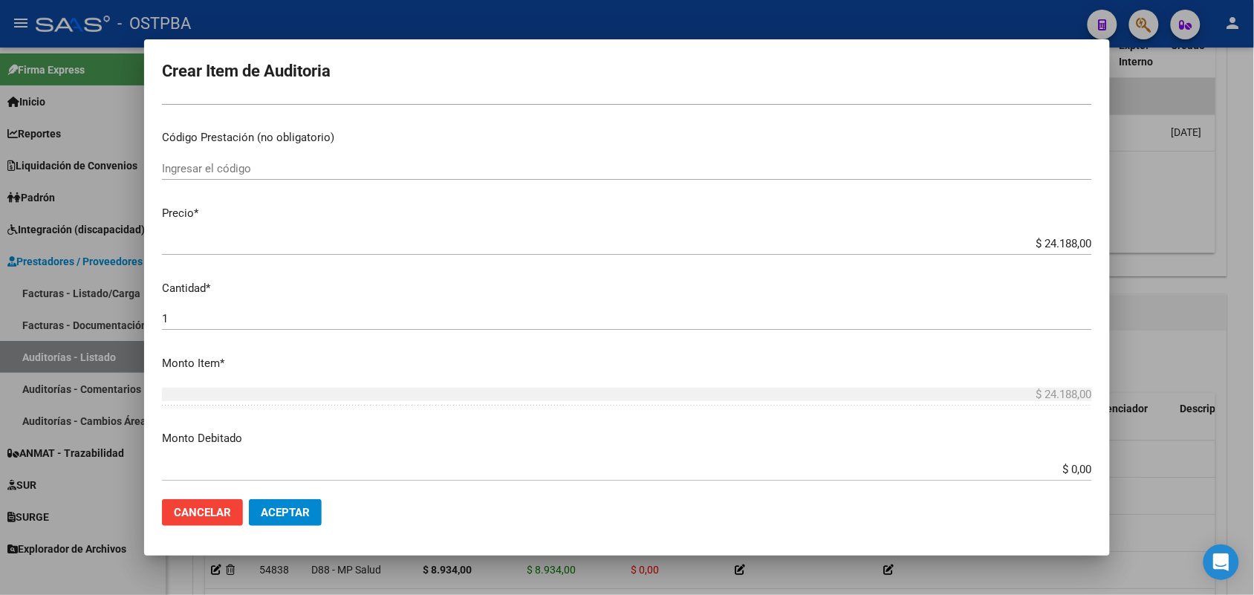
drag, startPoint x: 1016, startPoint y: 235, endPoint x: 1072, endPoint y: 232, distance: 55.8
click at [1072, 232] on div "$ 24.188,00 Ingresar el precio" at bounding box center [627, 243] width 930 height 22
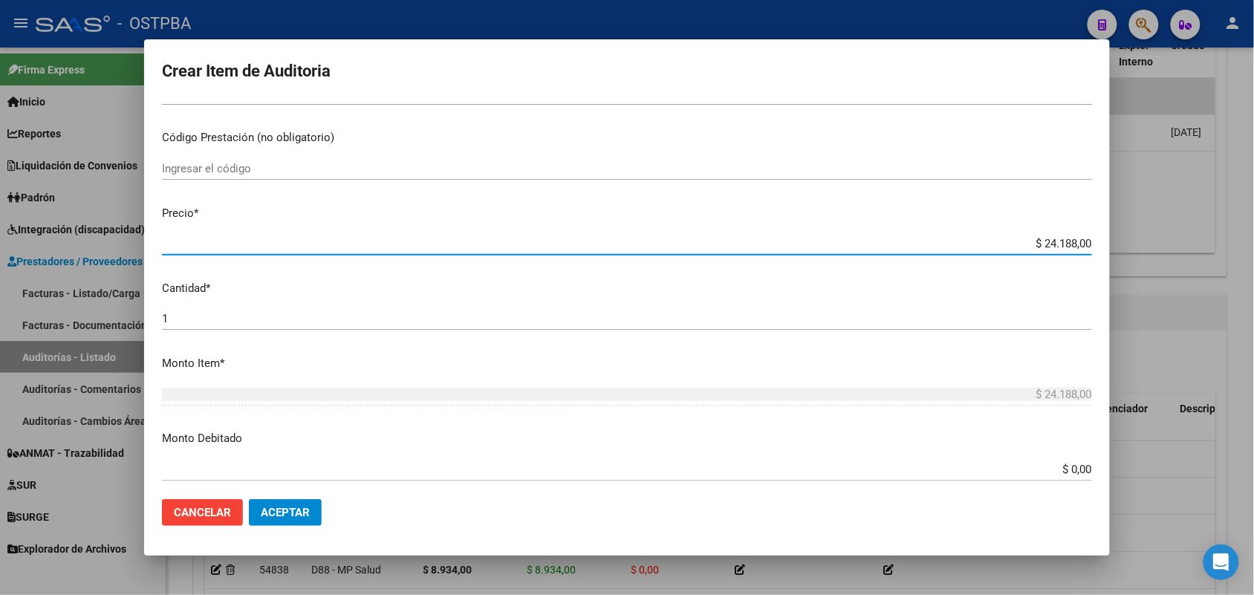
drag, startPoint x: 1003, startPoint y: 245, endPoint x: 1111, endPoint y: 243, distance: 107.7
click at [1111, 243] on div "Crear Item de Auditoria 38533884 Nro Documento 27385338843 CUIL Afiliado Activo…" at bounding box center [627, 297] width 1254 height 595
type input "$ 0,01"
type input "$ 0,15"
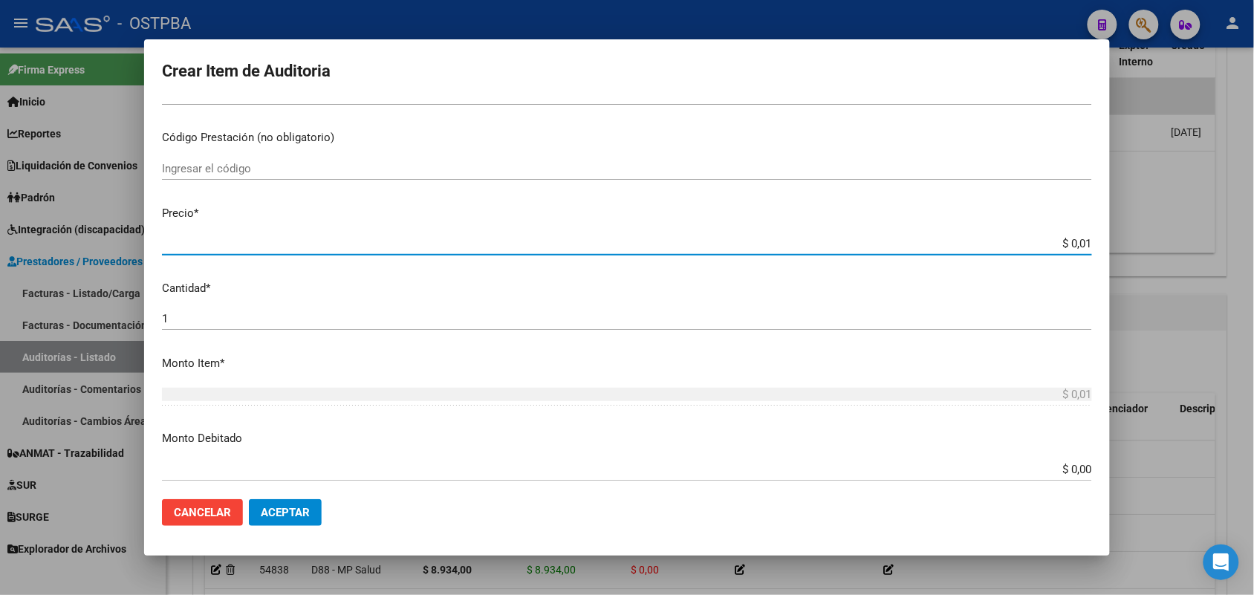
type input "$ 0,15"
type input "$ 1,52"
type input "$ 15,25"
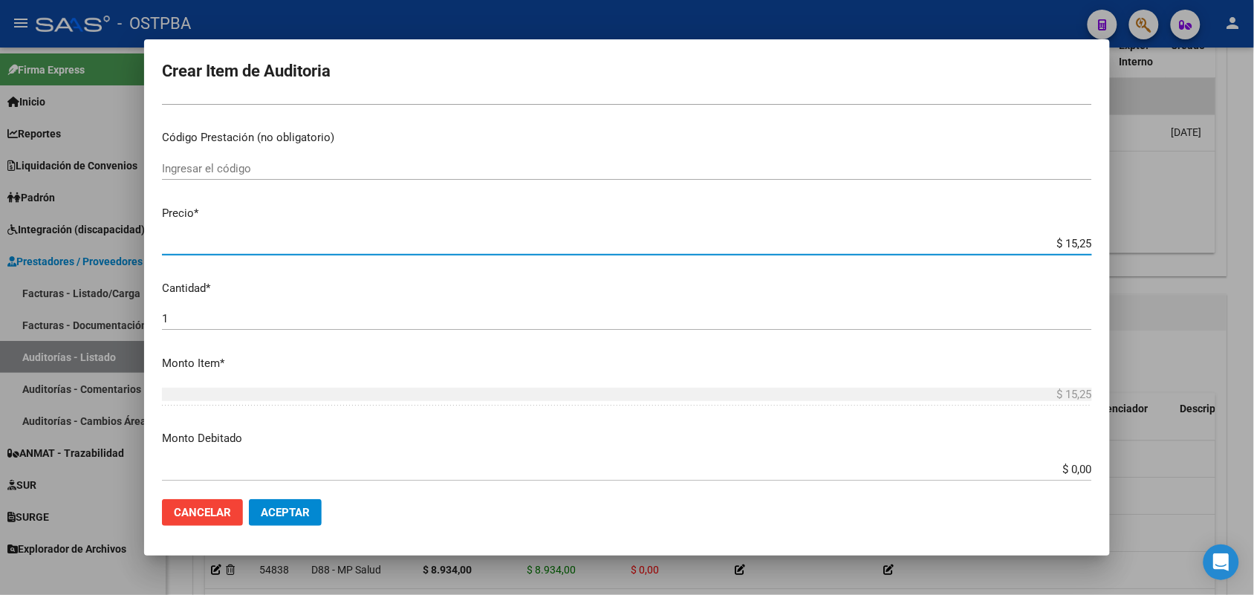
type input "$ 152,54"
type input "$ 1.525,40"
type input "$ 15.254,00"
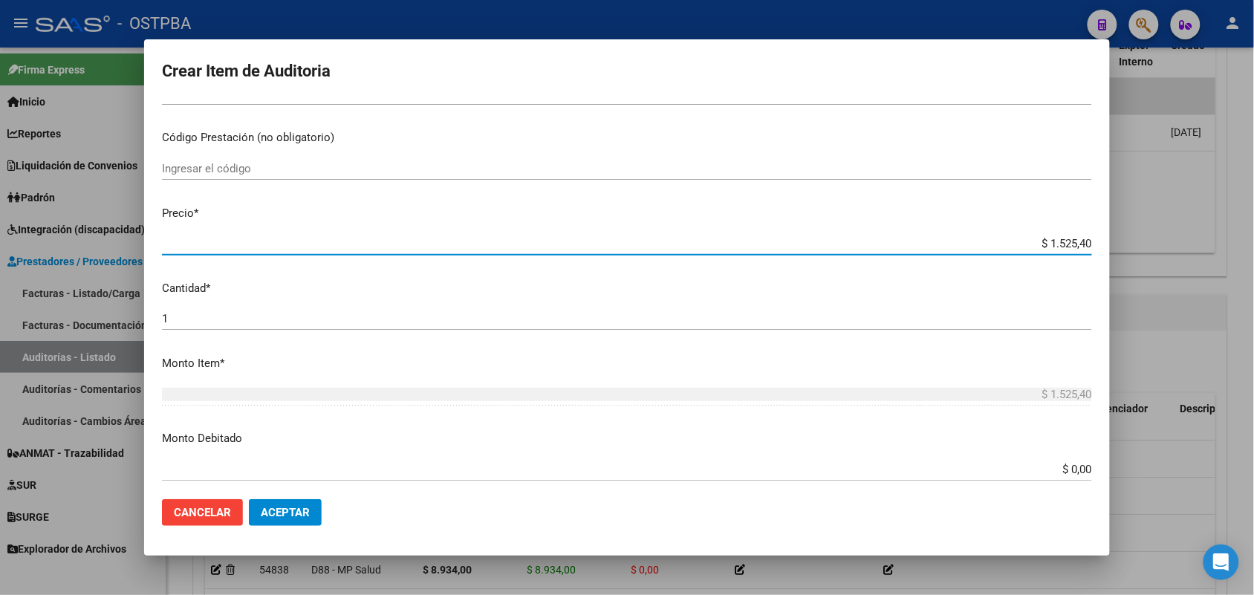
type input "$ 15.254,00"
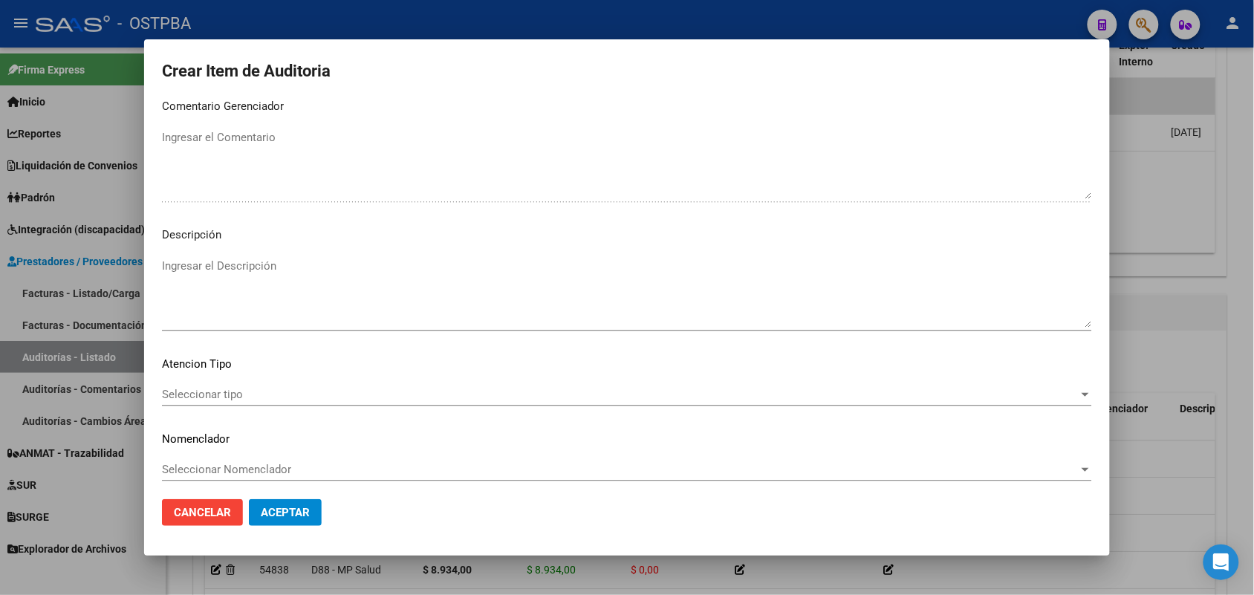
scroll to position [949, 0]
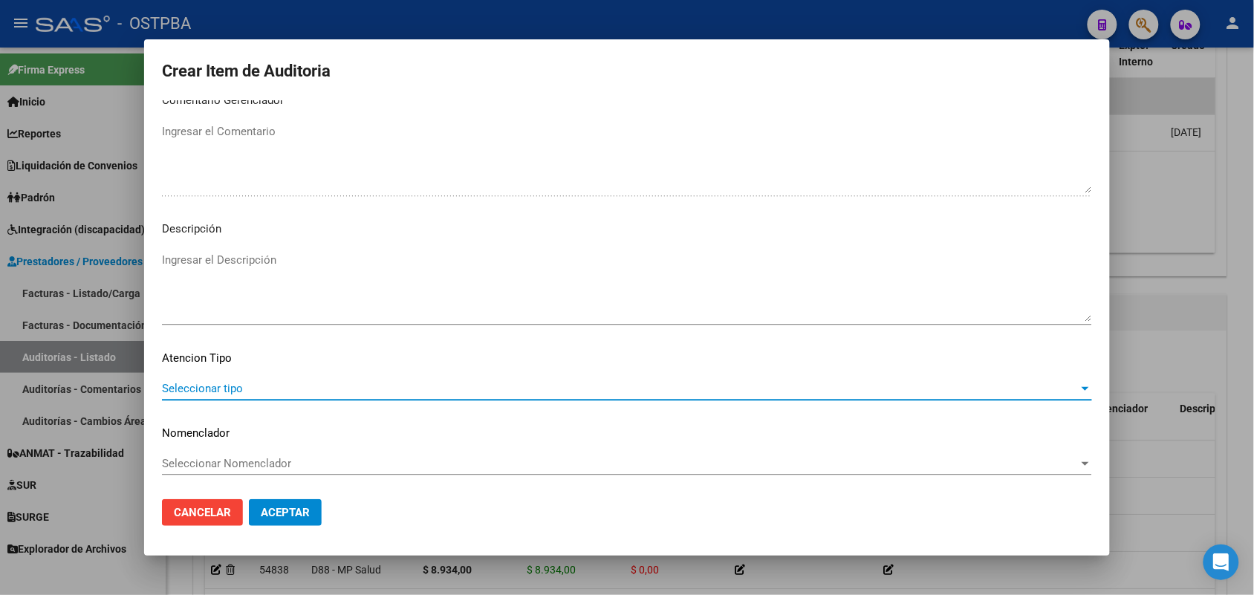
click at [221, 388] on span "Seleccionar tipo" at bounding box center [620, 388] width 917 height 13
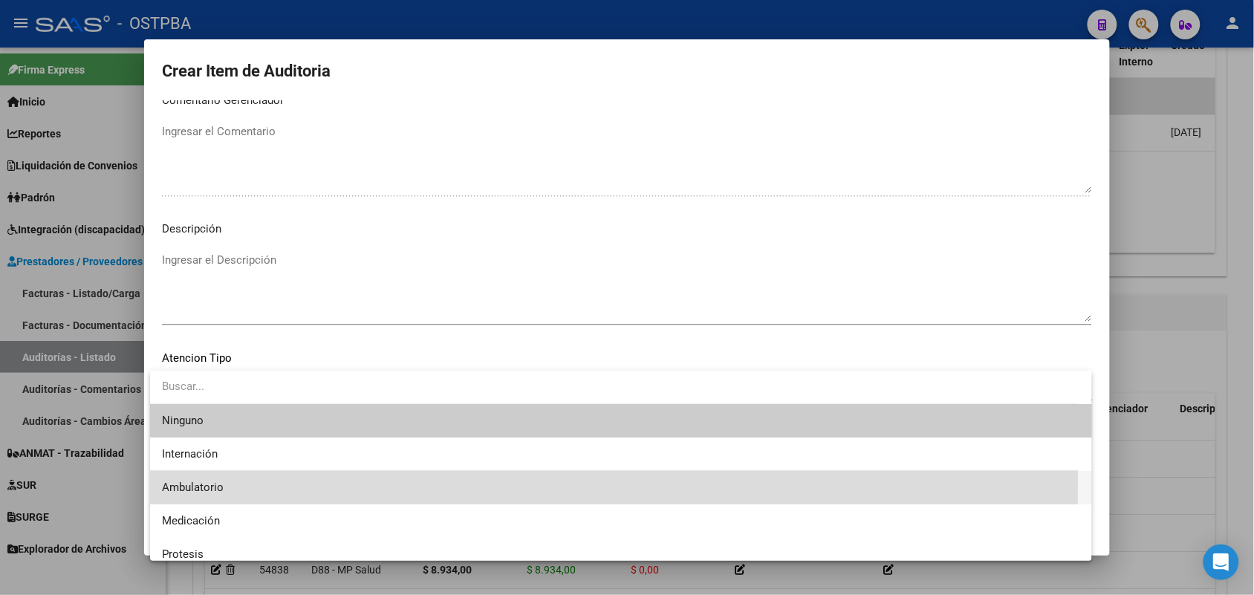
click at [201, 480] on span "Ambulatorio" at bounding box center [621, 487] width 918 height 33
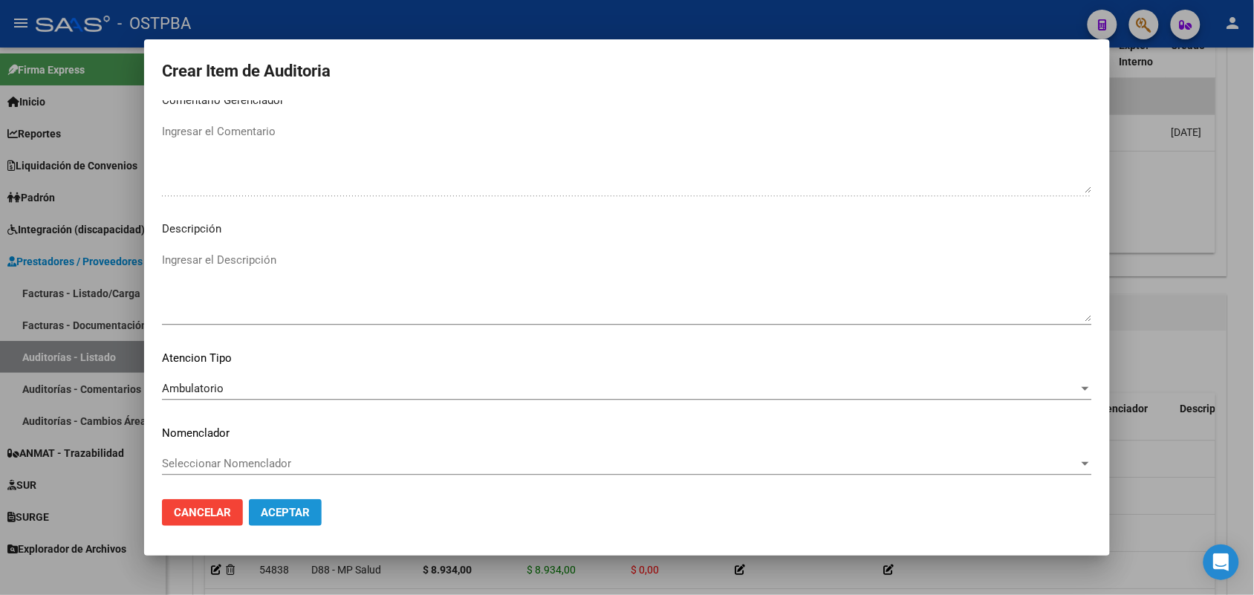
click at [271, 510] on span "Aceptar" at bounding box center [285, 512] width 49 height 13
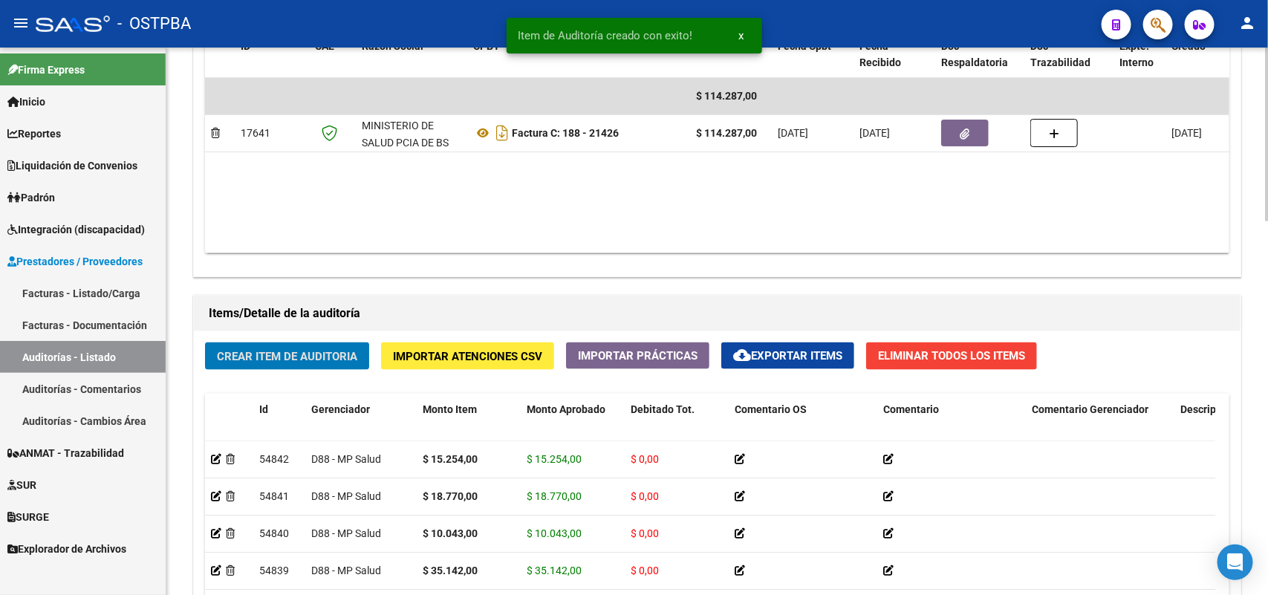
click at [316, 351] on span "Crear Item de Auditoria" at bounding box center [287, 356] width 140 height 13
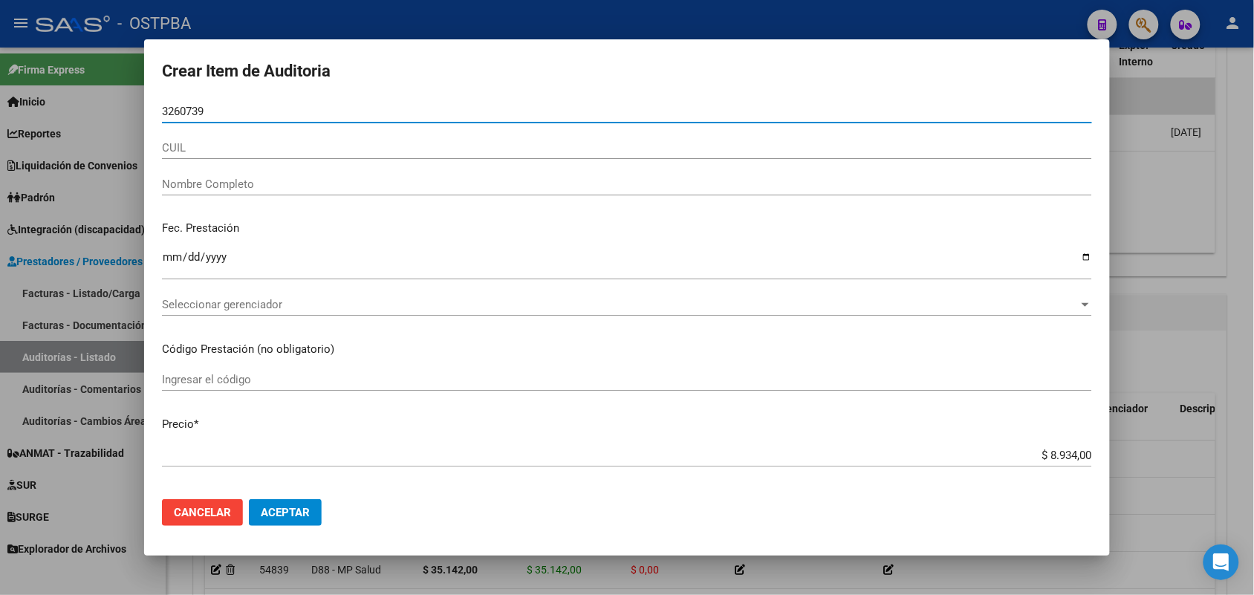
type input "32607396"
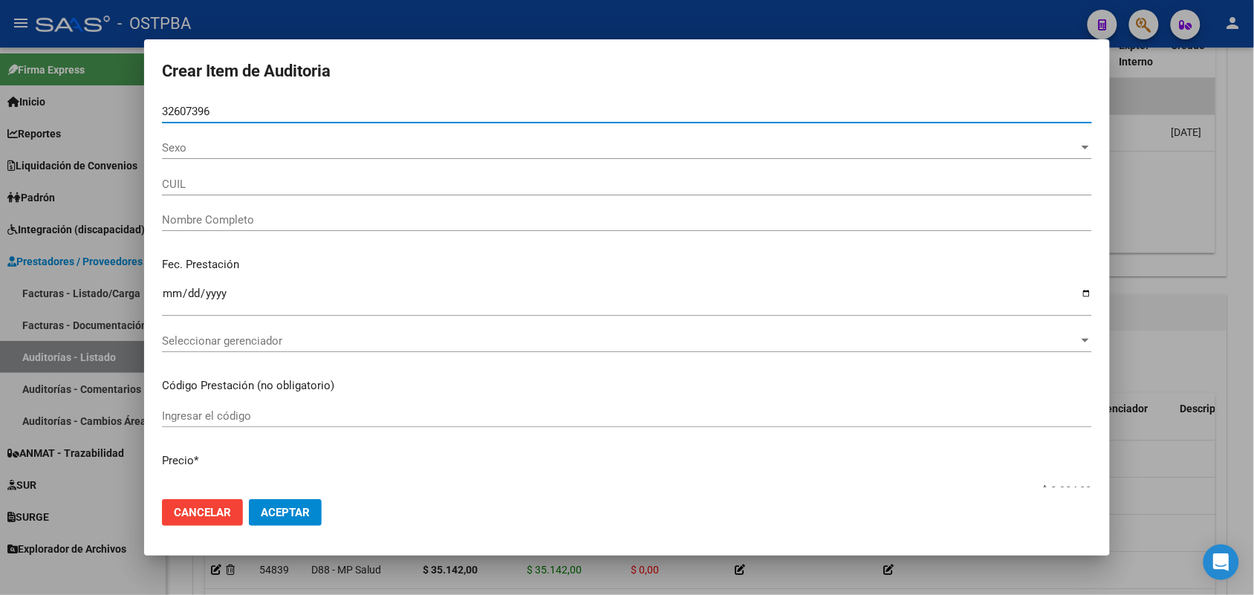
type input "27326073968"
type input "[PERSON_NAME] [PERSON_NAME]"
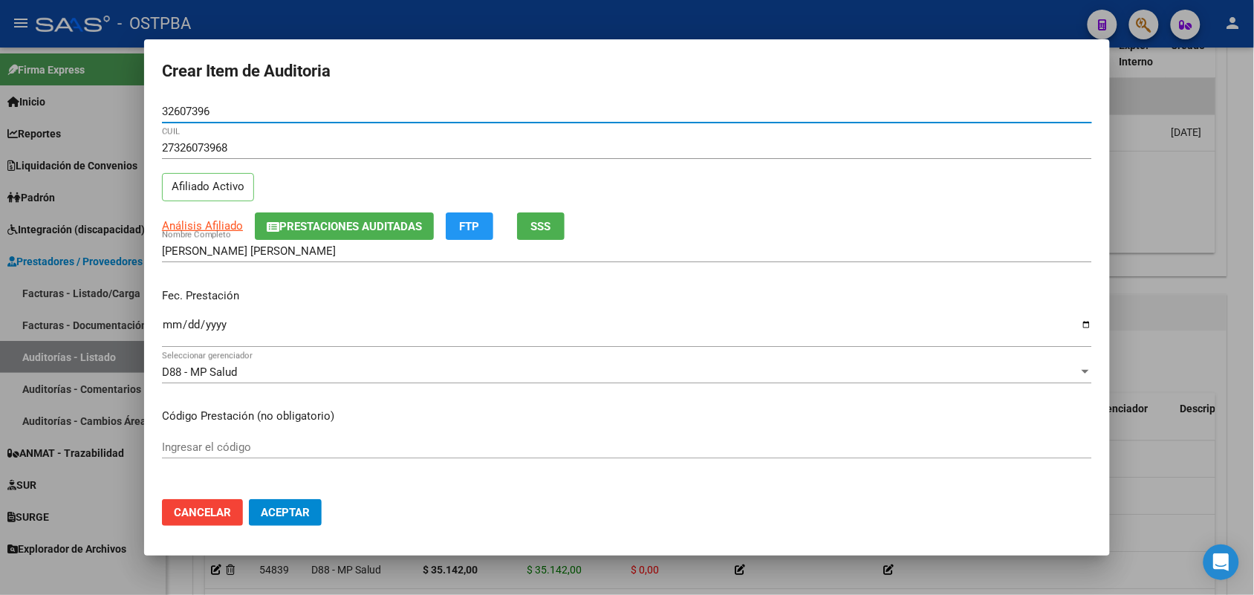
type input "32607396"
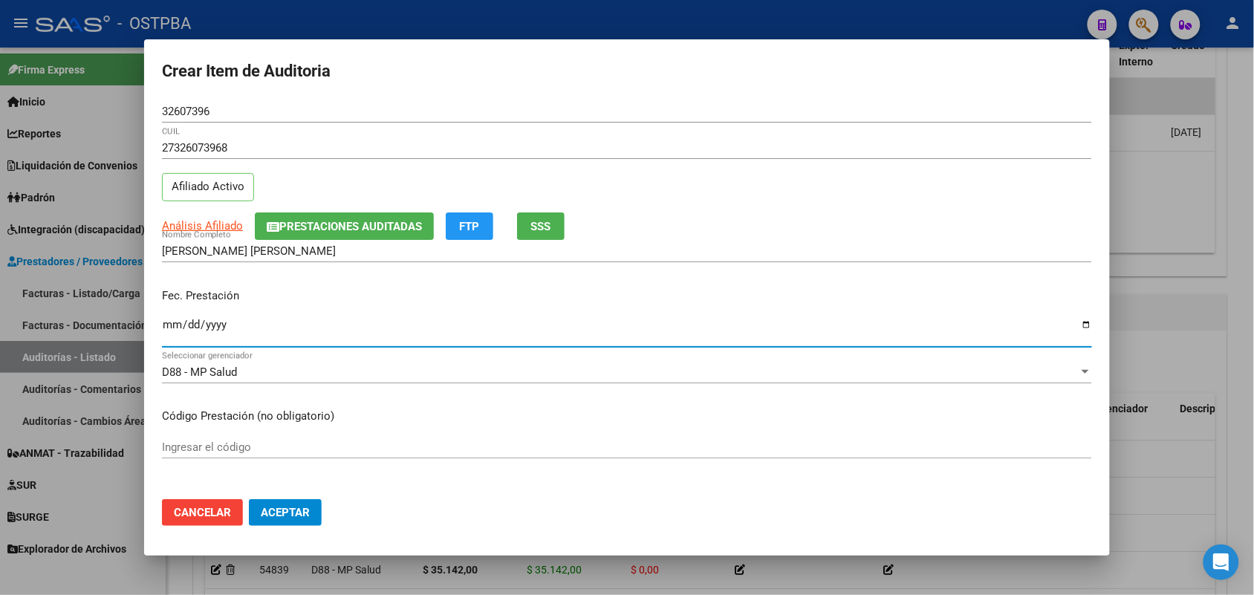
click at [175, 328] on input "Ingresar la fecha" at bounding box center [627, 331] width 930 height 24
type input "[DATE]"
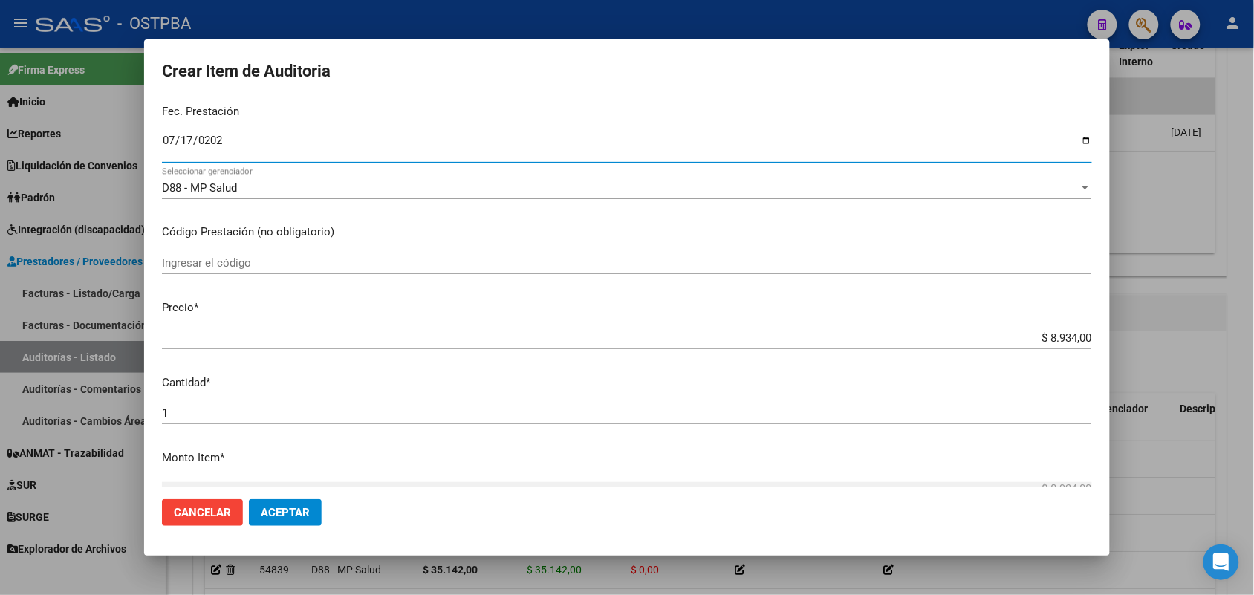
scroll to position [186, 0]
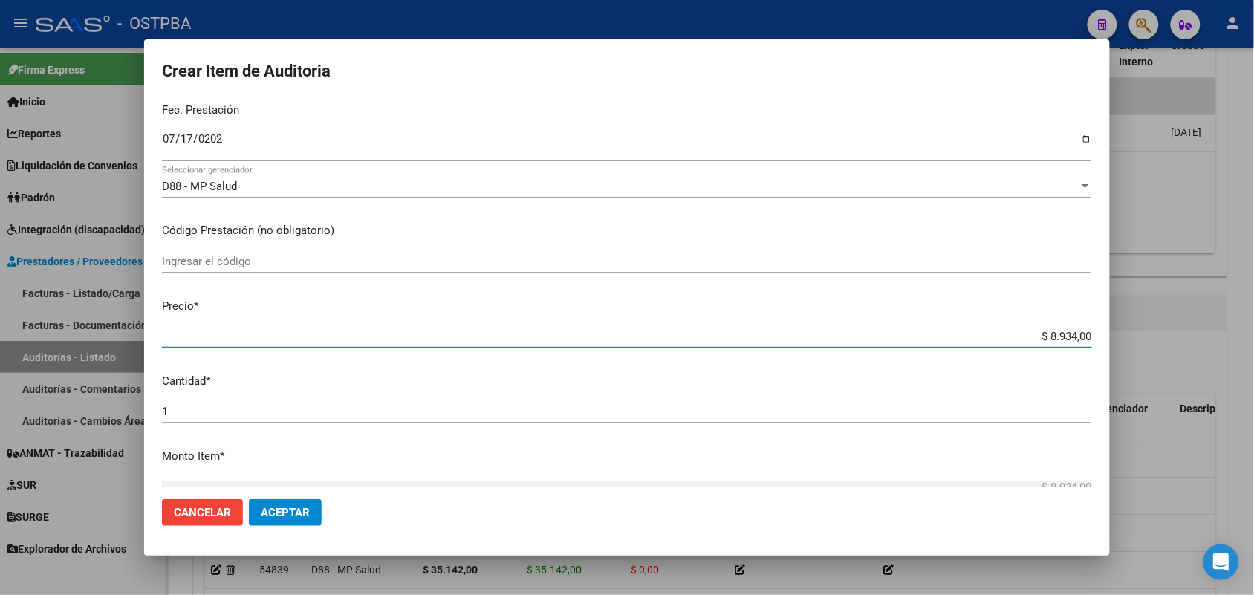
drag, startPoint x: 1020, startPoint y: 331, endPoint x: 1168, endPoint y: 331, distance: 147.8
click at [1168, 331] on div "Crear Item de Auditoria 32607396 Nro Documento 27326073968 CUIL Afiliado Activo…" at bounding box center [627, 297] width 1254 height 595
type input "$ 0,08"
type input "$ 0,89"
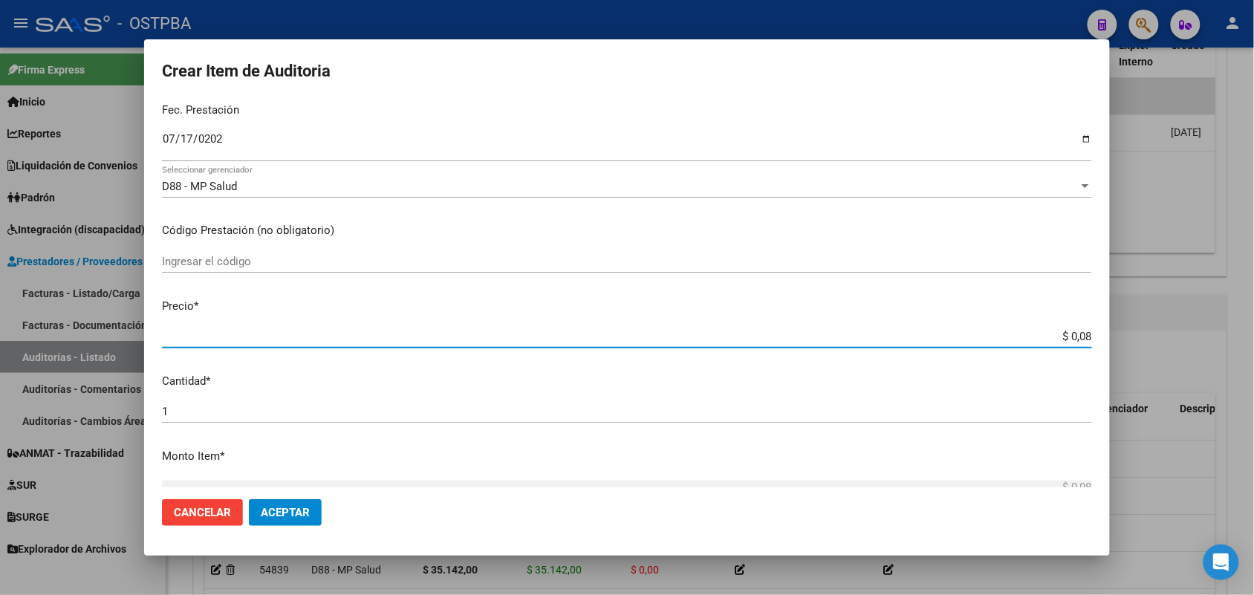
type input "$ 0,89"
type input "$ 8,93"
type input "$ 89,34"
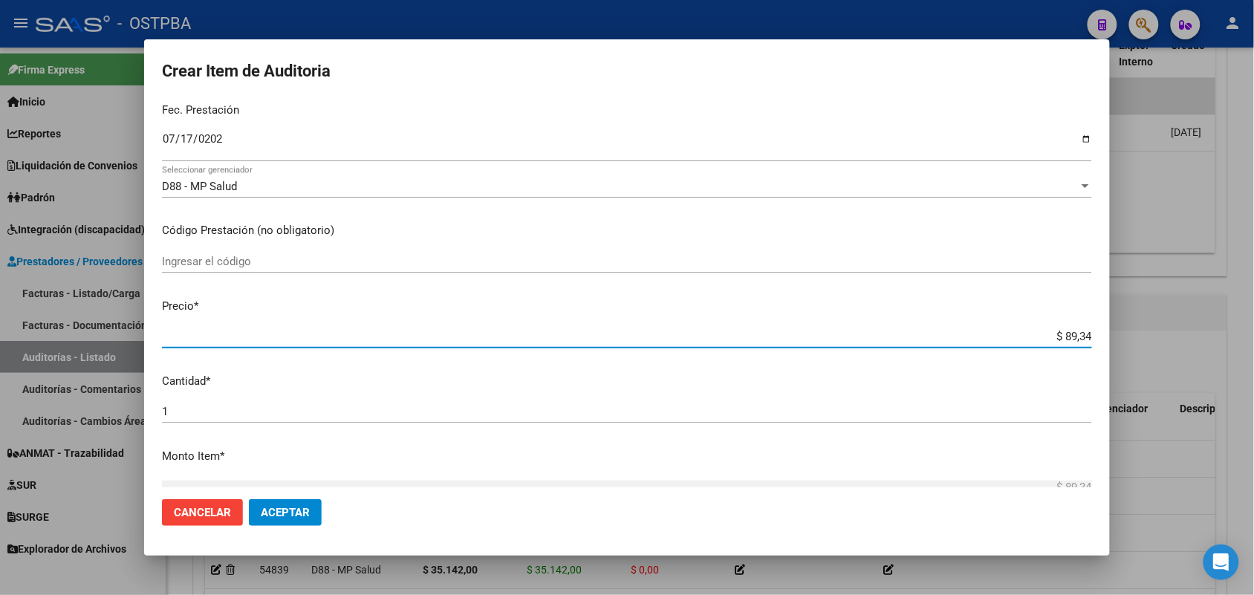
type input "$ 893,40"
type input "$ 8.934,00"
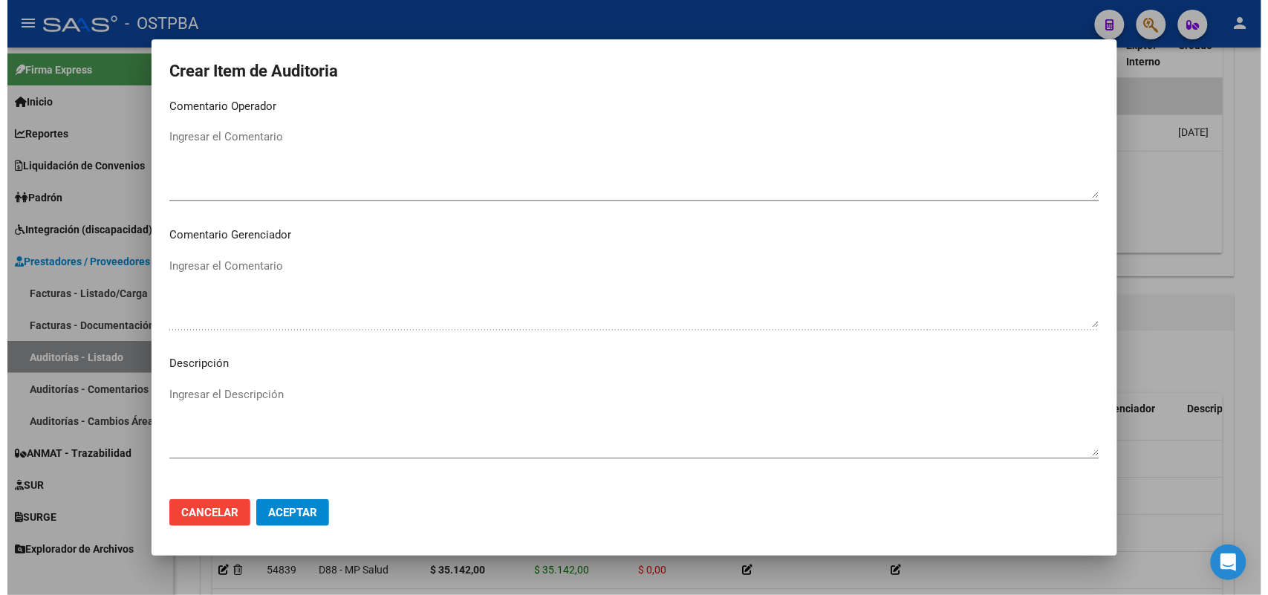
scroll to position [949, 0]
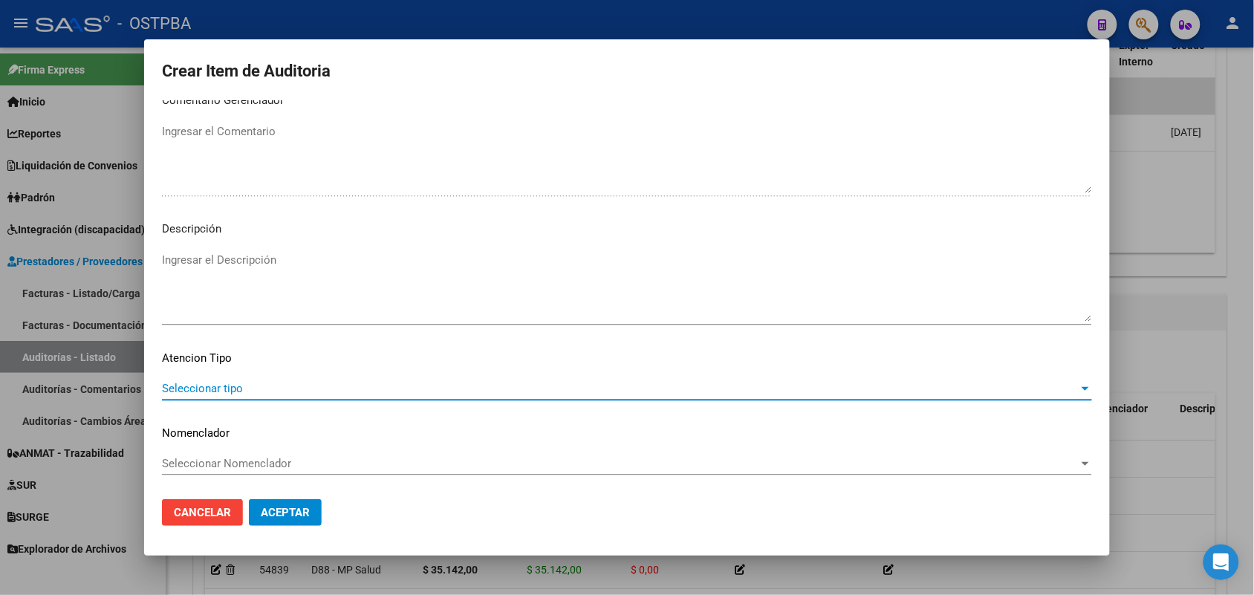
click at [238, 388] on span "Seleccionar tipo" at bounding box center [620, 388] width 917 height 13
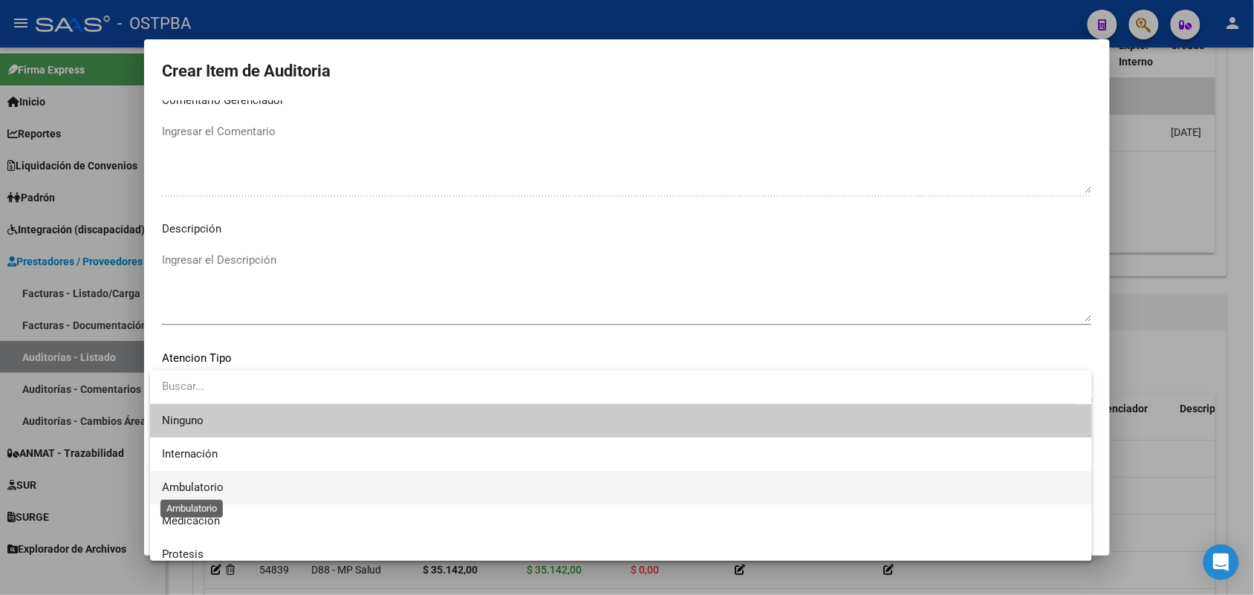
click at [203, 487] on span "Ambulatorio" at bounding box center [193, 487] width 62 height 13
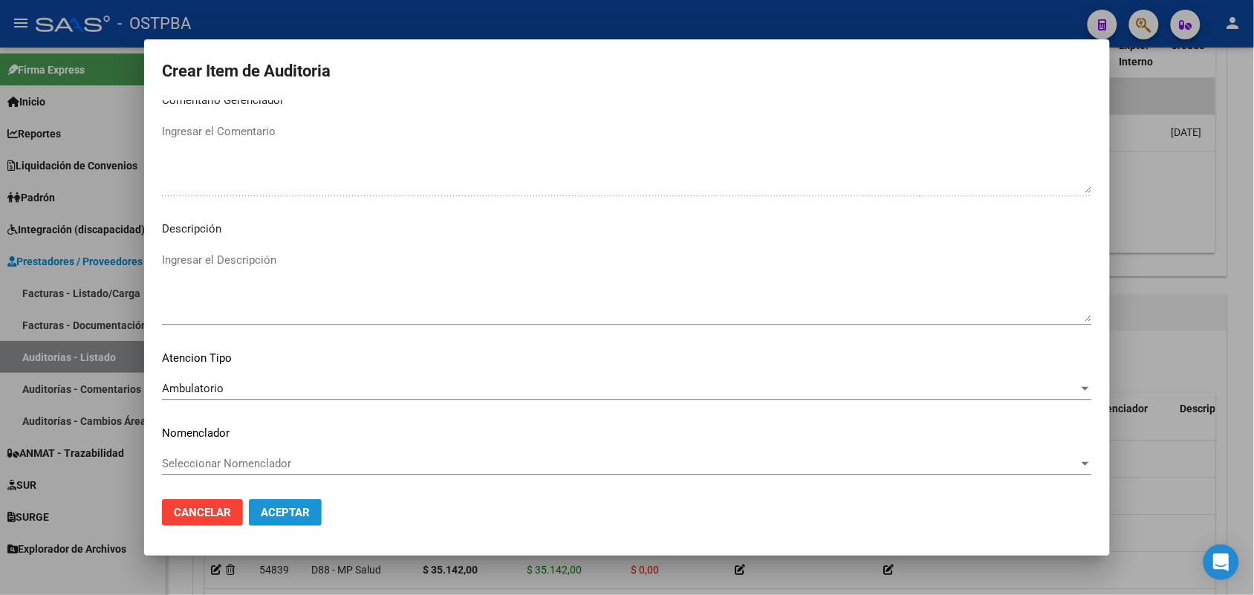
click at [286, 513] on span "Aceptar" at bounding box center [285, 512] width 49 height 13
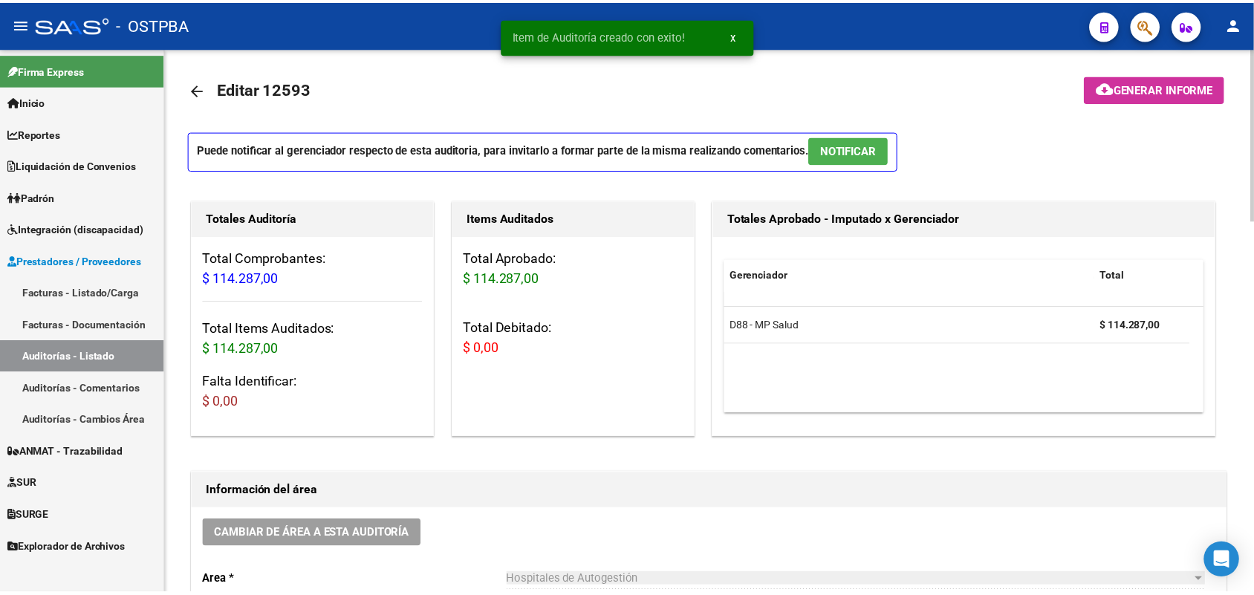
scroll to position [0, 0]
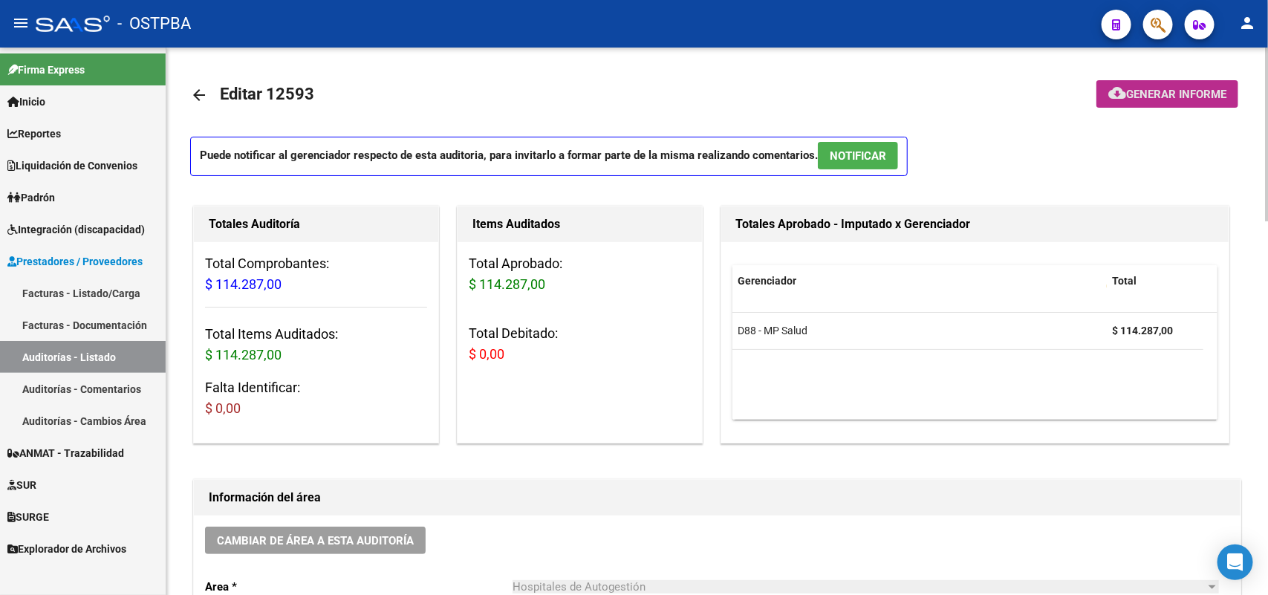
click at [1161, 85] on button "cloud_download Generar informe" at bounding box center [1167, 93] width 142 height 27
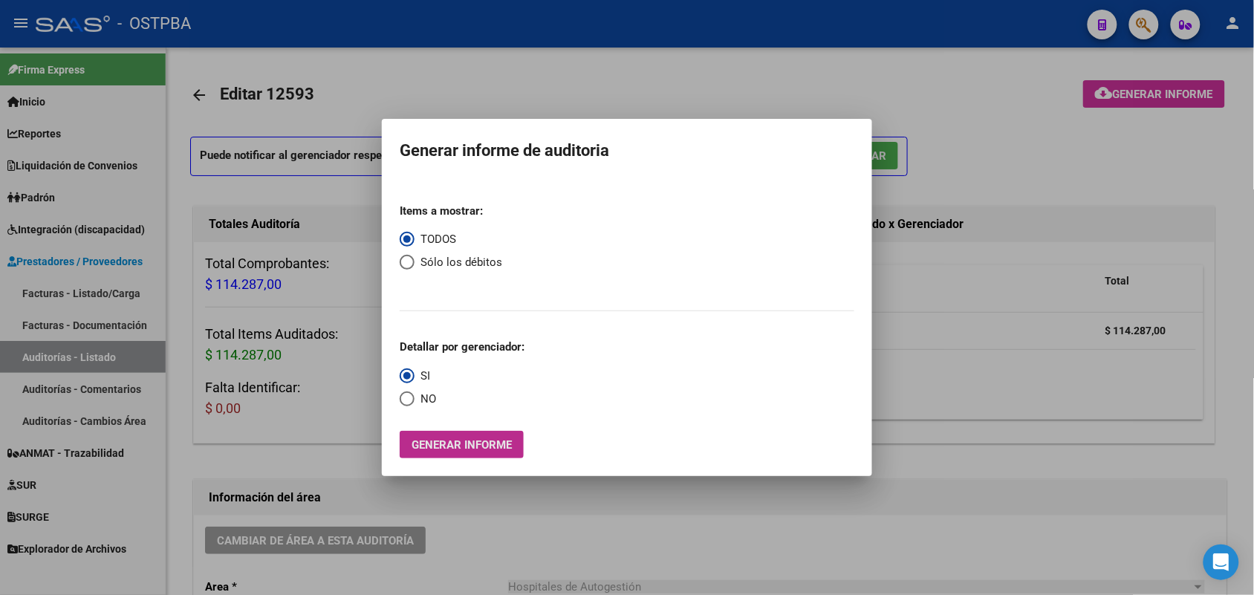
click at [480, 448] on span "Generar informe" at bounding box center [462, 444] width 100 height 13
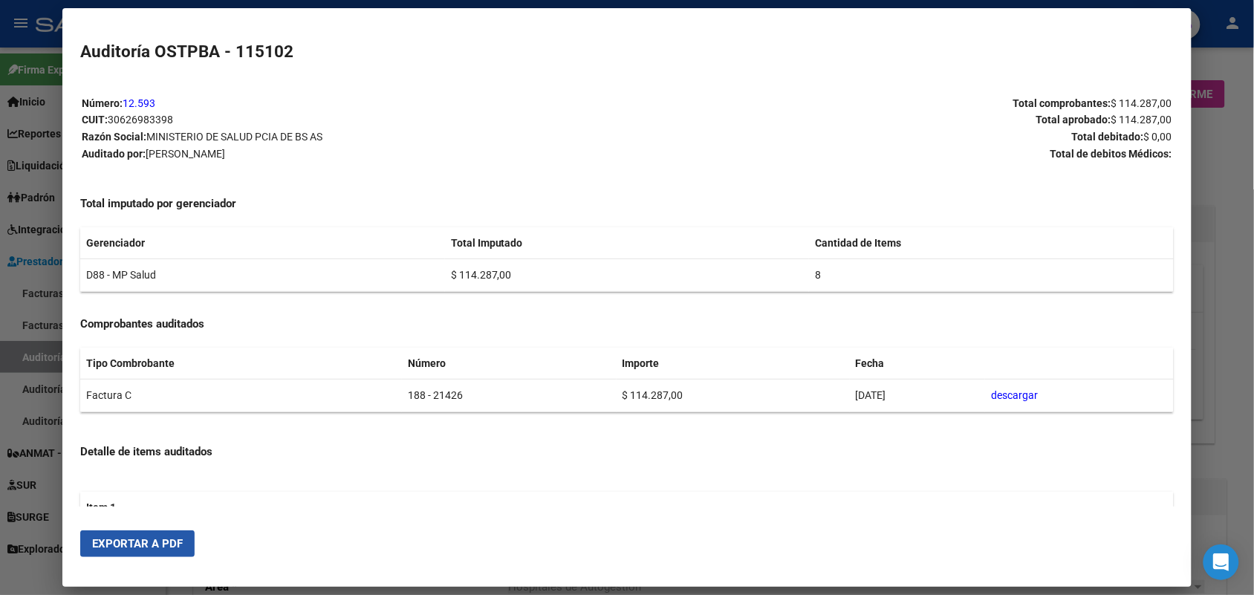
click at [173, 537] on span "Exportar a PDF" at bounding box center [137, 543] width 91 height 13
click at [1234, 153] on div at bounding box center [627, 297] width 1254 height 595
